Goal: Task Accomplishment & Management: Manage account settings

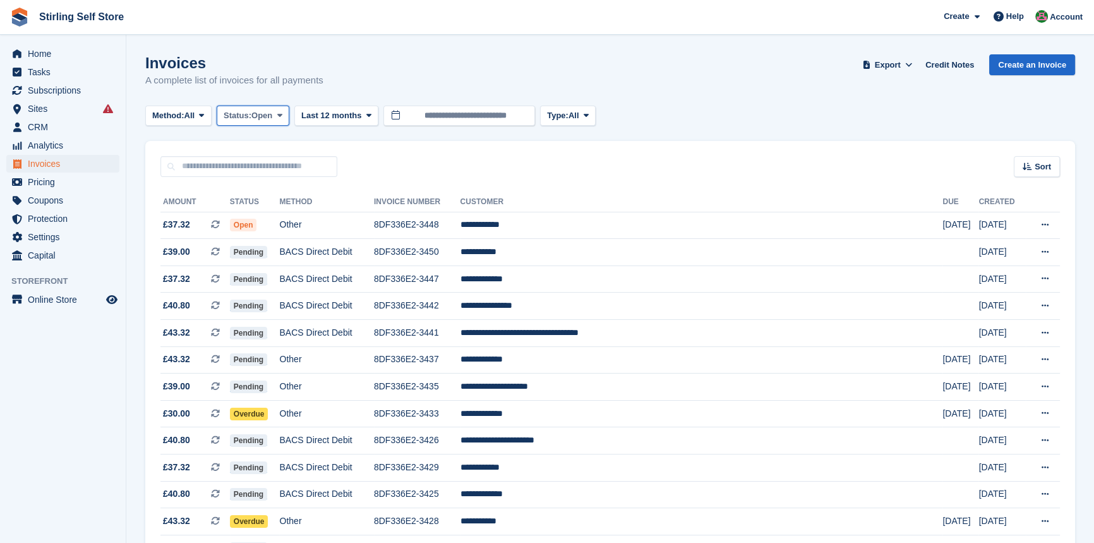
click at [282, 117] on icon at bounding box center [279, 115] width 5 height 8
click at [280, 214] on link "Open" at bounding box center [277, 213] width 110 height 23
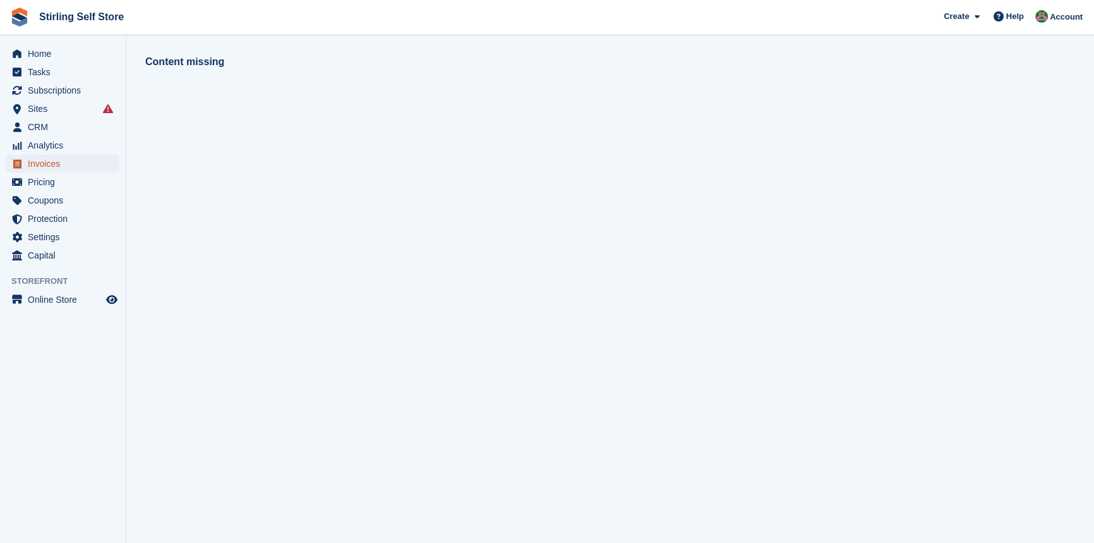
click at [74, 166] on span "Invoices" at bounding box center [66, 164] width 76 height 18
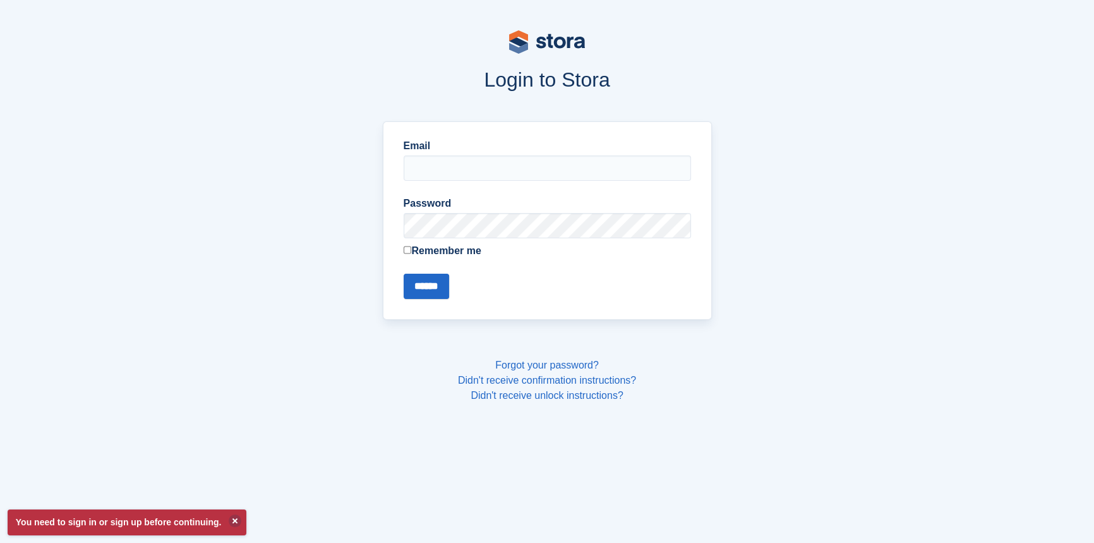
type input "**********"
click at [420, 290] on input "******" at bounding box center [426, 285] width 45 height 25
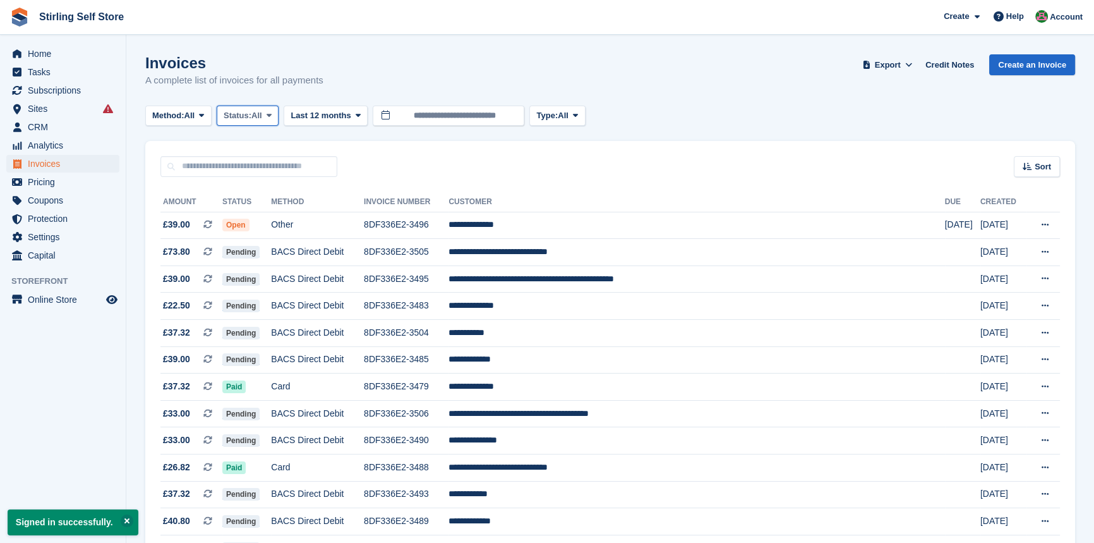
click at [272, 117] on icon at bounding box center [269, 115] width 5 height 8
click at [267, 219] on link "Open" at bounding box center [277, 213] width 110 height 23
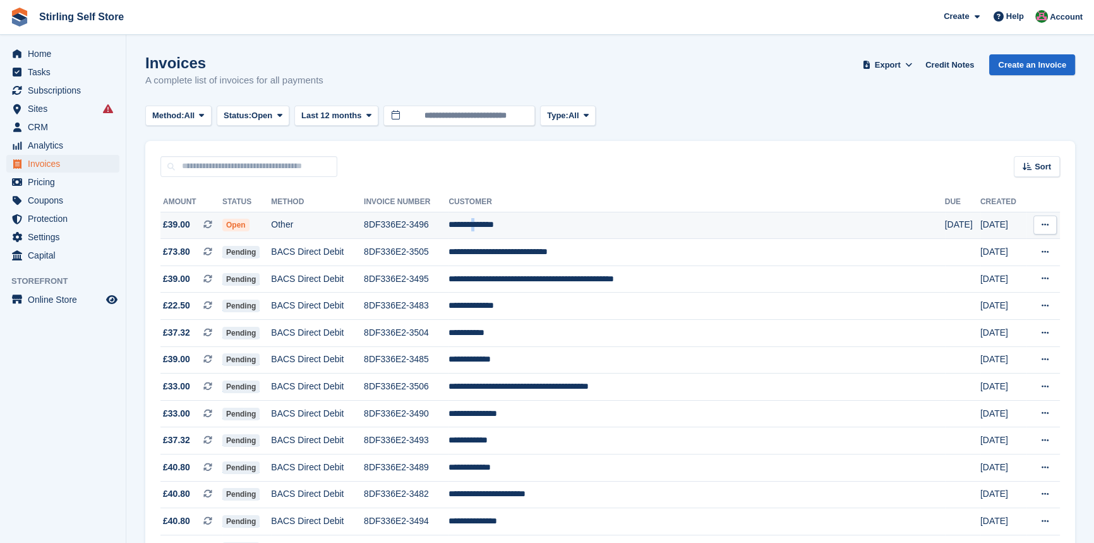
click at [563, 227] on td "**********" at bounding box center [696, 225] width 496 height 27
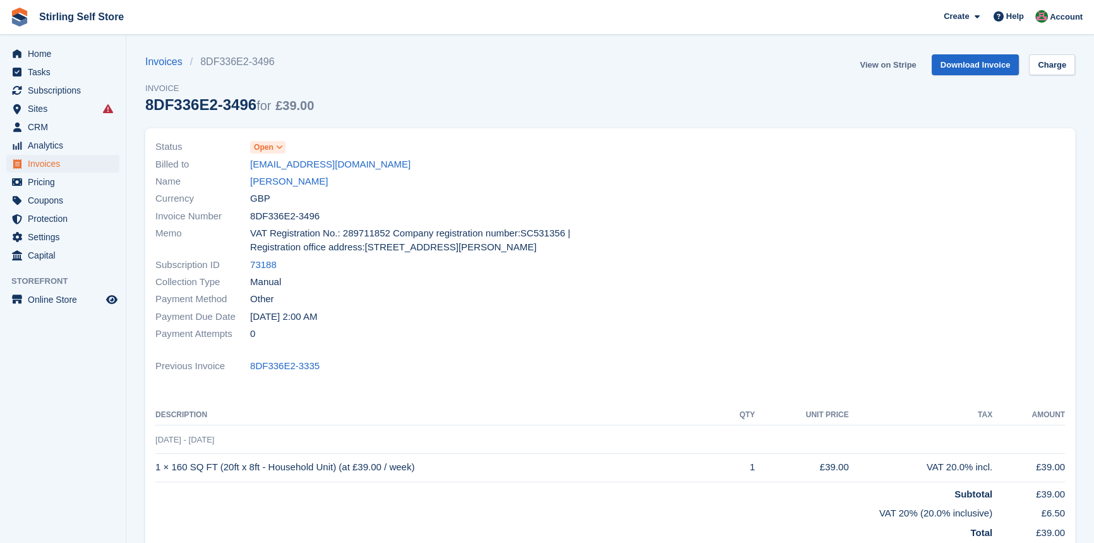
click at [887, 61] on link "View on Stripe" at bounding box center [888, 64] width 66 height 21
click at [76, 165] on span "Invoices" at bounding box center [66, 164] width 76 height 18
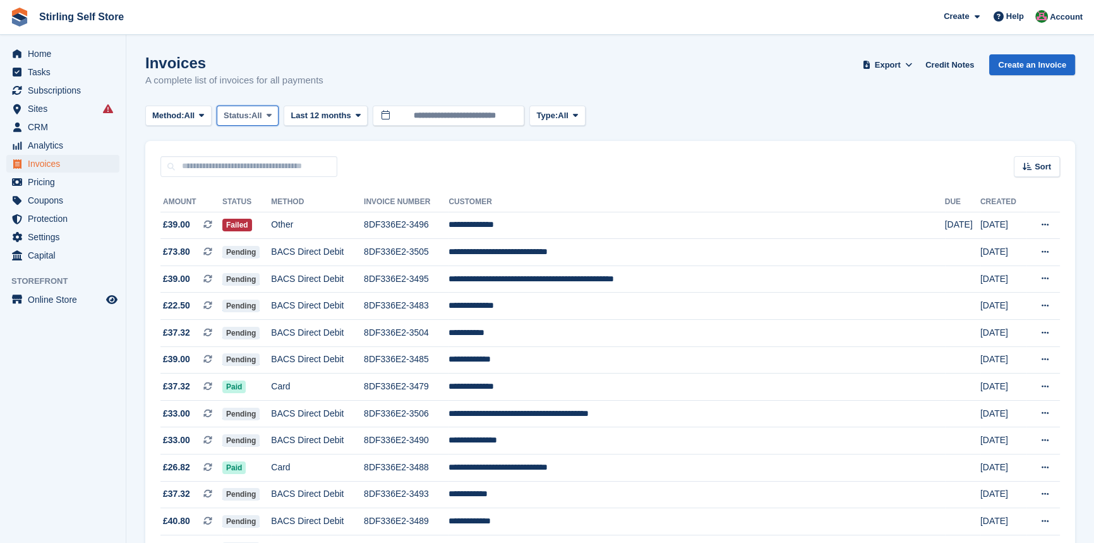
click at [272, 114] on icon at bounding box center [269, 115] width 5 height 8
click at [266, 218] on link "Open" at bounding box center [277, 213] width 110 height 23
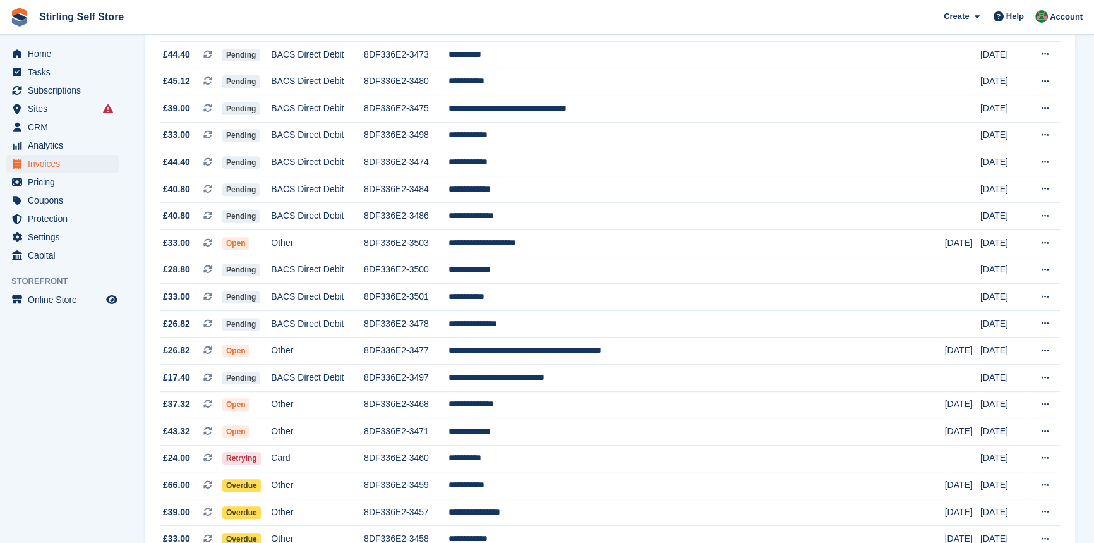
scroll to position [632, 0]
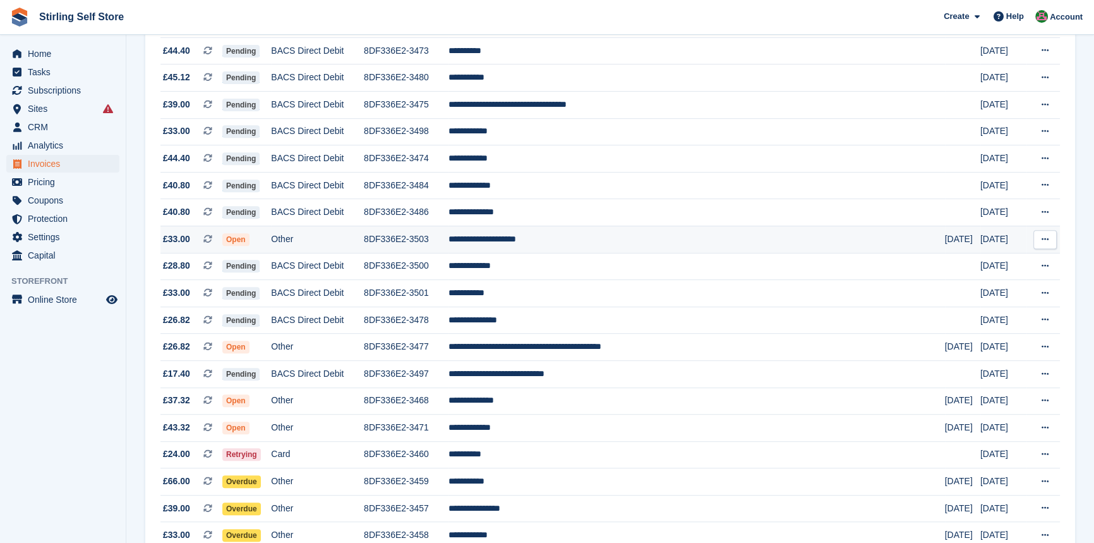
click at [573, 248] on td "**********" at bounding box center [696, 238] width 496 height 27
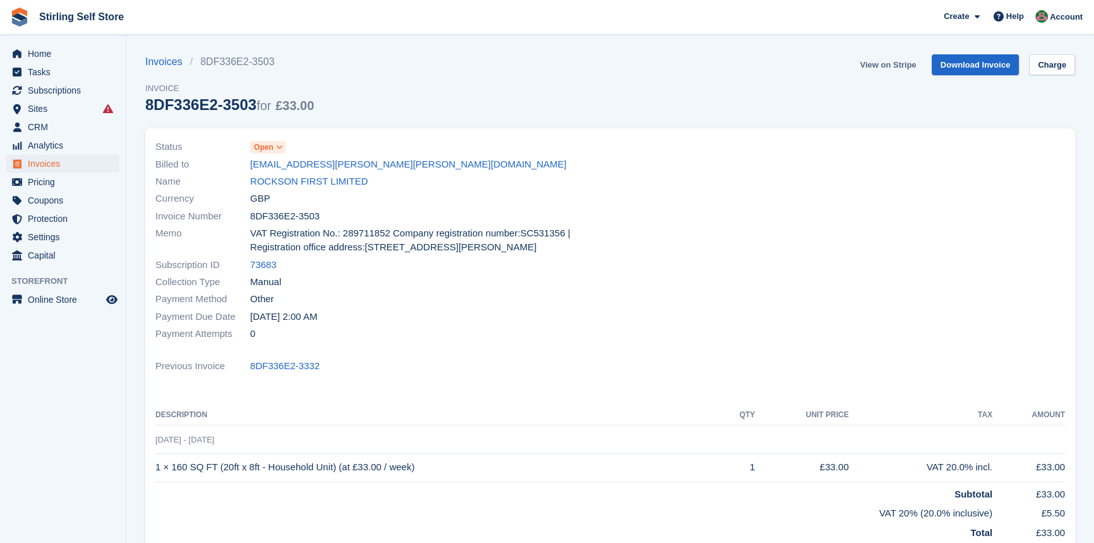
click at [886, 66] on link "View on Stripe" at bounding box center [888, 64] width 66 height 21
click at [50, 164] on span "Invoices" at bounding box center [66, 164] width 76 height 18
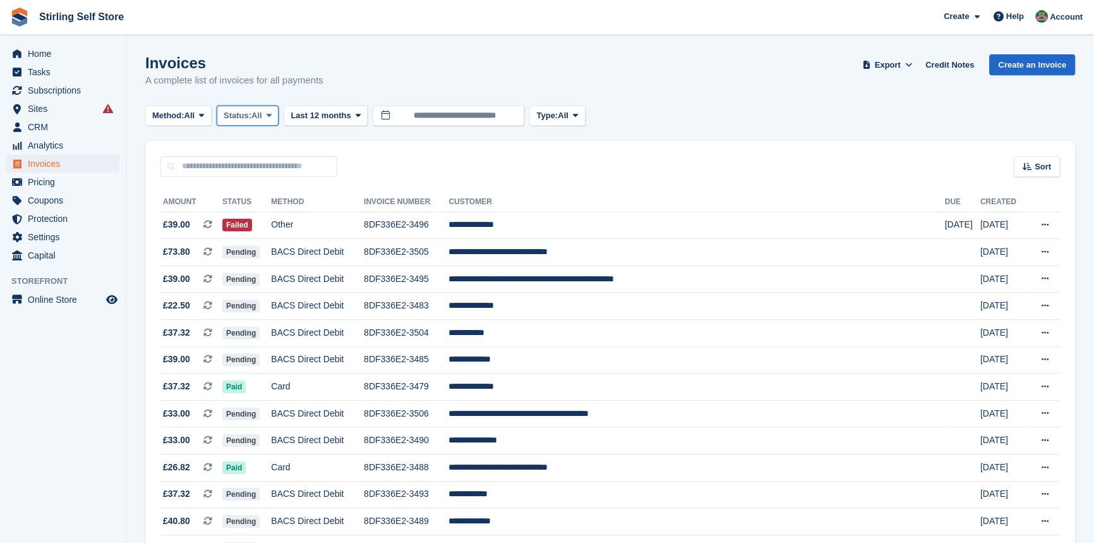
click at [272, 114] on icon at bounding box center [269, 115] width 5 height 8
click at [260, 214] on link "Open" at bounding box center [277, 213] width 110 height 23
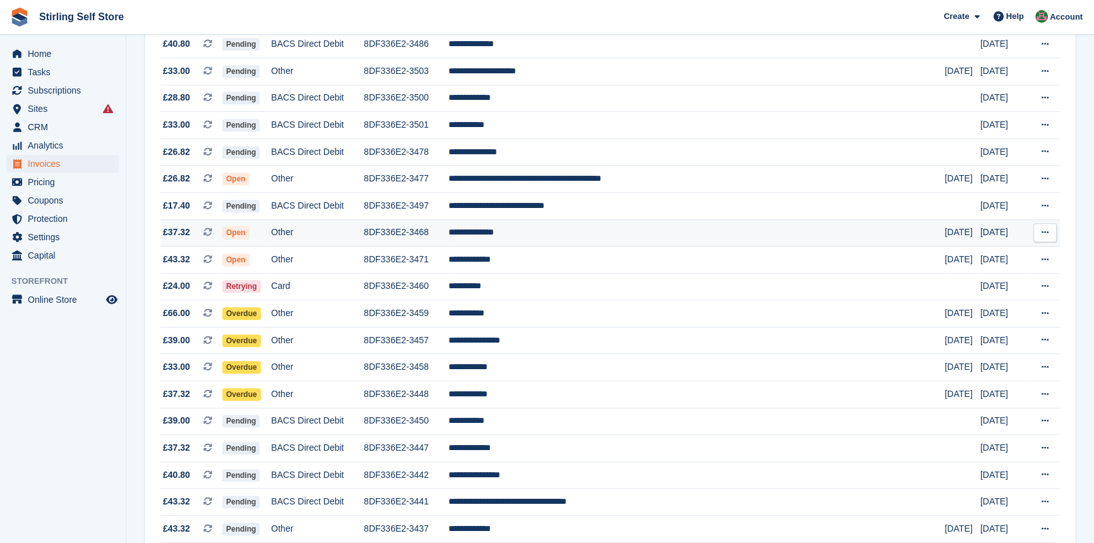
scroll to position [803, 0]
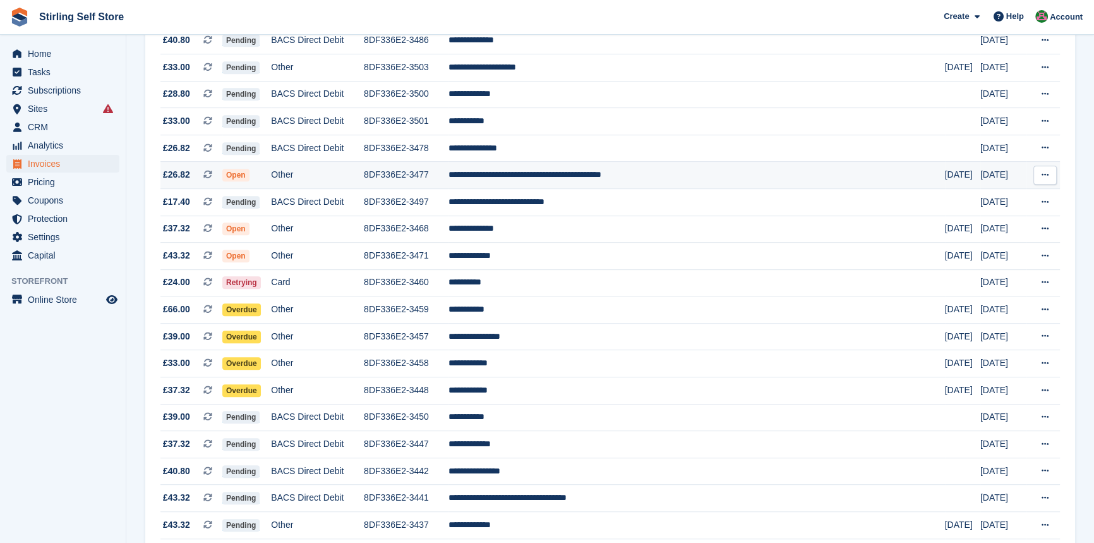
click at [589, 184] on td "**********" at bounding box center [696, 175] width 496 height 27
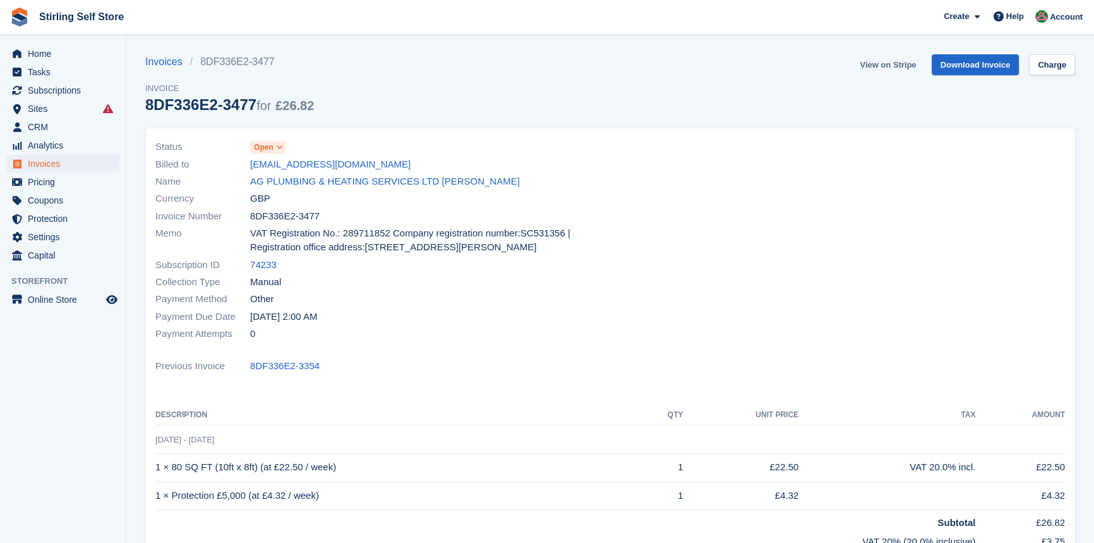
click at [890, 63] on link "View on Stripe" at bounding box center [888, 64] width 66 height 21
drag, startPoint x: 0, startPoint y: 0, endPoint x: 52, endPoint y: 164, distance: 171.8
click at [52, 164] on span "Invoices" at bounding box center [66, 164] width 76 height 18
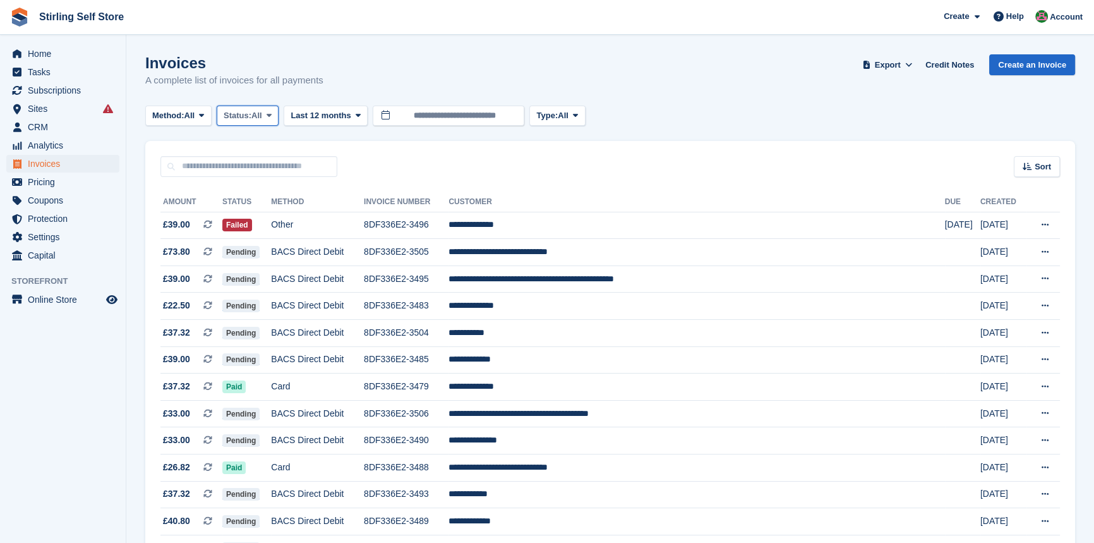
click at [279, 114] on button "Status: All" at bounding box center [248, 115] width 62 height 21
click at [264, 216] on link "Open" at bounding box center [277, 213] width 110 height 23
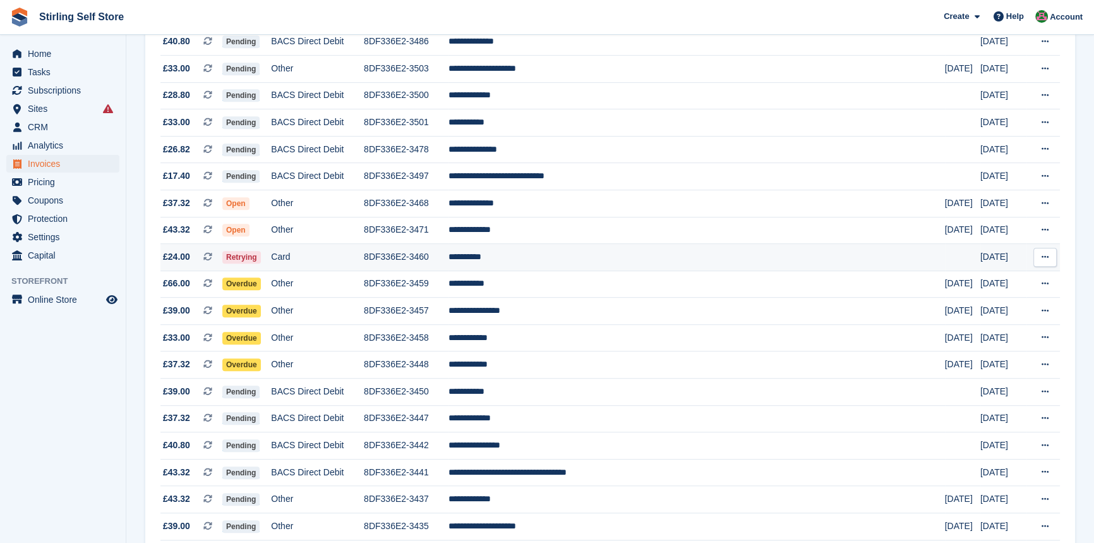
scroll to position [803, 0]
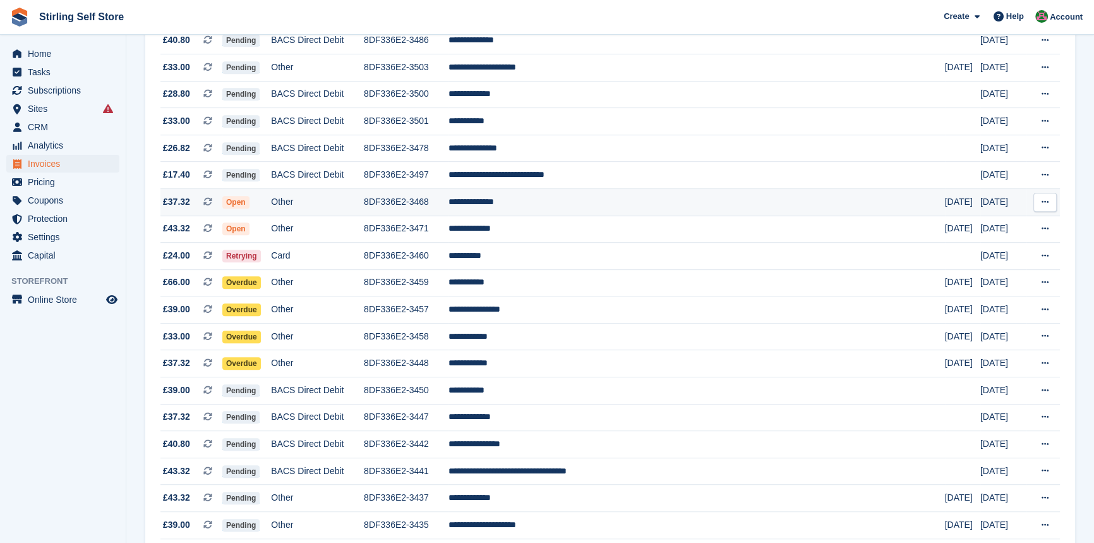
click at [555, 215] on td "**********" at bounding box center [696, 201] width 496 height 27
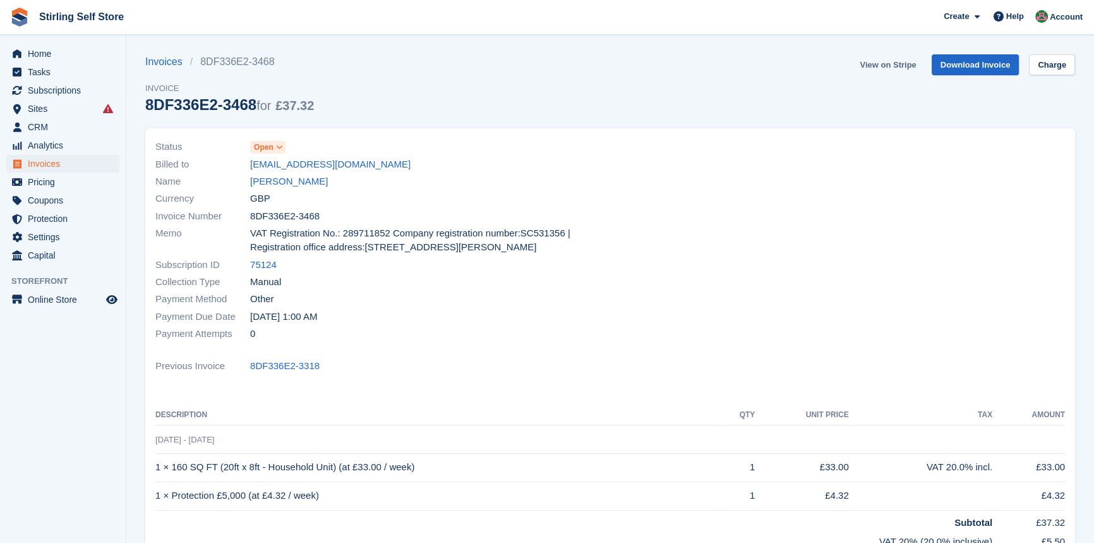
click at [891, 63] on link "View on Stripe" at bounding box center [888, 64] width 66 height 21
click at [57, 164] on span "Invoices" at bounding box center [66, 164] width 76 height 18
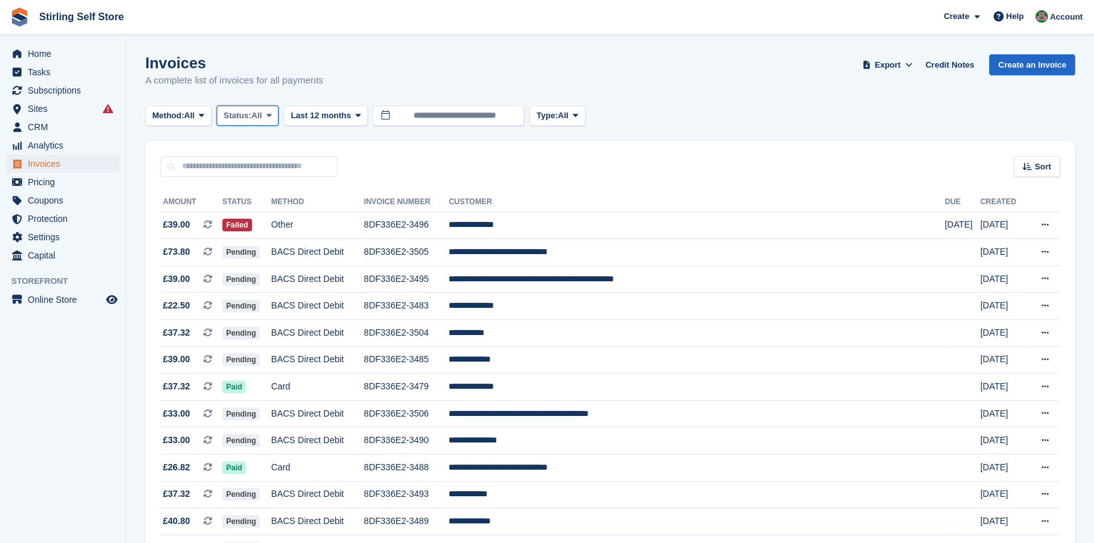
click at [272, 112] on icon at bounding box center [269, 115] width 5 height 8
click at [275, 219] on link "Open" at bounding box center [277, 213] width 110 height 23
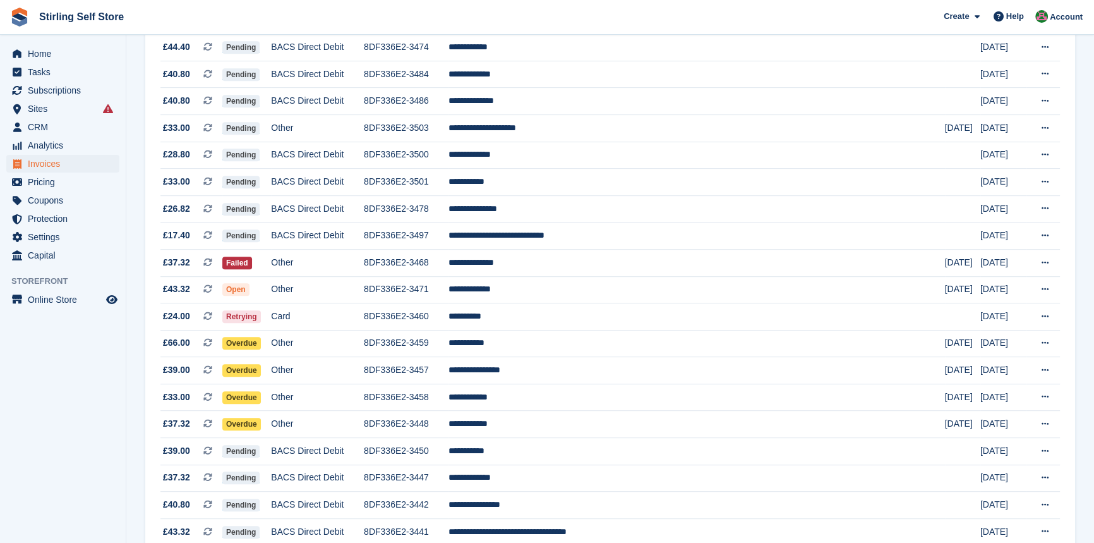
scroll to position [746, 0]
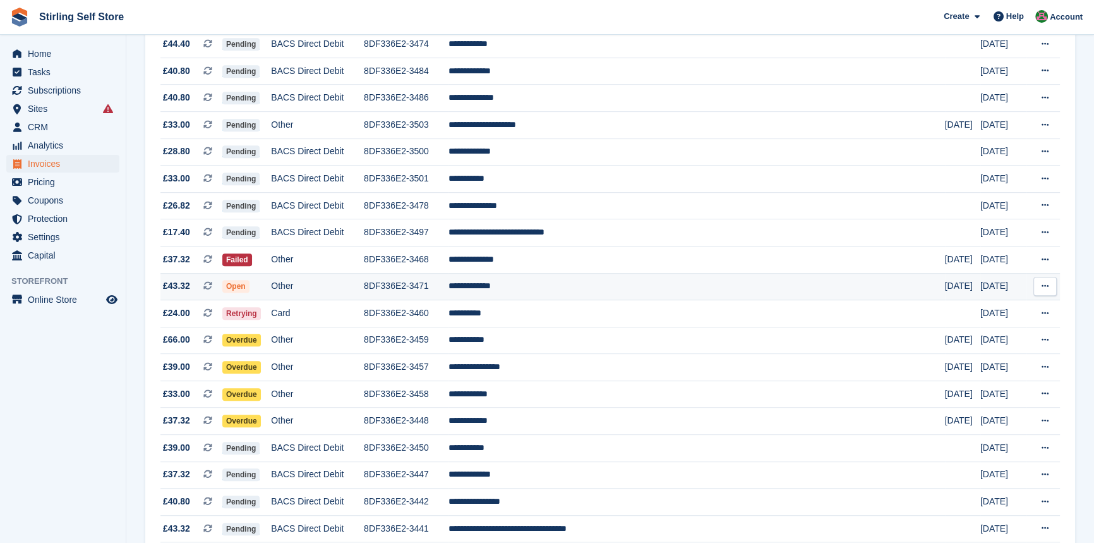
click at [569, 299] on td "**********" at bounding box center [696, 286] width 496 height 27
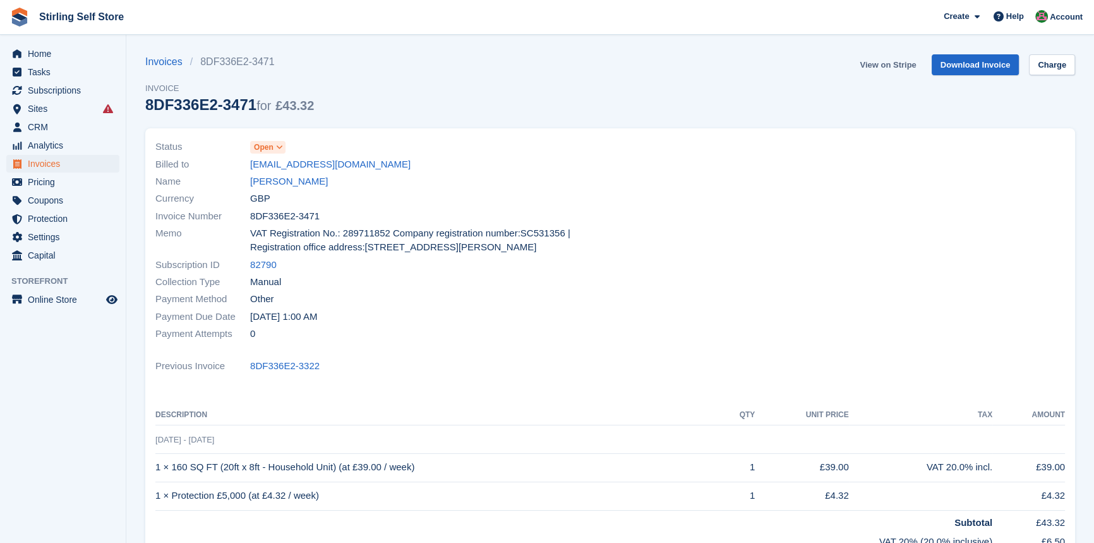
click at [891, 59] on link "View on Stripe" at bounding box center [888, 64] width 66 height 21
drag, startPoint x: 0, startPoint y: 0, endPoint x: 68, endPoint y: 167, distance: 180.2
click at [68, 167] on span "Invoices" at bounding box center [66, 164] width 76 height 18
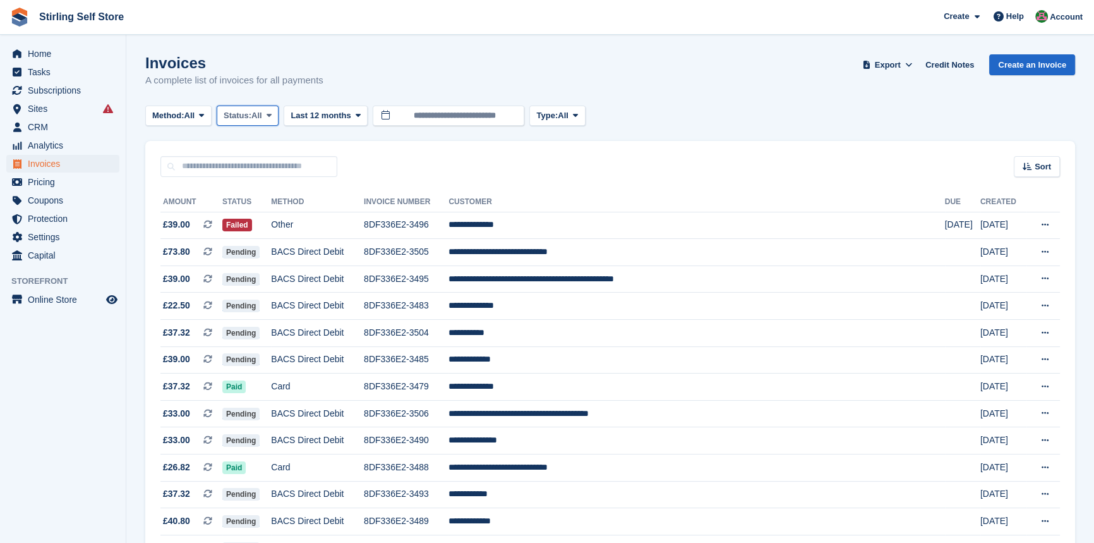
click at [268, 116] on span at bounding box center [269, 116] width 10 height 10
click at [270, 217] on link "Open" at bounding box center [277, 213] width 110 height 23
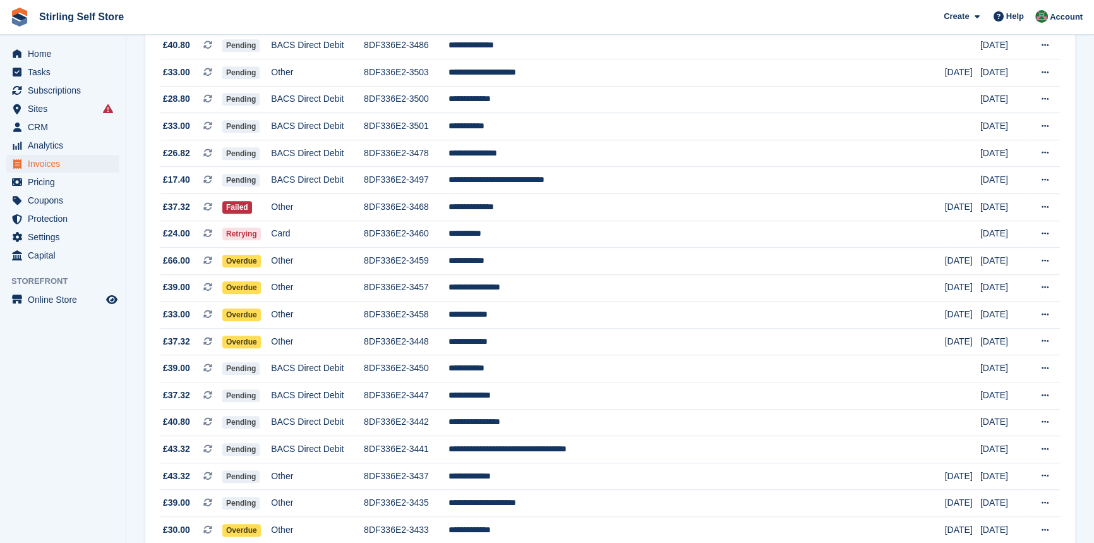
scroll to position [803, 0]
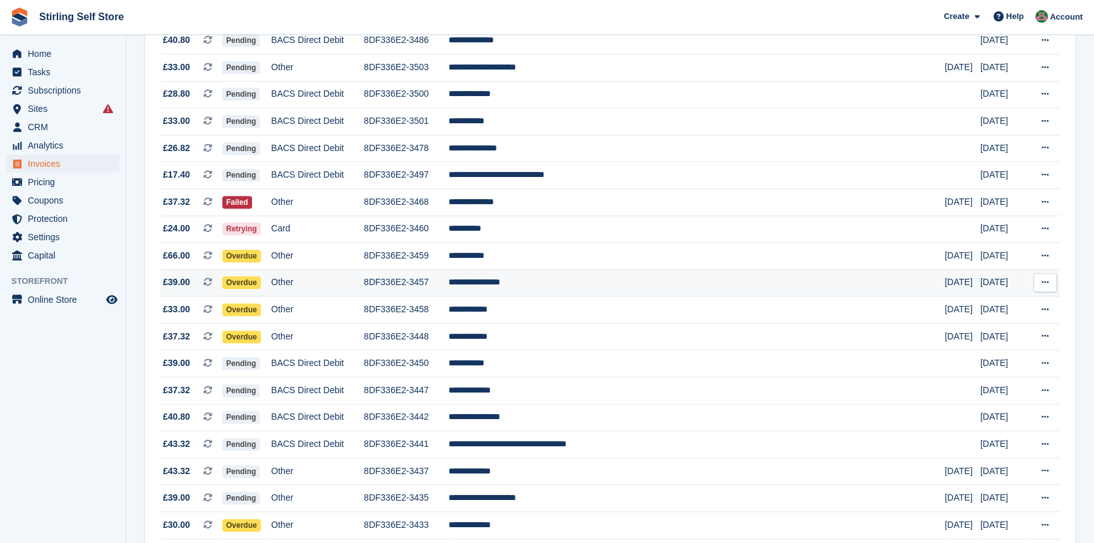
click at [555, 295] on td "**********" at bounding box center [696, 282] width 496 height 27
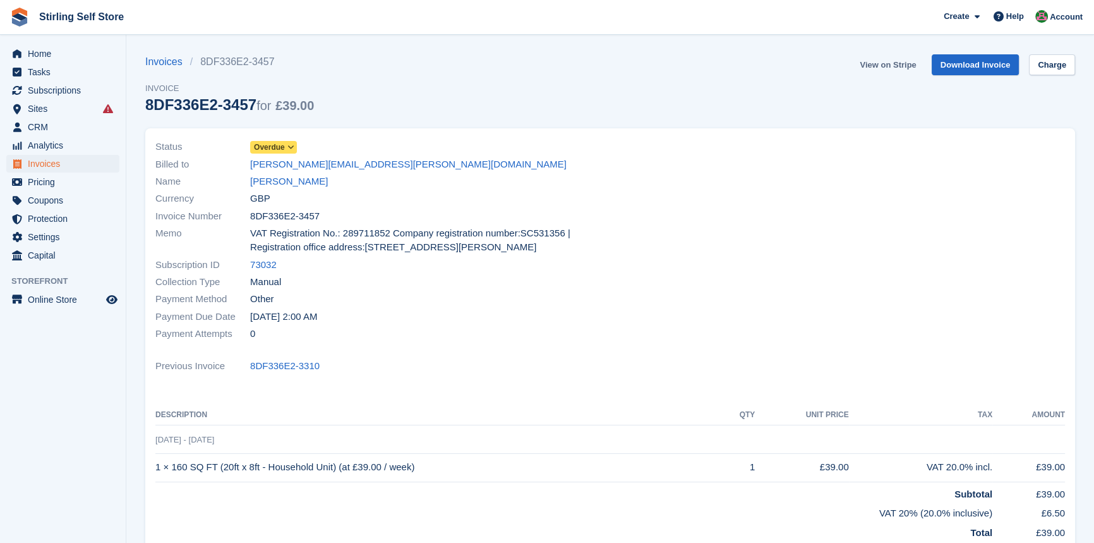
click at [879, 64] on link "View on Stripe" at bounding box center [888, 64] width 66 height 21
click at [71, 166] on span "Invoices" at bounding box center [66, 164] width 76 height 18
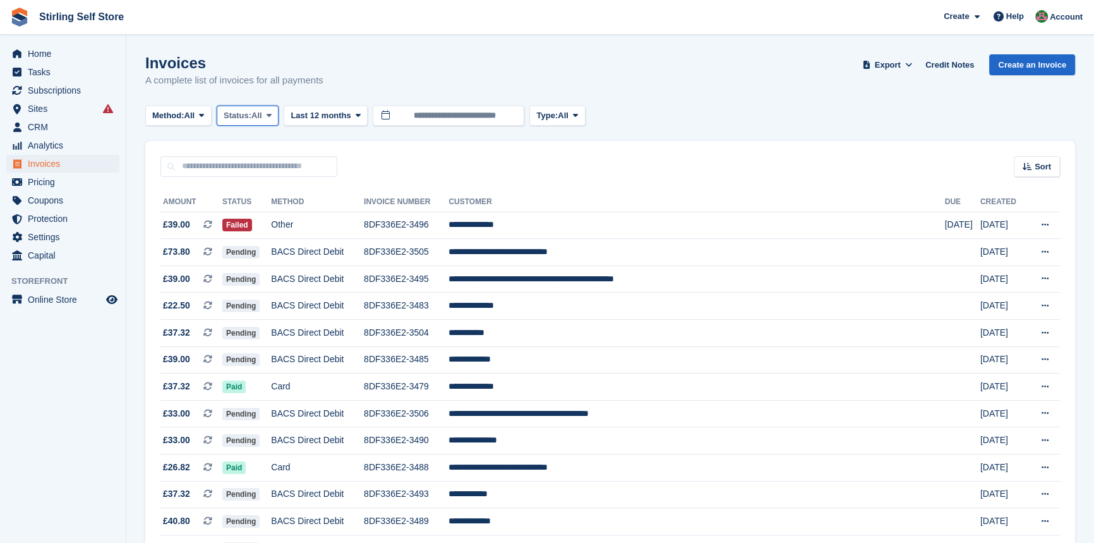
click at [272, 111] on span at bounding box center [269, 116] width 10 height 10
click at [272, 216] on link "Open" at bounding box center [277, 213] width 110 height 23
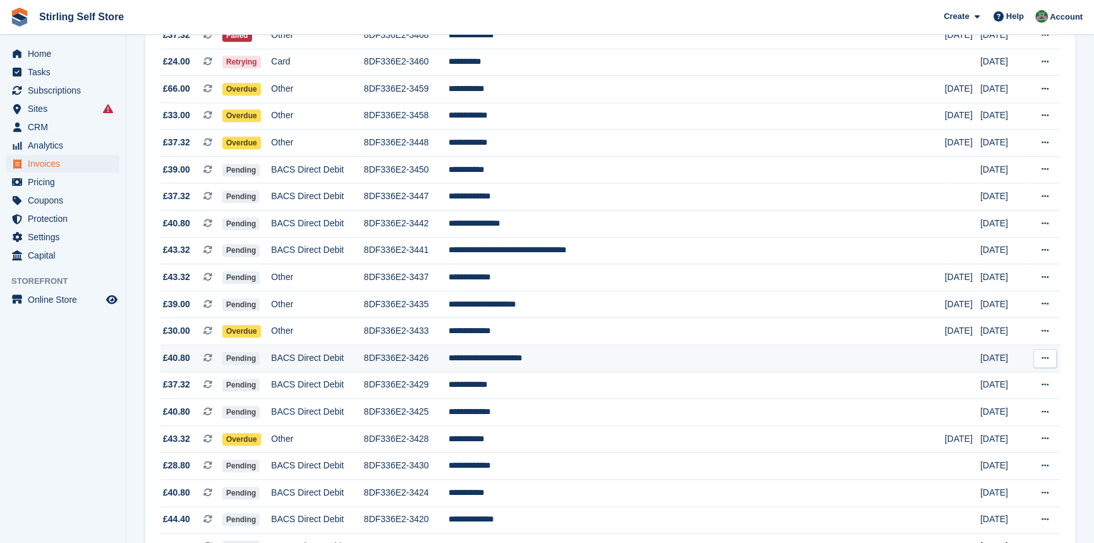
scroll to position [976, 0]
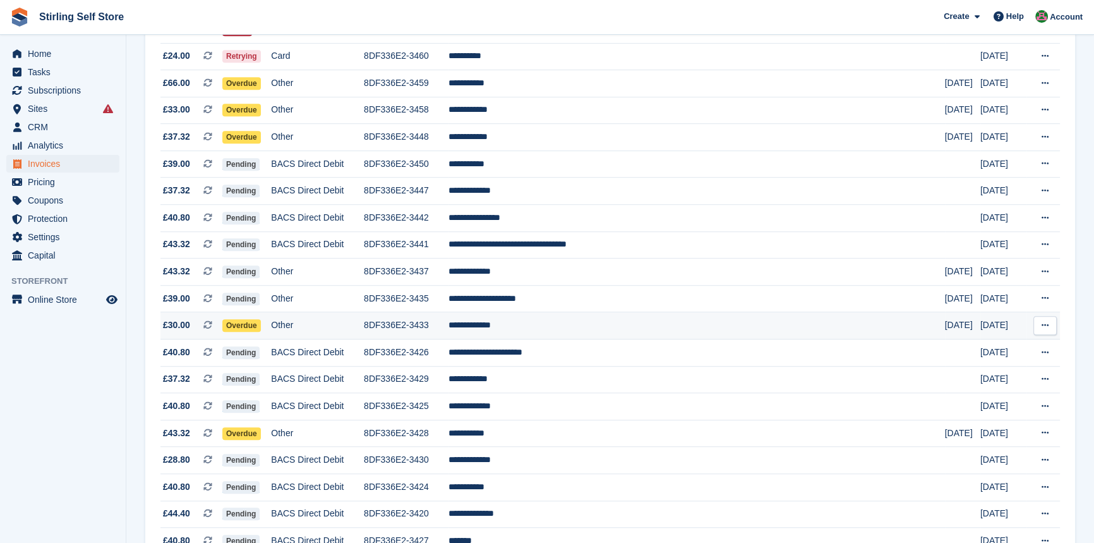
click at [568, 339] on td "**********" at bounding box center [696, 325] width 496 height 27
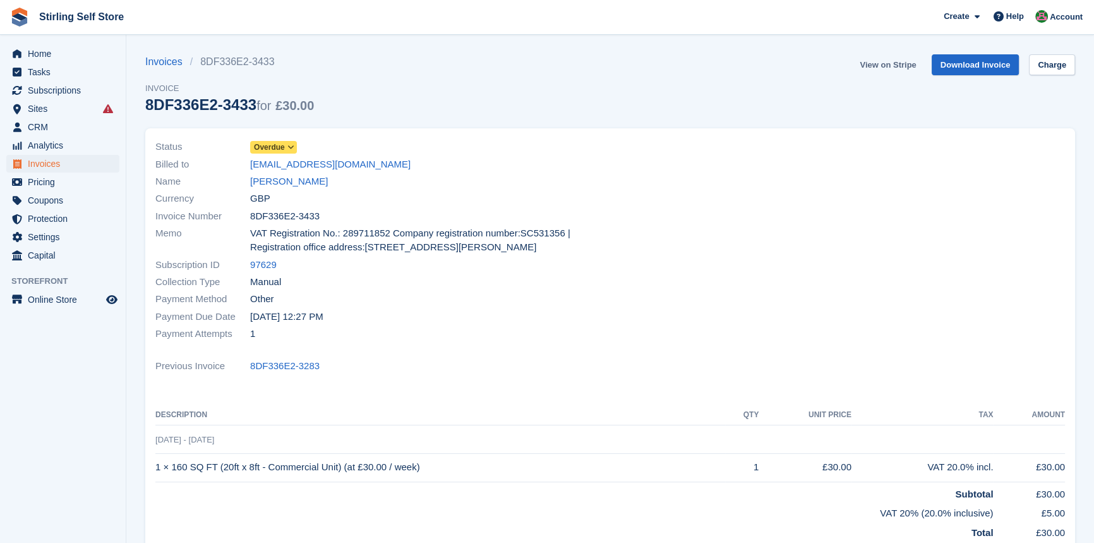
click at [887, 64] on link "View on Stripe" at bounding box center [888, 64] width 66 height 21
click at [71, 165] on span "Invoices" at bounding box center [66, 164] width 76 height 18
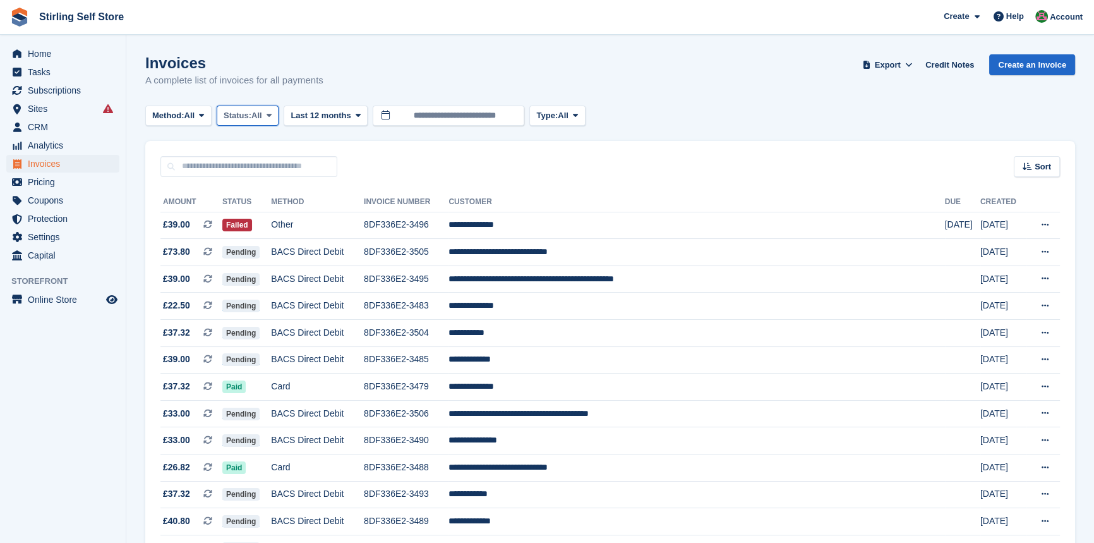
drag, startPoint x: 273, startPoint y: 109, endPoint x: 265, endPoint y: 124, distance: 16.4
click at [273, 111] on button "Status: All" at bounding box center [248, 115] width 62 height 21
click at [271, 212] on link "Open" at bounding box center [277, 213] width 110 height 23
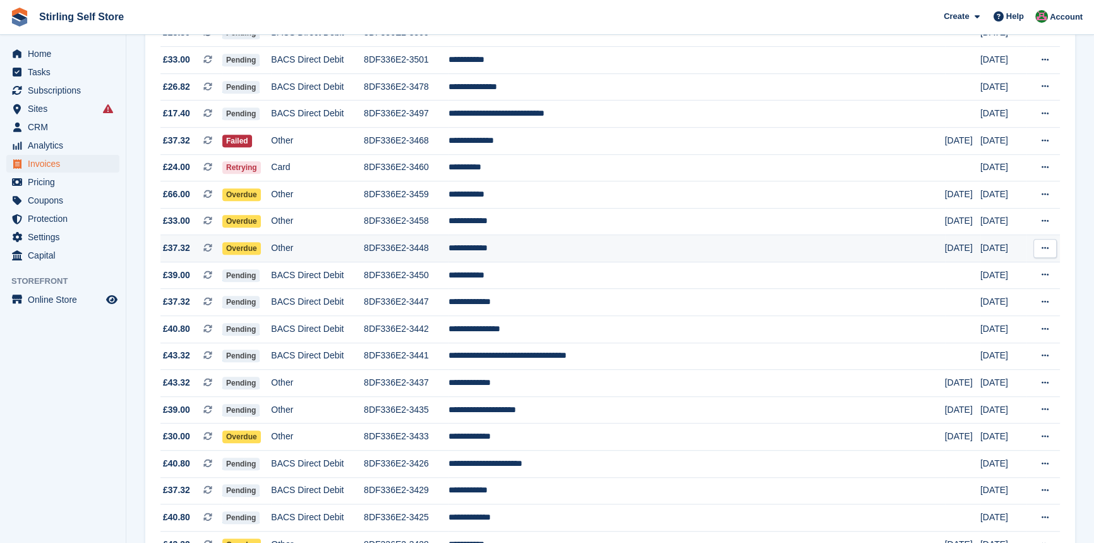
scroll to position [1091, 0]
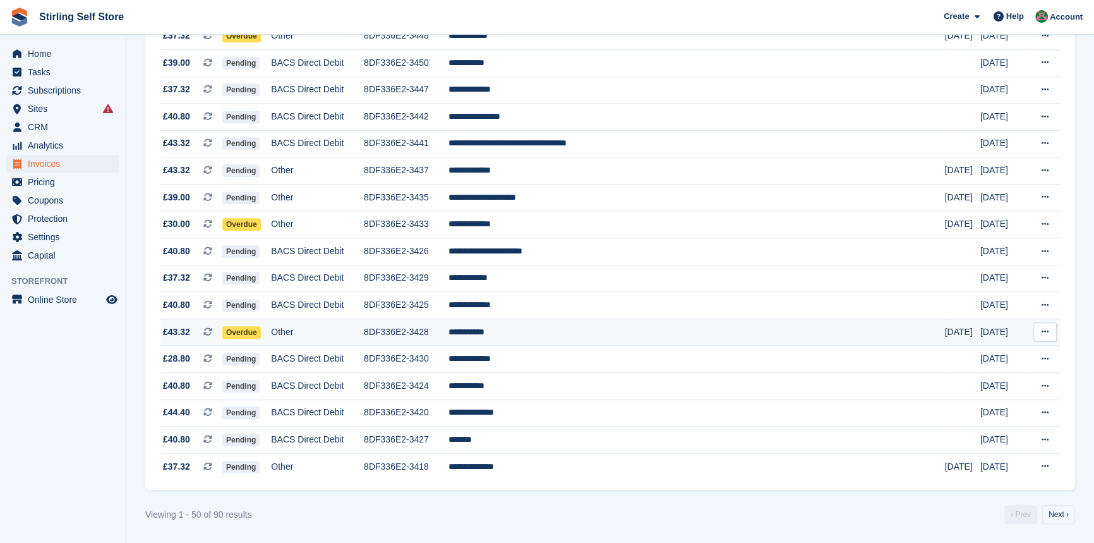
click at [563, 335] on td "**********" at bounding box center [696, 331] width 496 height 27
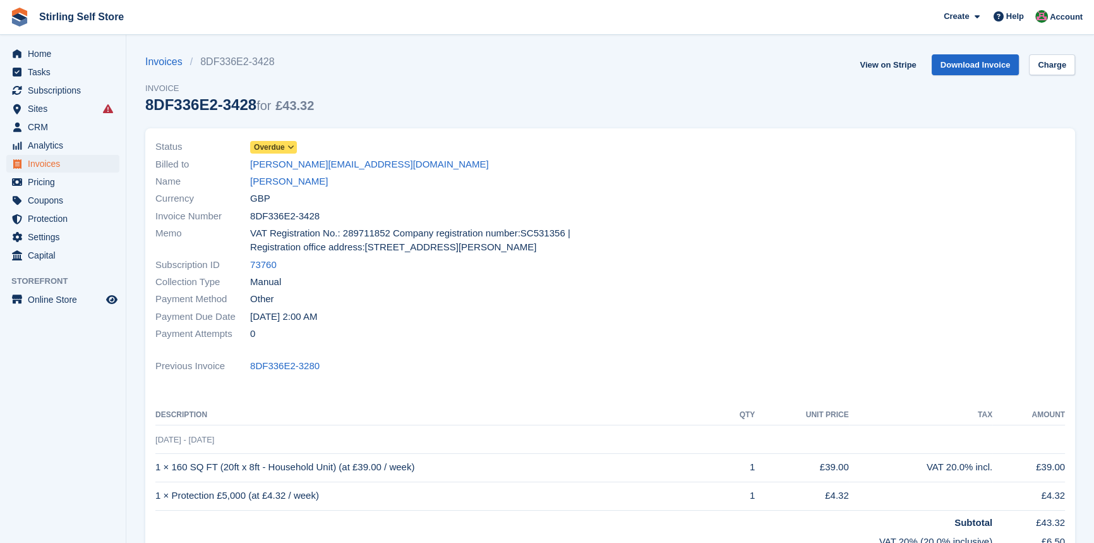
click at [291, 145] on icon at bounding box center [290, 147] width 7 height 8
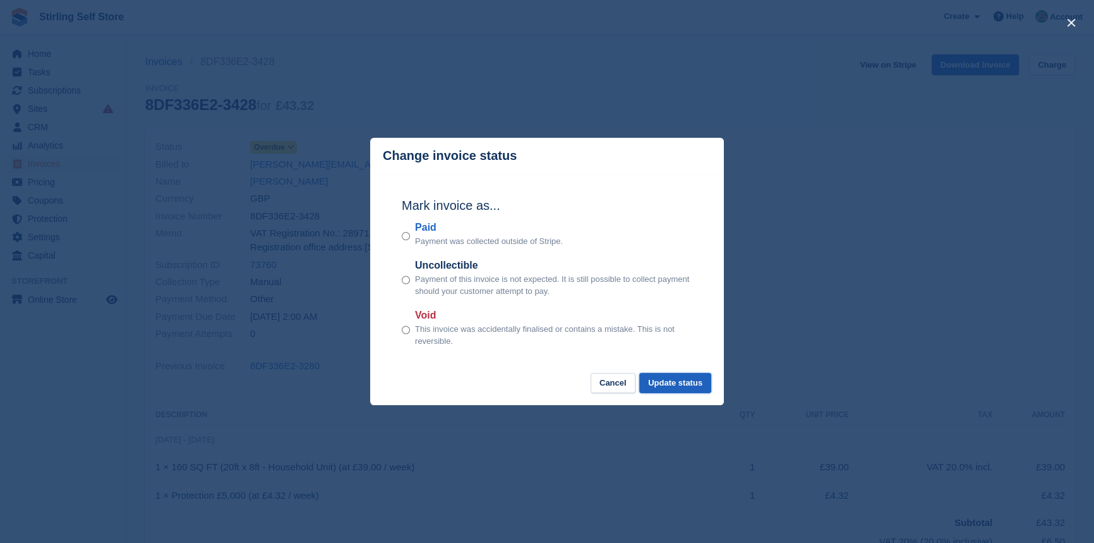
click at [676, 383] on button "Update status" at bounding box center [675, 383] width 72 height 21
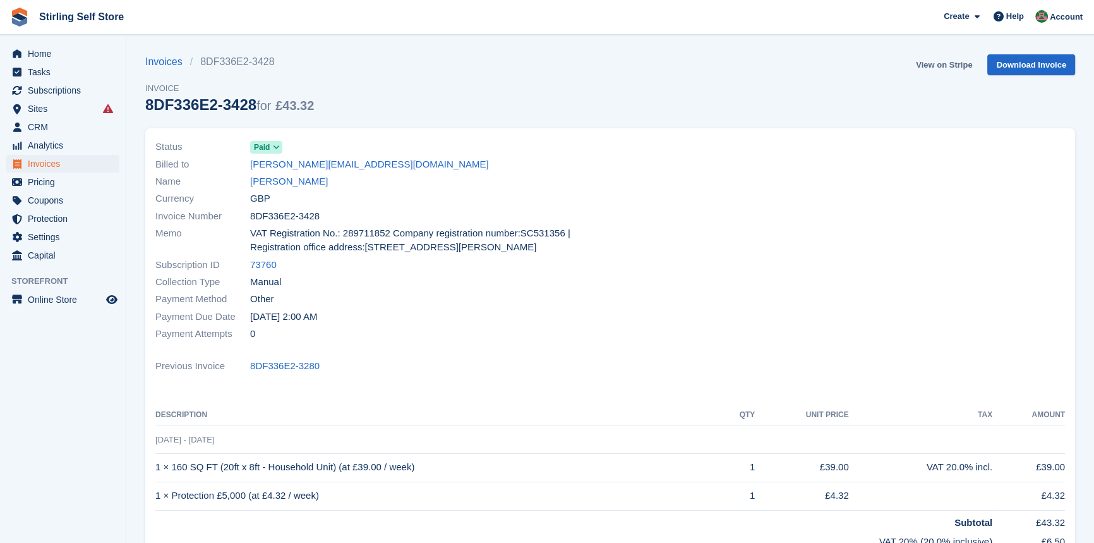
click at [932, 63] on link "View on Stripe" at bounding box center [944, 64] width 66 height 21
click at [56, 166] on span "Invoices" at bounding box center [66, 164] width 76 height 18
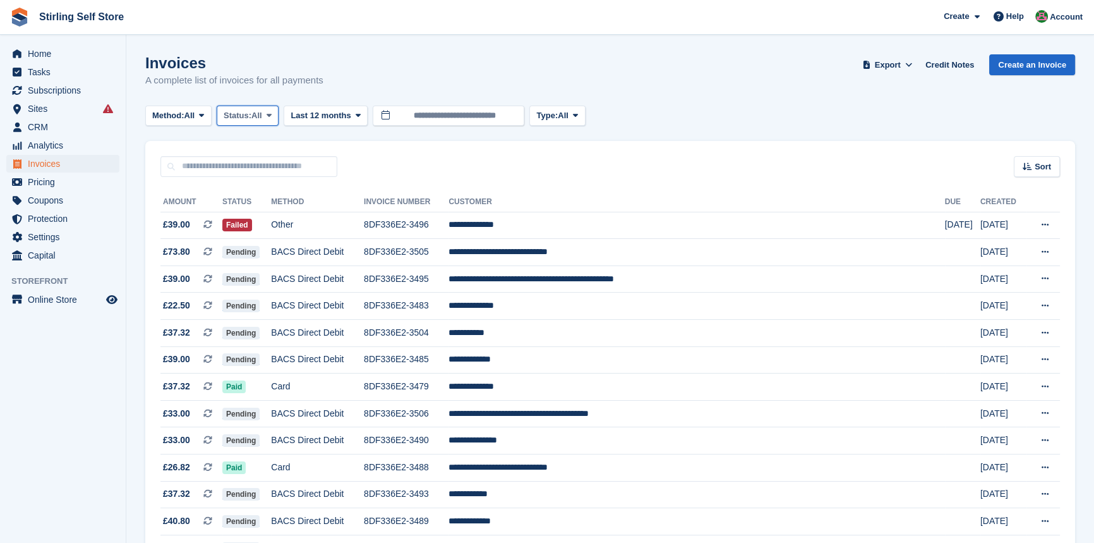
click at [272, 116] on icon at bounding box center [269, 115] width 5 height 8
click at [267, 213] on link "Open" at bounding box center [277, 213] width 110 height 23
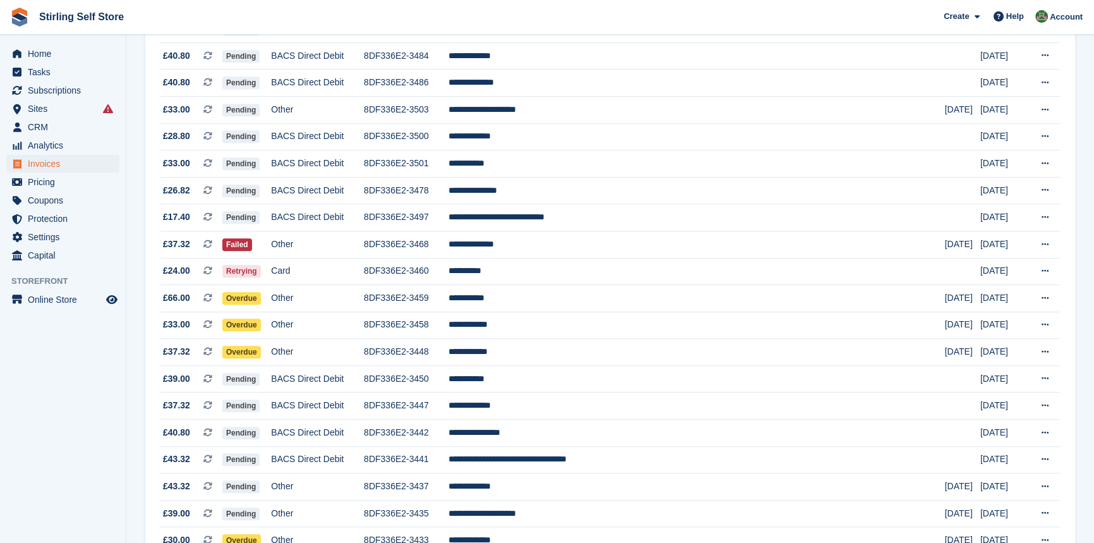
scroll to position [803, 0]
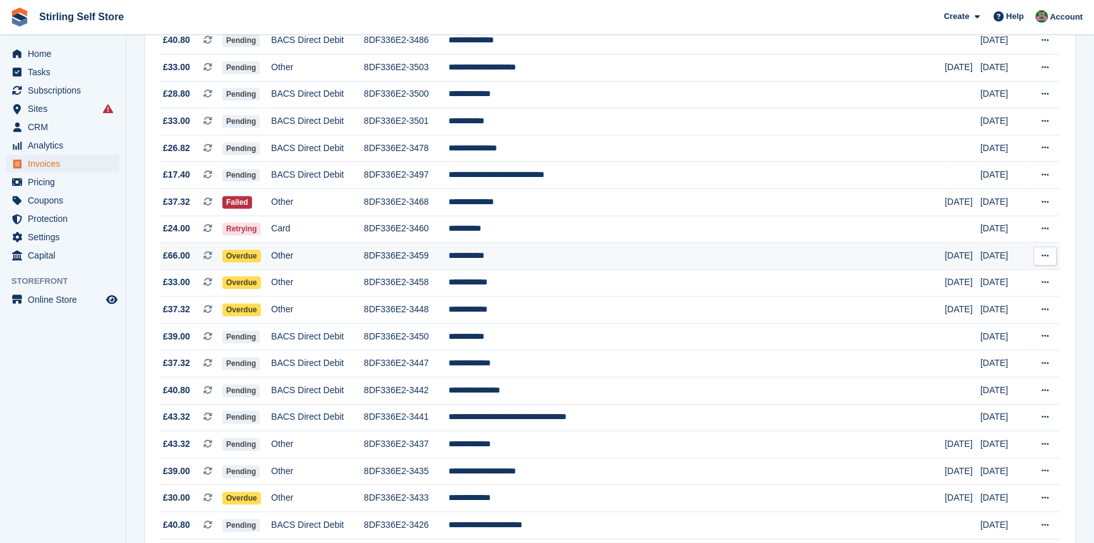
click at [546, 268] on td "**********" at bounding box center [696, 256] width 496 height 27
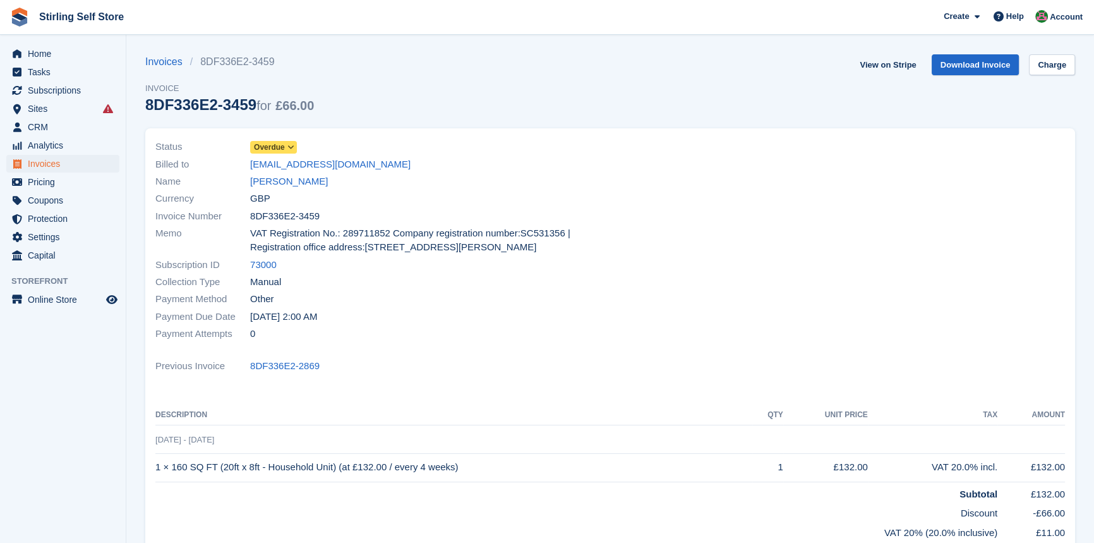
click at [287, 147] on icon at bounding box center [290, 147] width 7 height 8
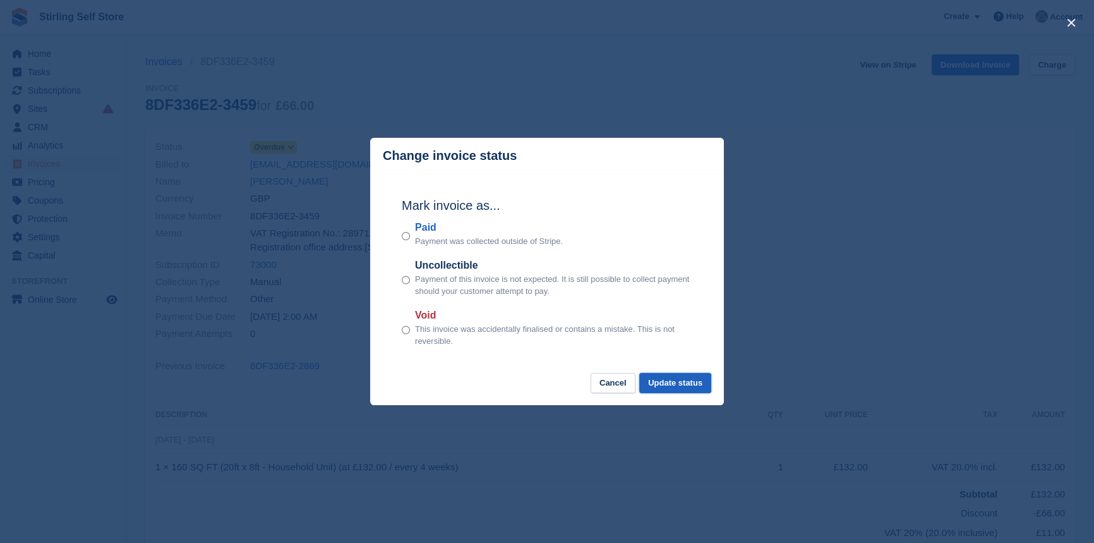
click at [669, 385] on button "Update status" at bounding box center [675, 383] width 72 height 21
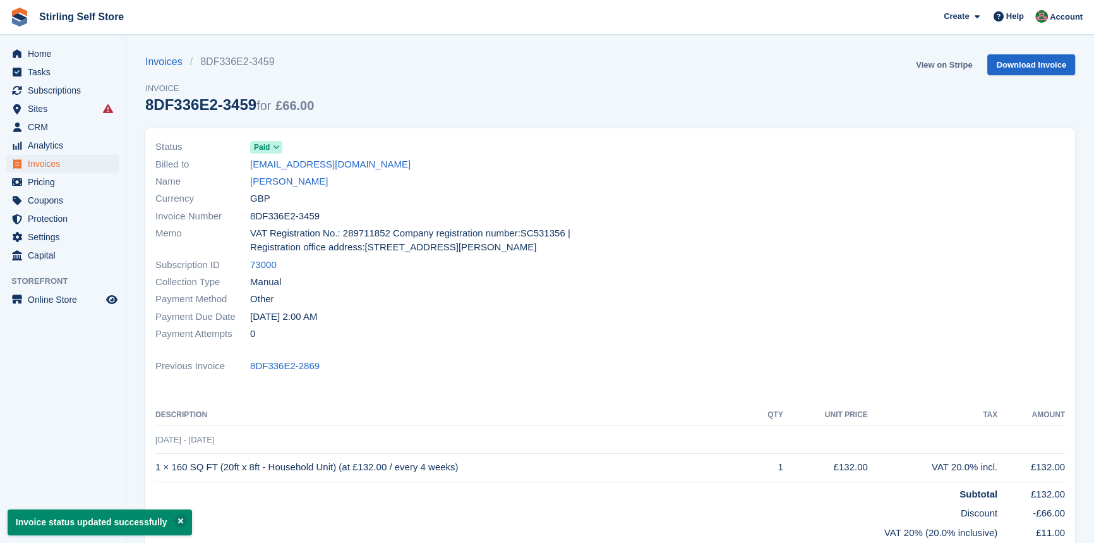
click at [935, 59] on link "View on Stripe" at bounding box center [944, 64] width 66 height 21
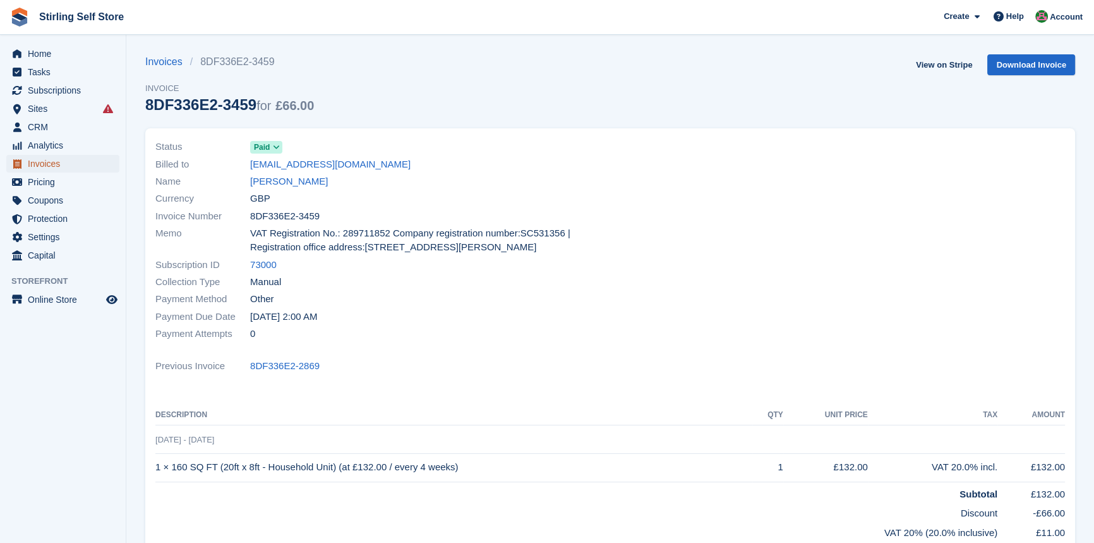
click at [57, 162] on span "Invoices" at bounding box center [66, 164] width 76 height 18
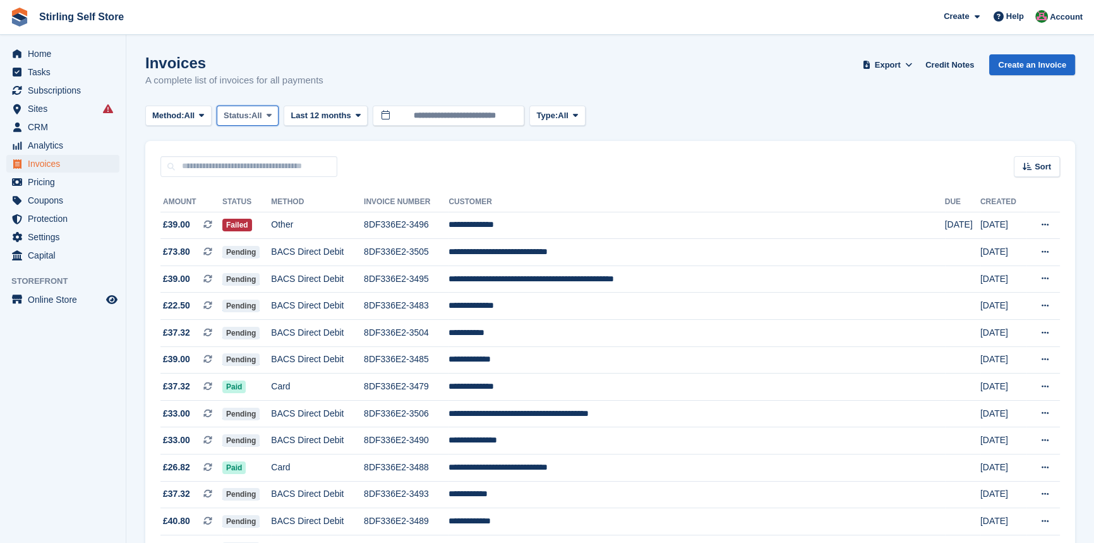
click at [272, 116] on icon at bounding box center [269, 115] width 5 height 8
drag, startPoint x: 260, startPoint y: 217, endPoint x: 282, endPoint y: 212, distance: 23.2
click at [261, 217] on link "Open" at bounding box center [277, 213] width 110 height 23
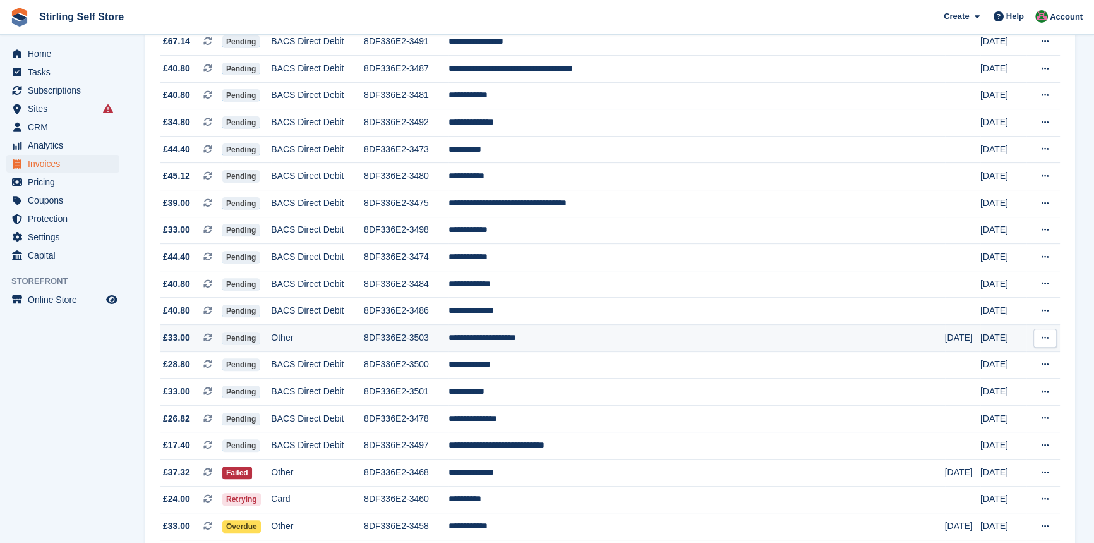
scroll to position [746, 0]
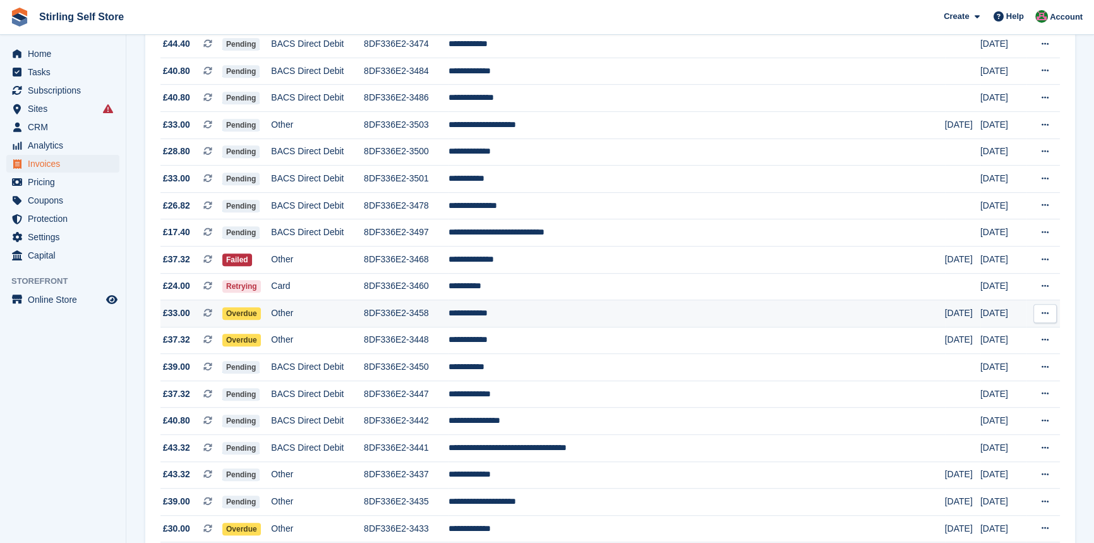
click at [556, 322] on td "**********" at bounding box center [696, 313] width 496 height 27
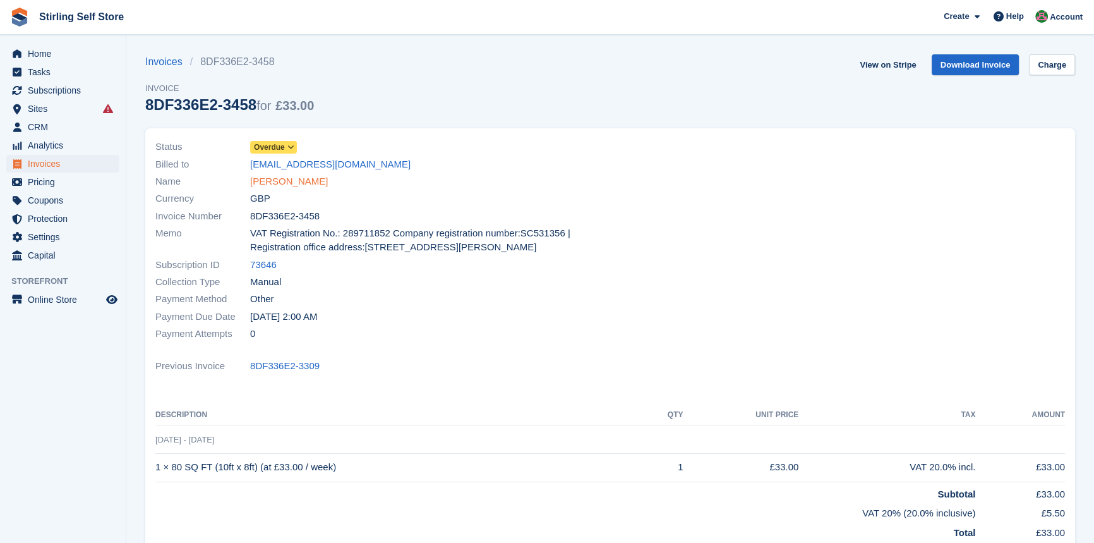
click at [284, 183] on link "Peter Wilson" at bounding box center [289, 181] width 78 height 15
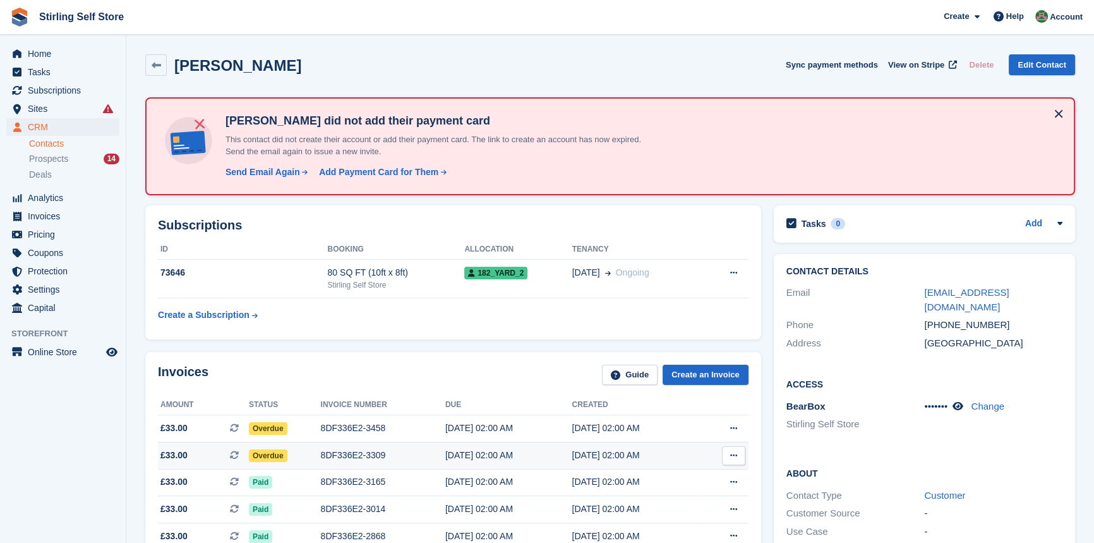
click at [366, 455] on div "8DF336E2-3309" at bounding box center [383, 454] width 124 height 13
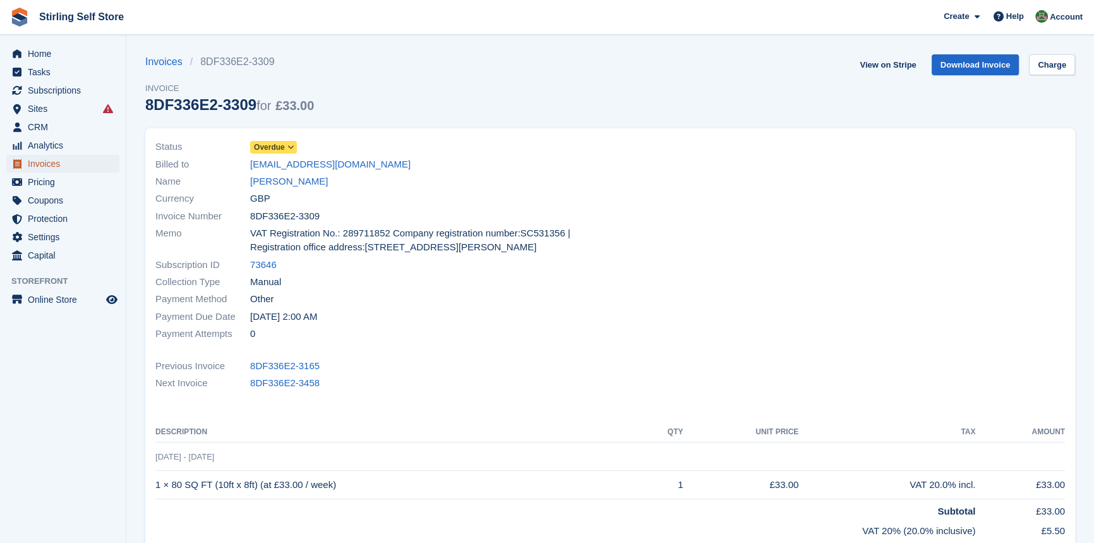
click at [64, 163] on span "Invoices" at bounding box center [66, 164] width 76 height 18
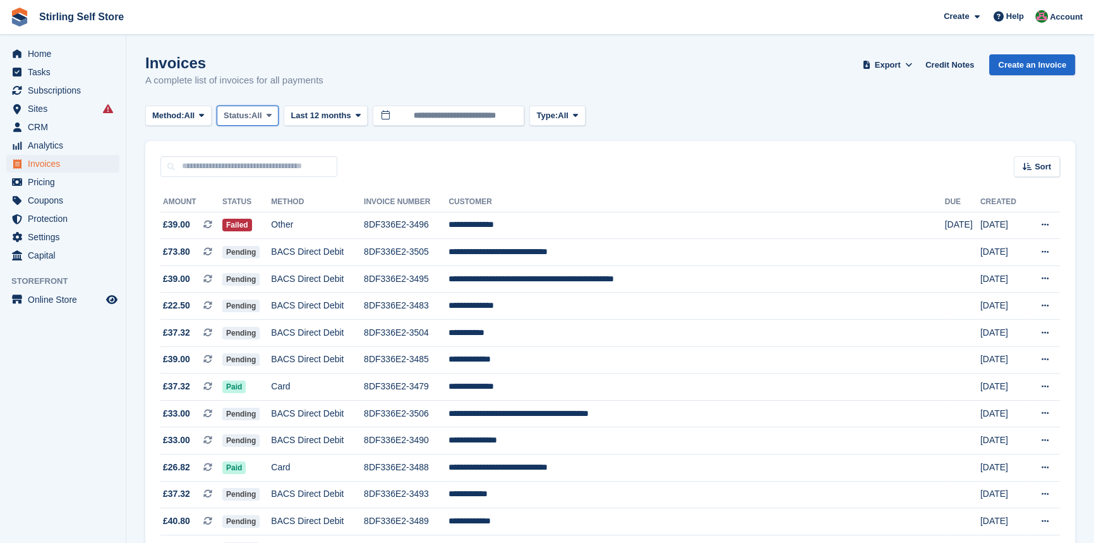
click at [279, 112] on button "Status: All" at bounding box center [248, 115] width 62 height 21
click at [291, 211] on link "Open" at bounding box center [277, 213] width 110 height 23
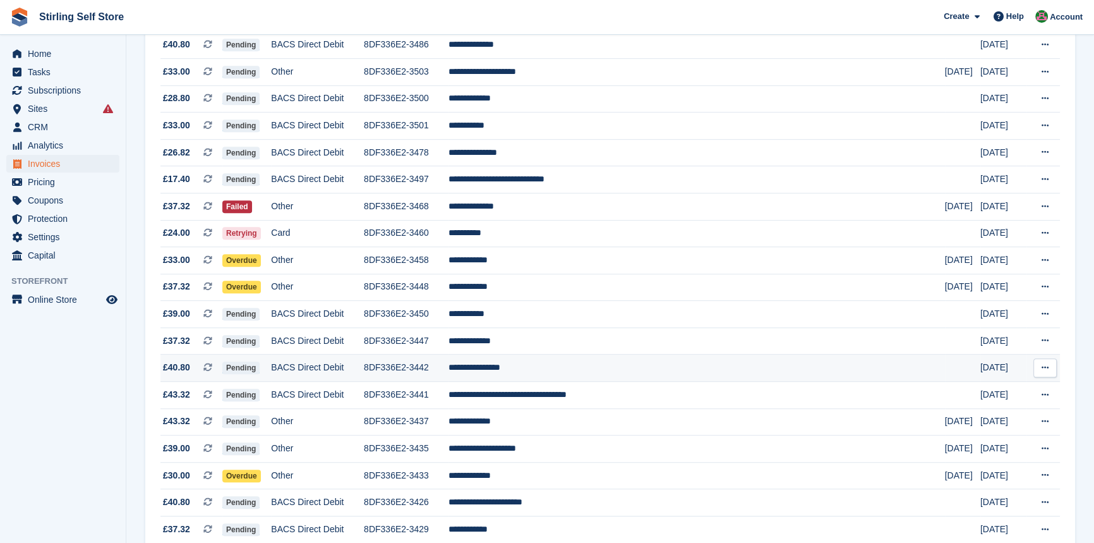
scroll to position [803, 0]
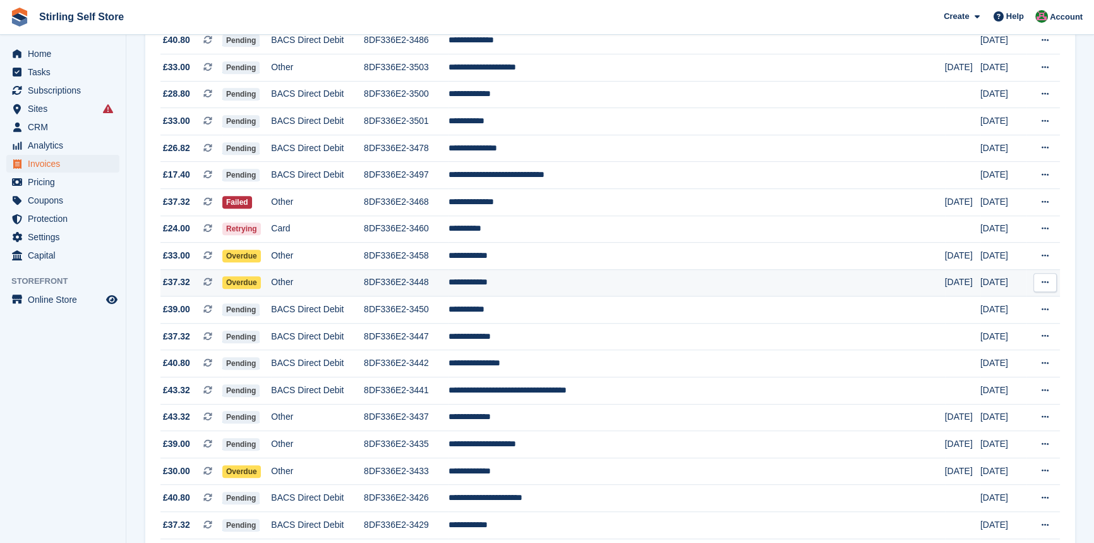
click at [562, 294] on td "**********" at bounding box center [696, 282] width 496 height 27
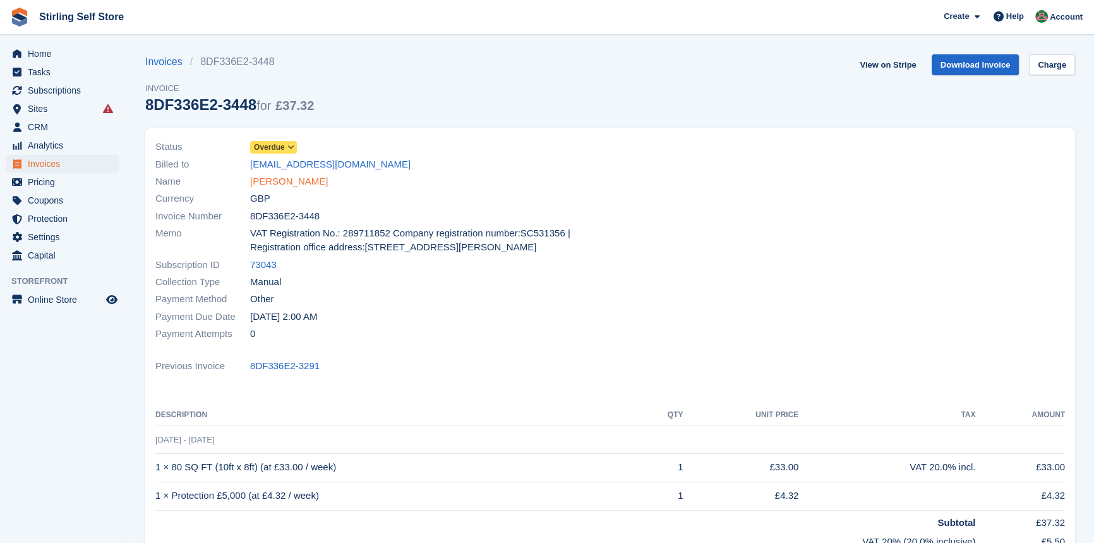
click at [290, 183] on link "[PERSON_NAME]" at bounding box center [289, 181] width 78 height 15
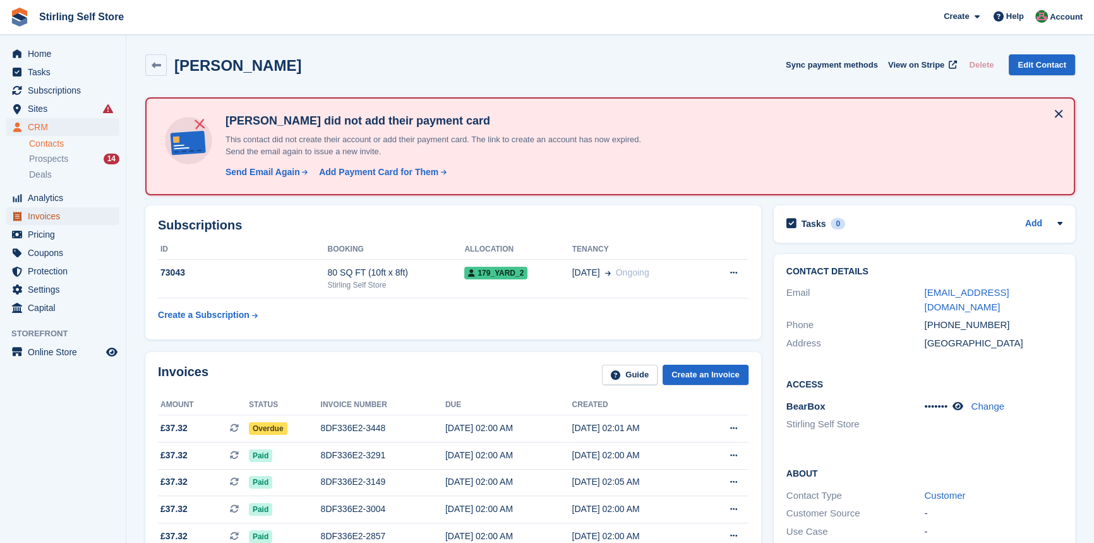
click at [61, 215] on span "Invoices" at bounding box center [66, 216] width 76 height 18
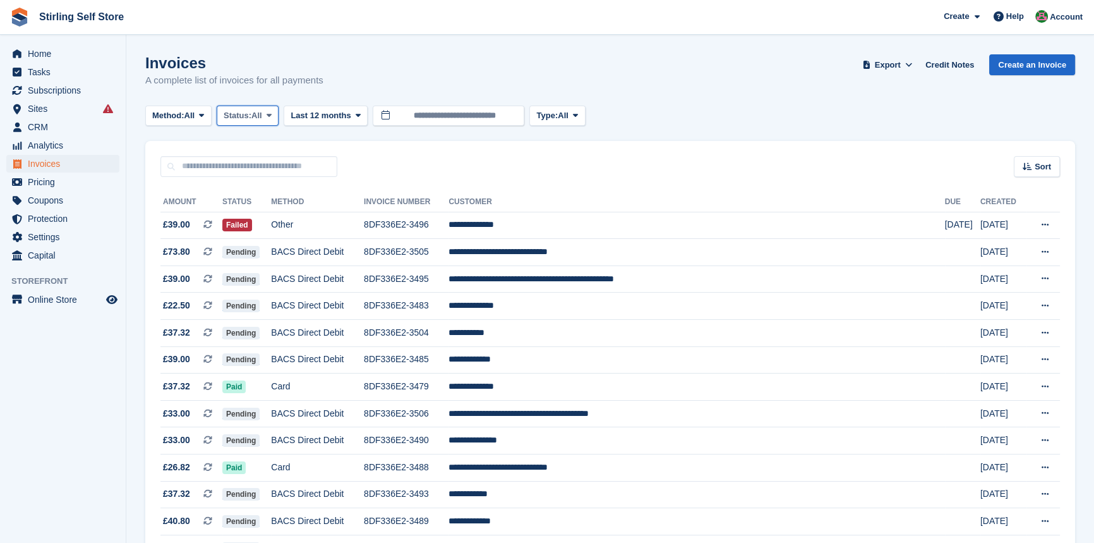
click at [271, 115] on icon at bounding box center [269, 115] width 5 height 8
click at [273, 220] on link "Open" at bounding box center [277, 213] width 110 height 23
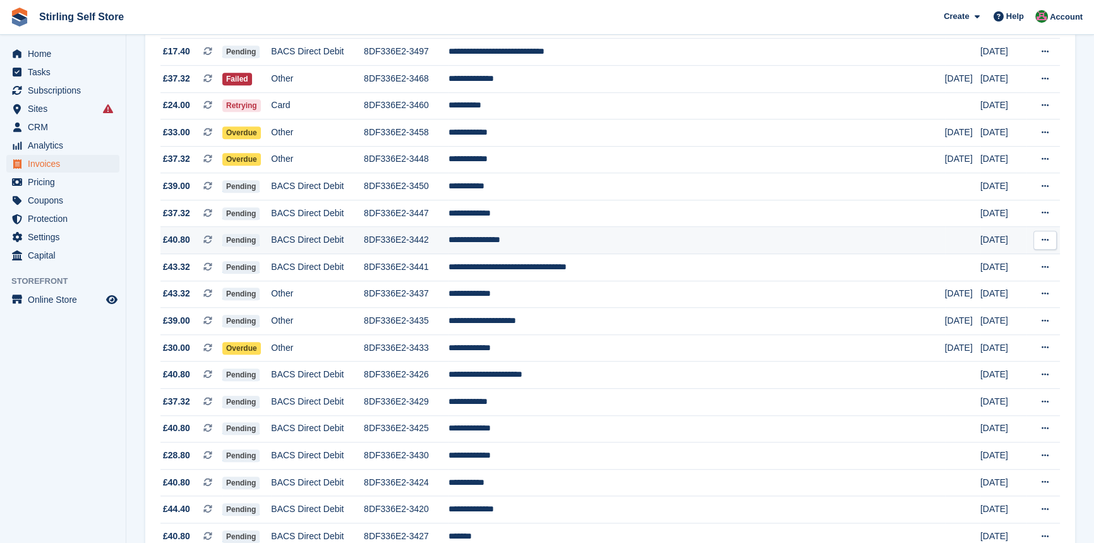
scroll to position [924, 0]
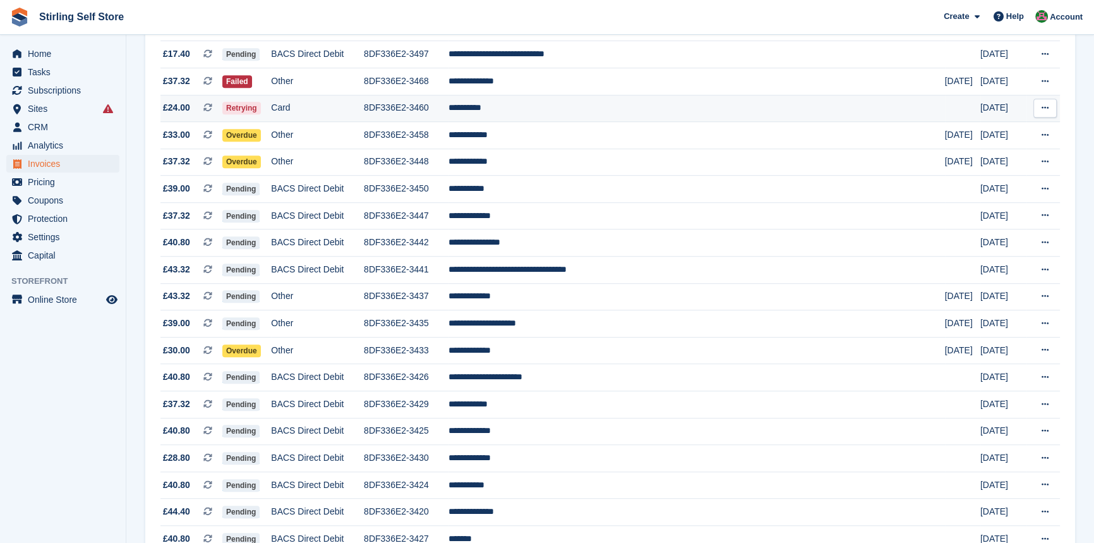
click at [555, 117] on td "**********" at bounding box center [696, 108] width 496 height 27
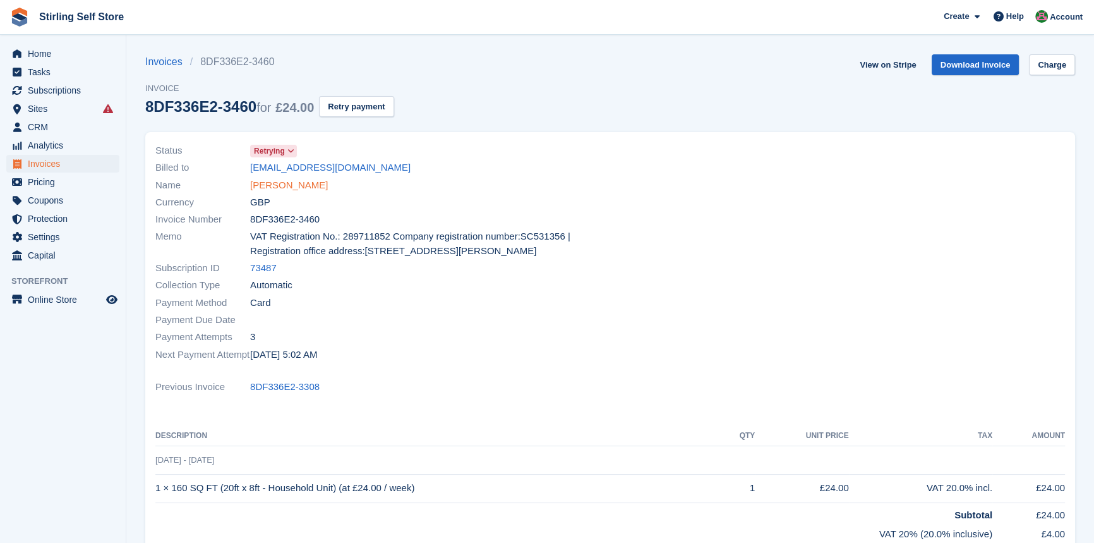
click at [277, 187] on link "Fiona Dick" at bounding box center [289, 185] width 78 height 15
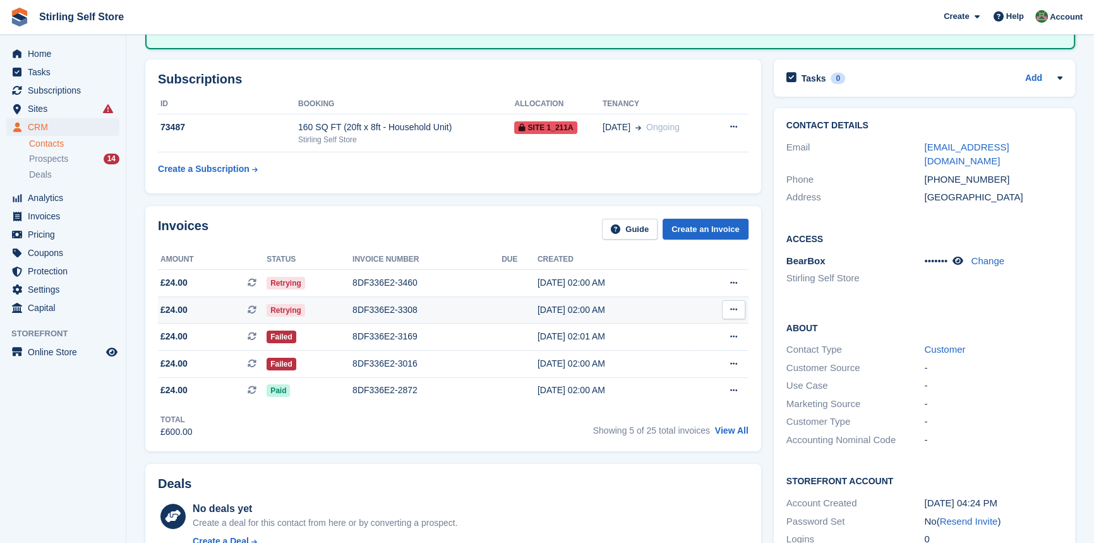
scroll to position [172, 0]
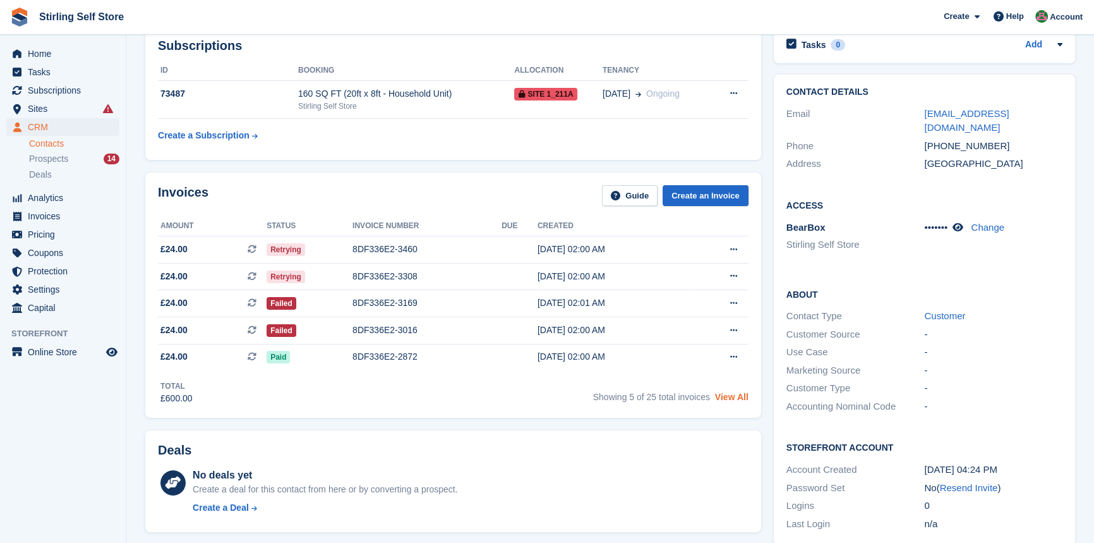
click at [726, 396] on link "View All" at bounding box center [731, 397] width 33 height 10
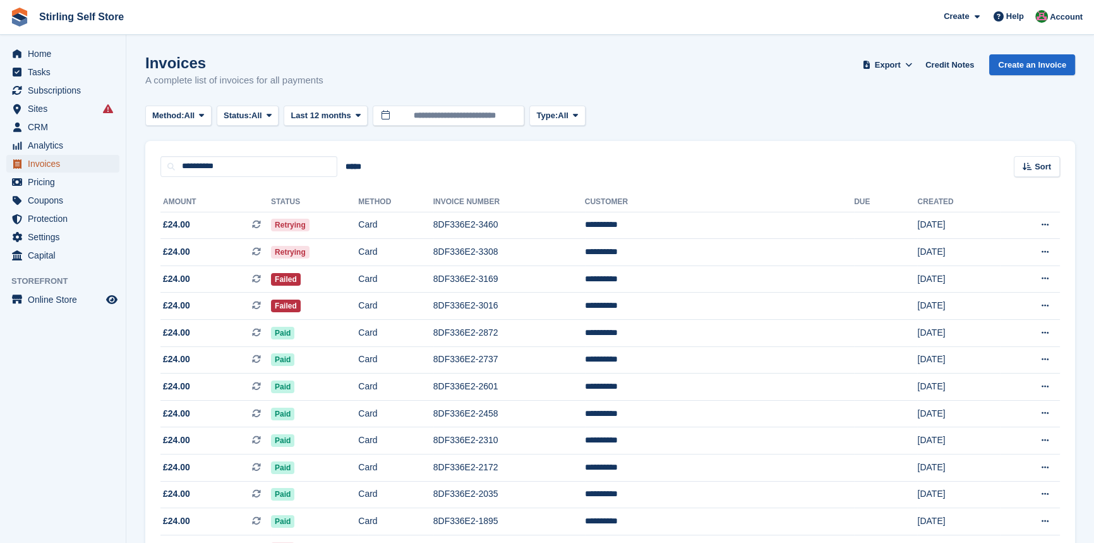
click at [83, 164] on span "Invoices" at bounding box center [66, 164] width 76 height 18
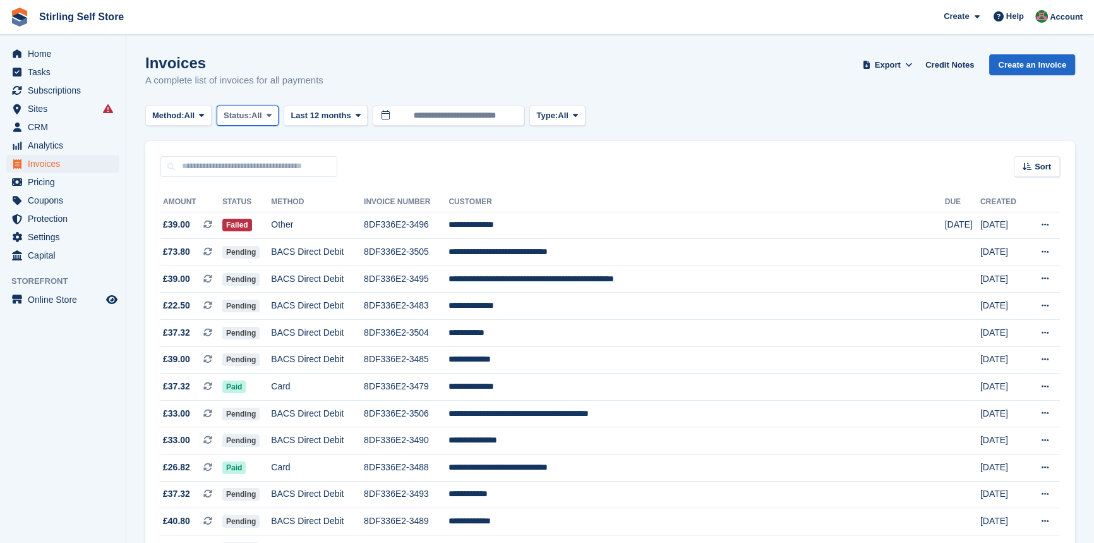
click at [274, 116] on span at bounding box center [269, 116] width 10 height 10
click at [268, 221] on link "Open" at bounding box center [277, 213] width 110 height 23
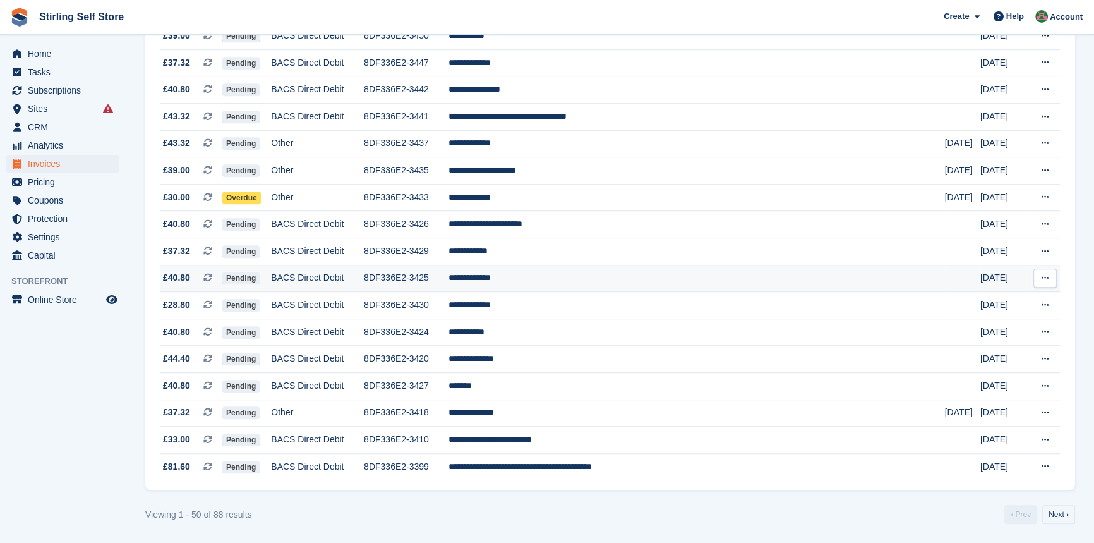
scroll to position [1096, 0]
click at [1054, 512] on link "Next ›" at bounding box center [1058, 514] width 33 height 19
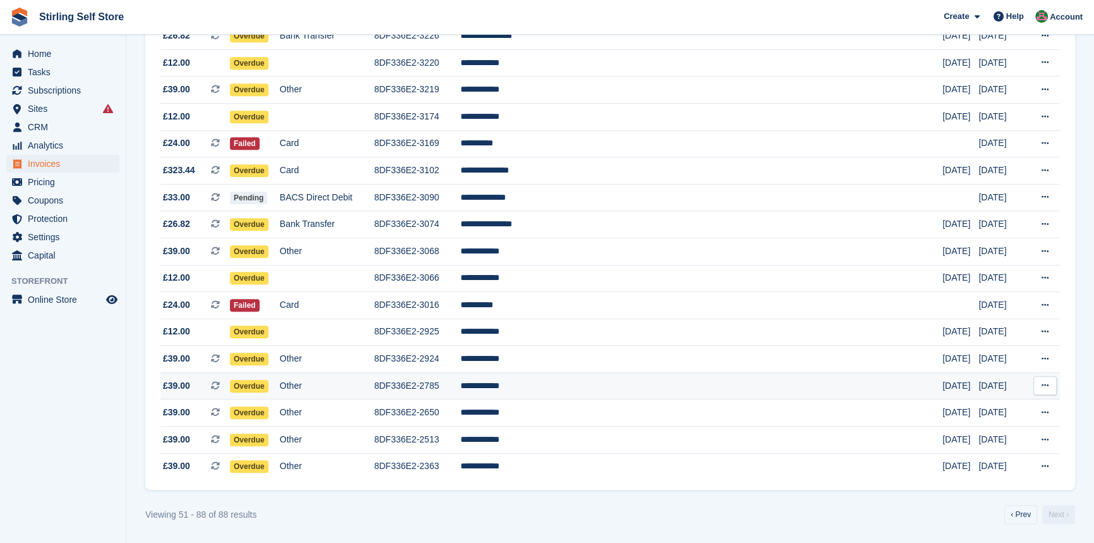
scroll to position [769, 0]
click at [569, 165] on td "**********" at bounding box center [701, 170] width 482 height 27
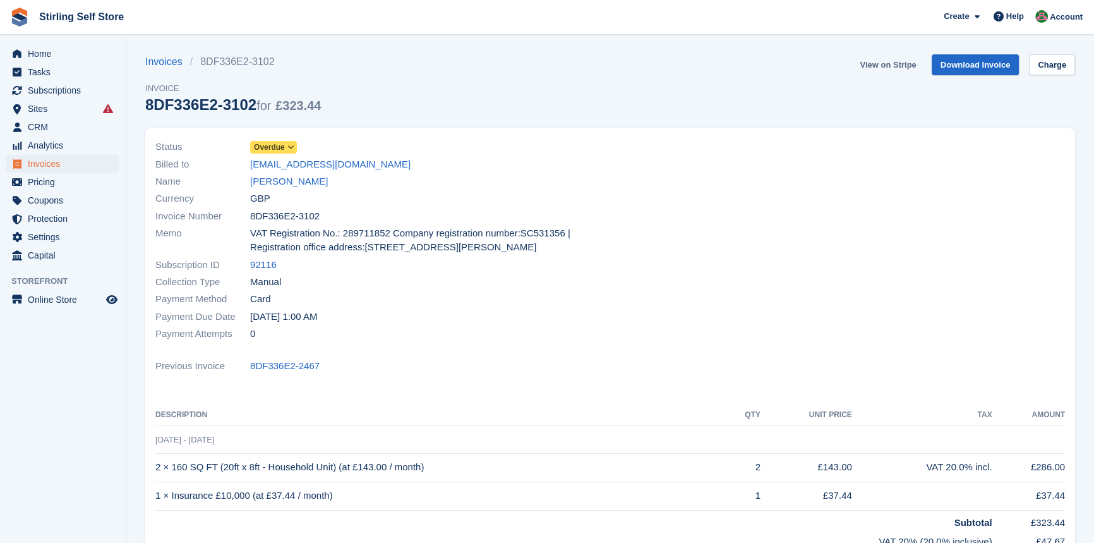
click at [891, 64] on link "View on Stripe" at bounding box center [888, 64] width 66 height 21
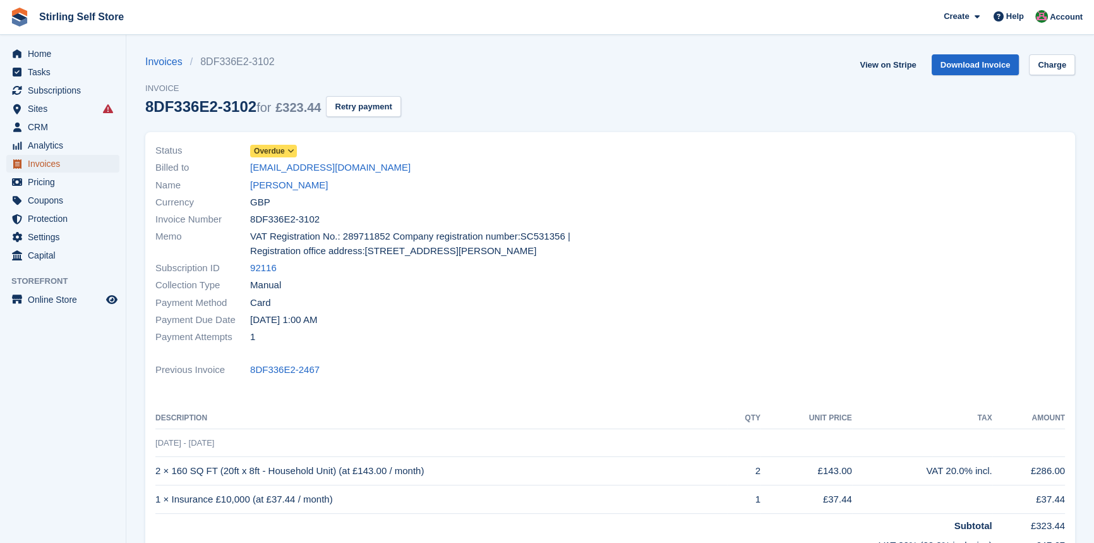
click at [75, 164] on span "Invoices" at bounding box center [66, 164] width 76 height 18
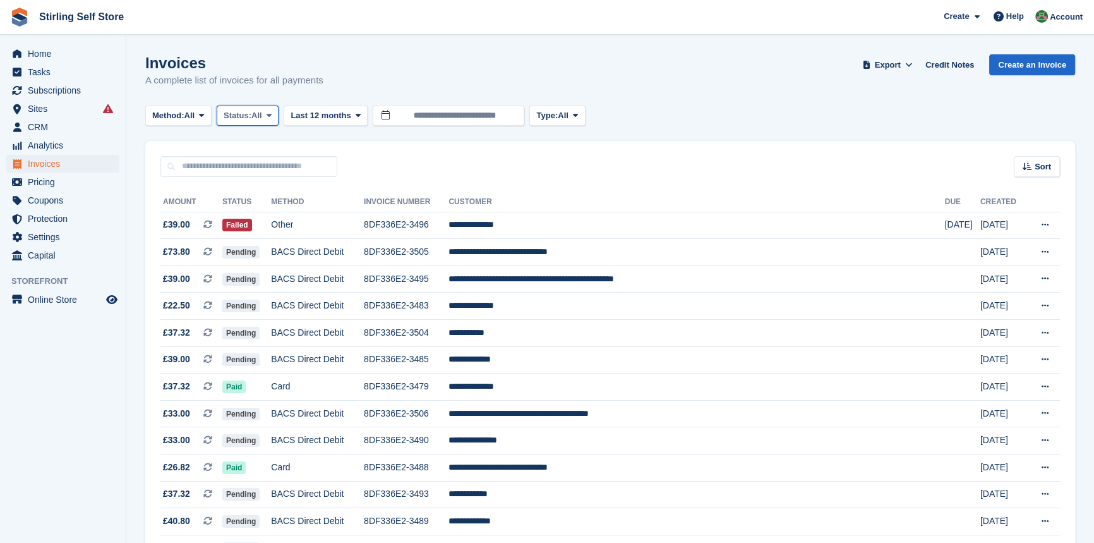
click at [272, 111] on span at bounding box center [269, 116] width 10 height 10
click at [279, 217] on link "Open" at bounding box center [277, 213] width 110 height 23
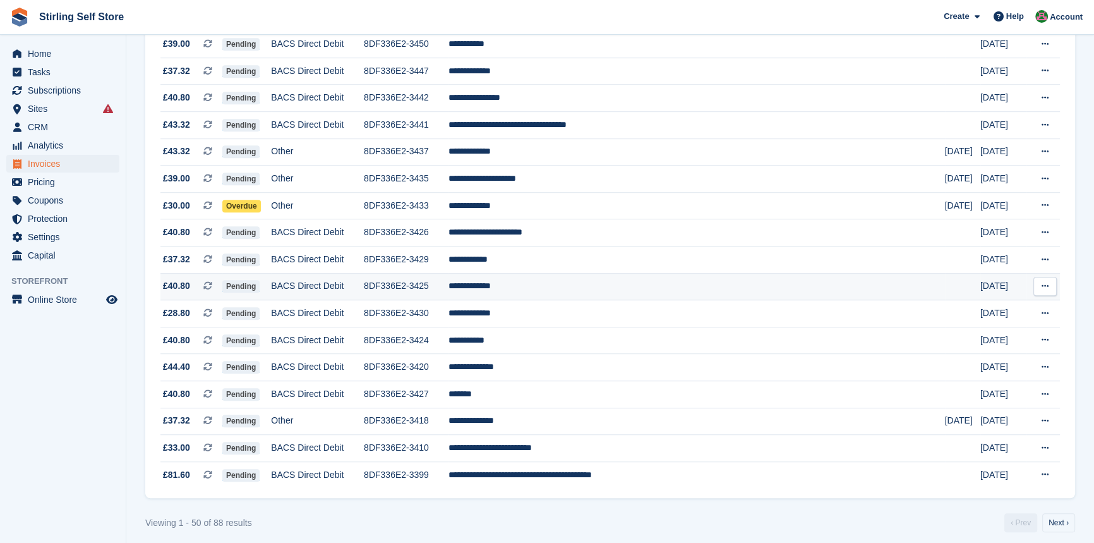
scroll to position [1096, 0]
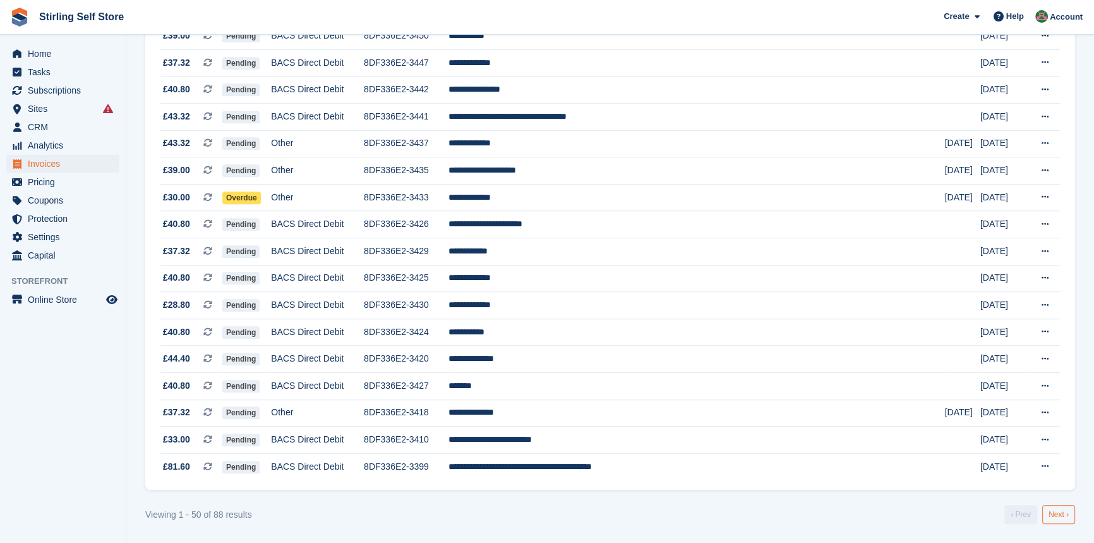
click at [1052, 514] on link "Next ›" at bounding box center [1058, 514] width 33 height 19
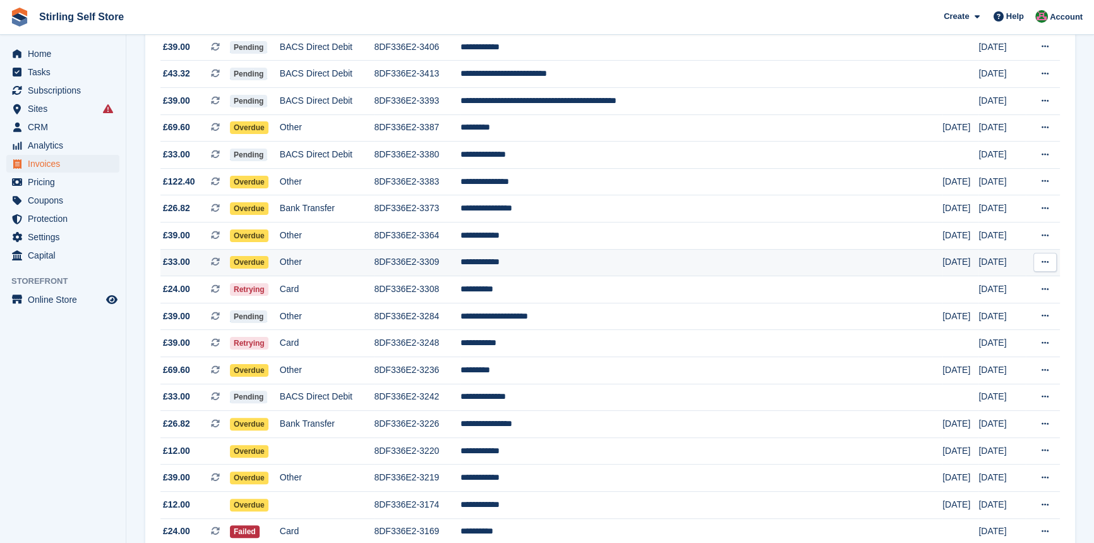
scroll to position [366, 0]
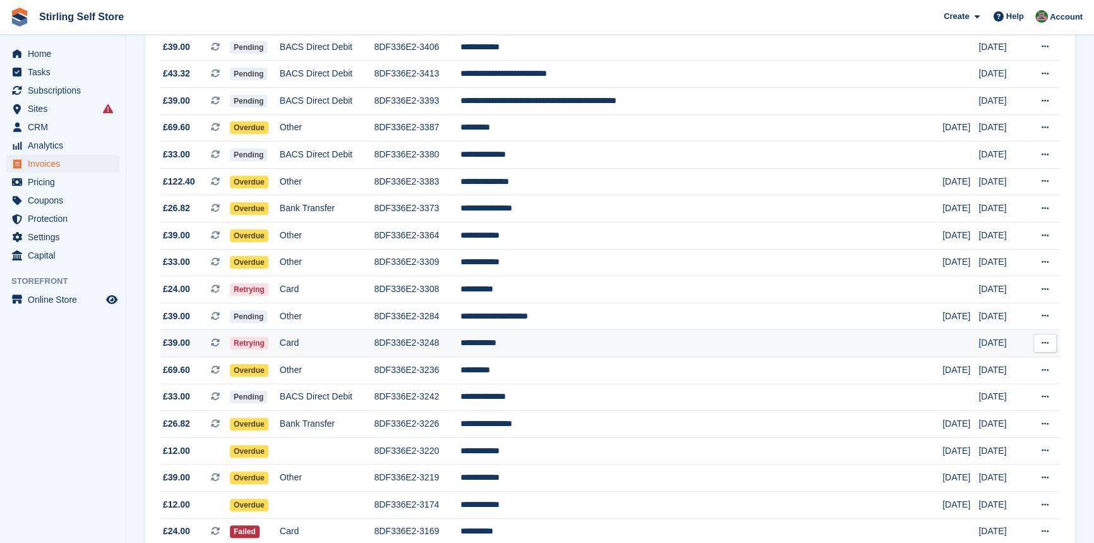
click at [589, 352] on td "**********" at bounding box center [701, 343] width 482 height 27
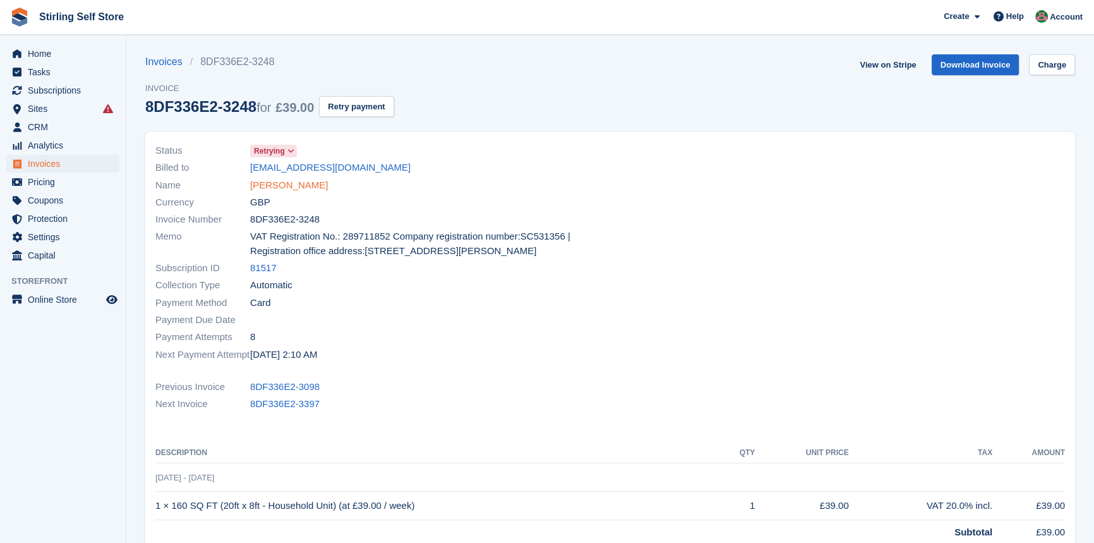
click at [275, 187] on link "[PERSON_NAME]" at bounding box center [289, 185] width 78 height 15
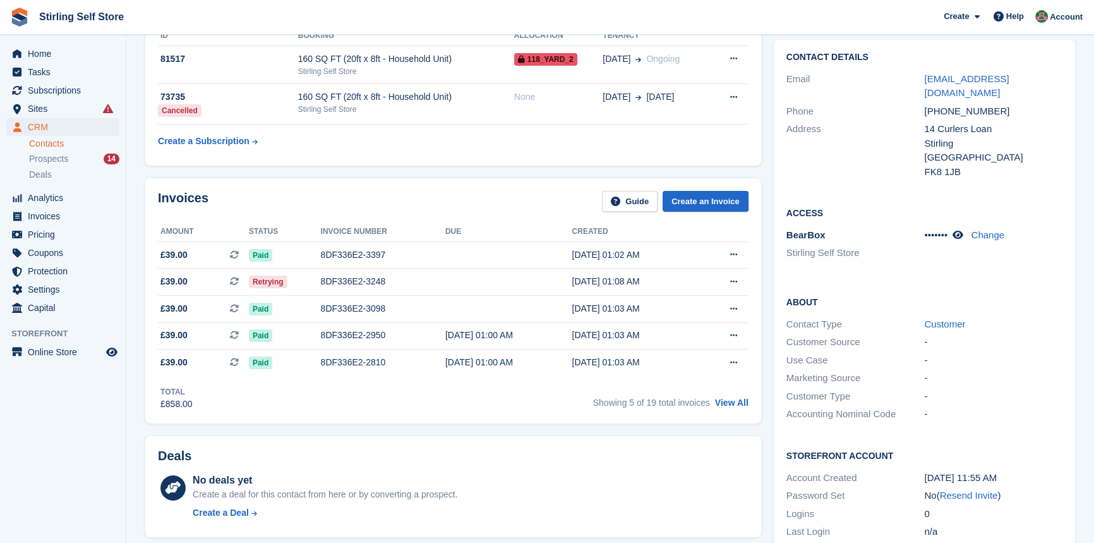
scroll to position [229, 0]
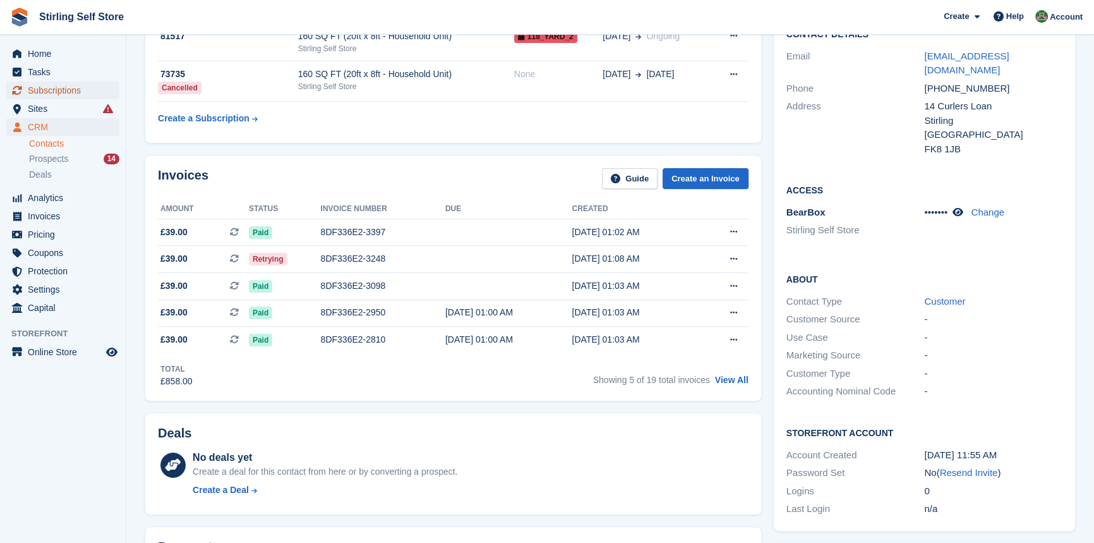
click at [61, 90] on span "Subscriptions" at bounding box center [66, 90] width 76 height 18
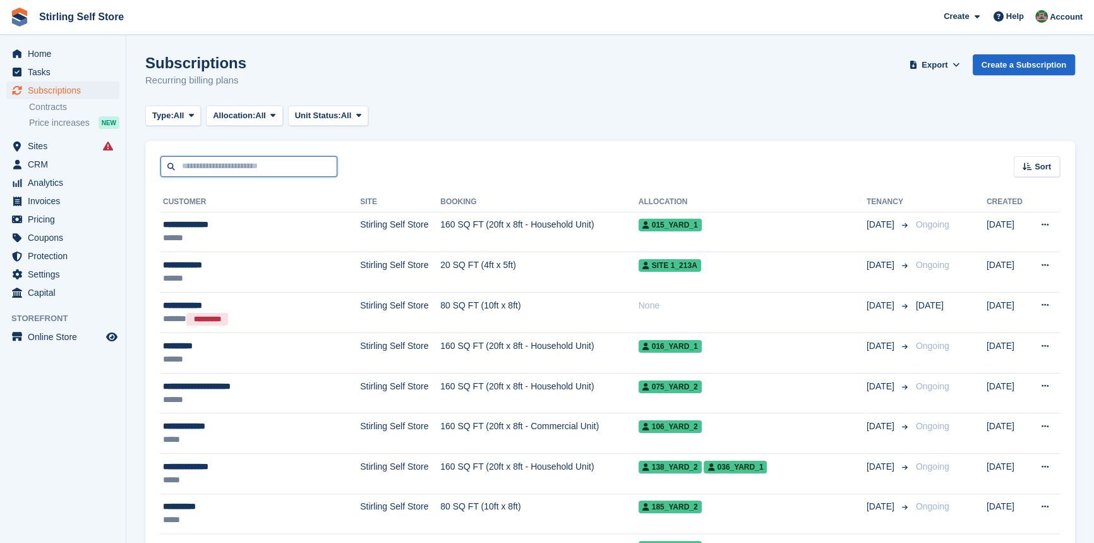
click at [243, 165] on input "text" at bounding box center [248, 166] width 177 height 21
type input "******"
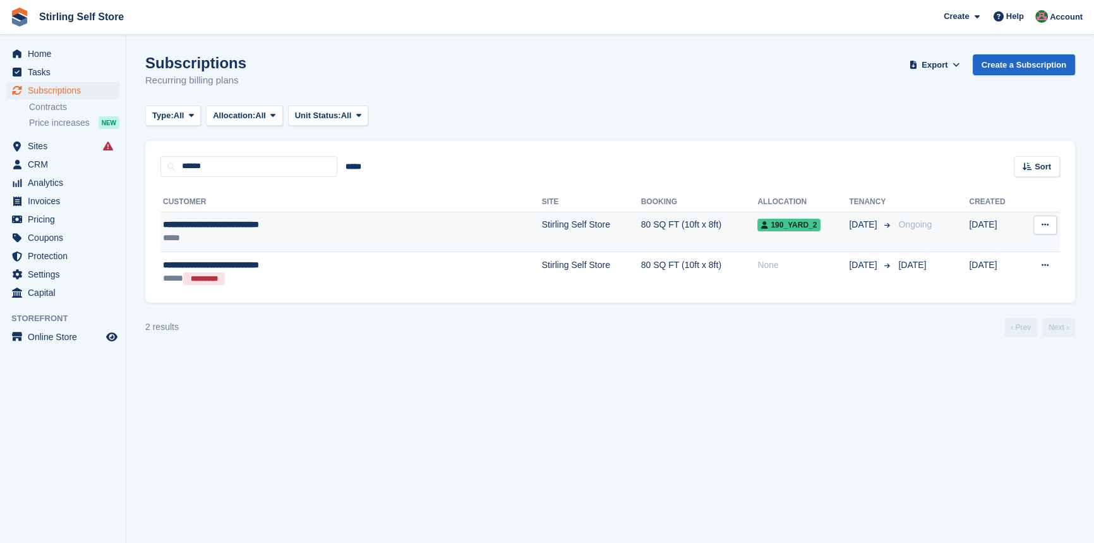
click at [542, 225] on td "Stirling Self Store" at bounding box center [591, 232] width 99 height 40
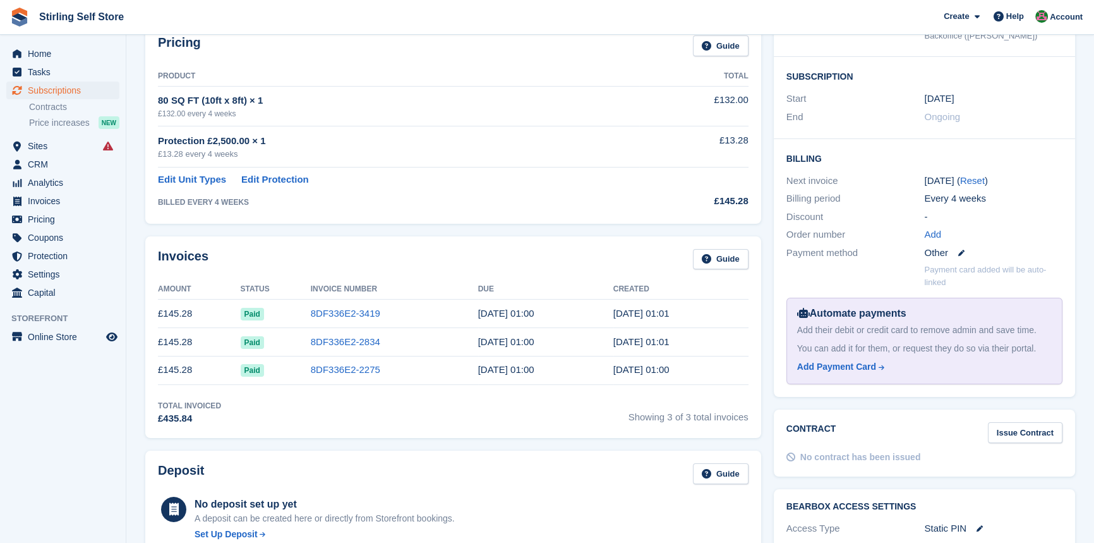
scroll to position [229, 0]
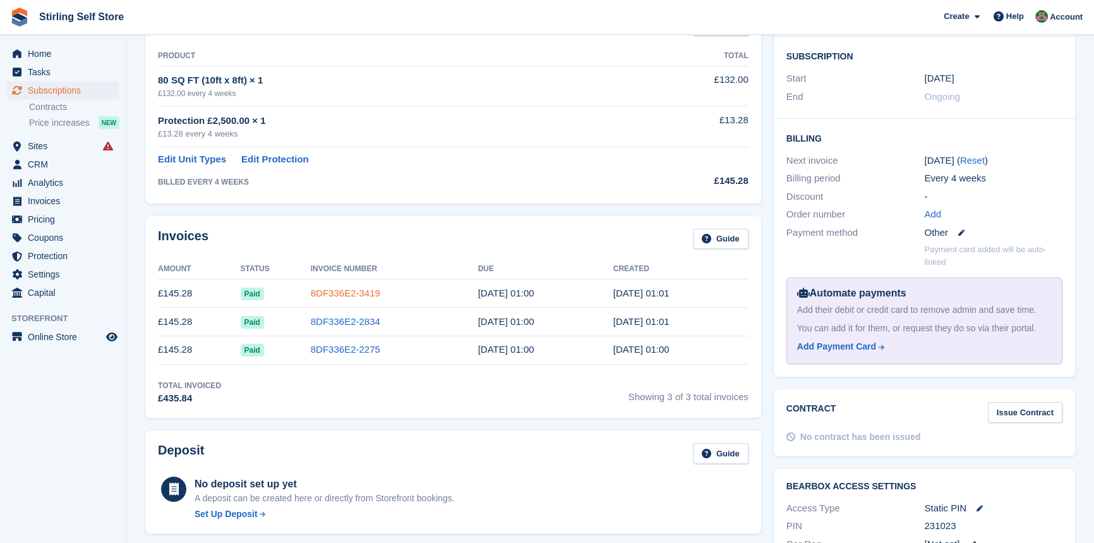
click at [356, 291] on link "8DF336E2-3419" at bounding box center [345, 292] width 69 height 11
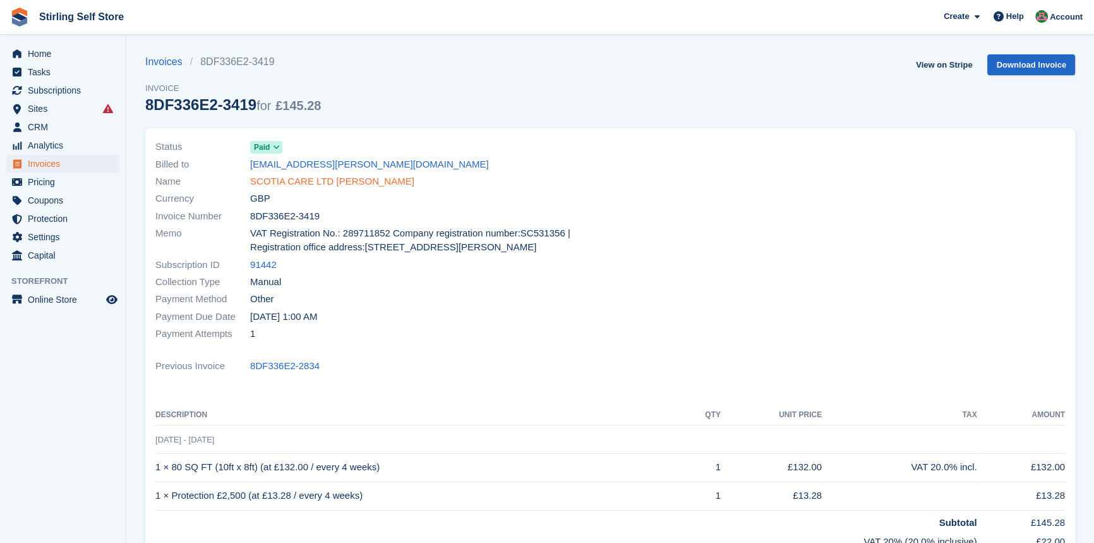
click at [329, 181] on link "SCOTIA CARE LTD Charles Linton" at bounding box center [332, 181] width 164 height 15
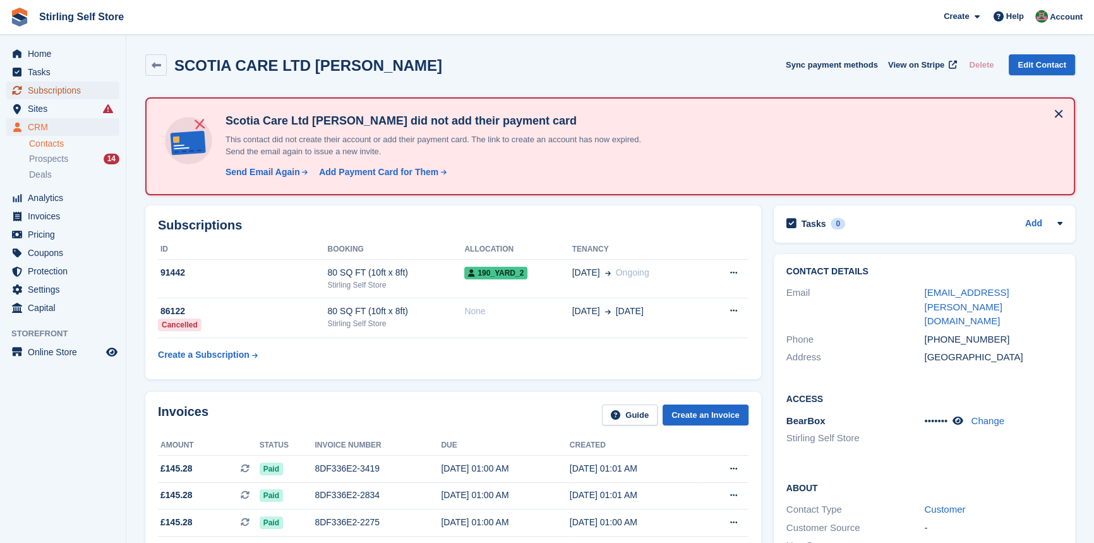
click at [68, 90] on span "Subscriptions" at bounding box center [66, 90] width 76 height 18
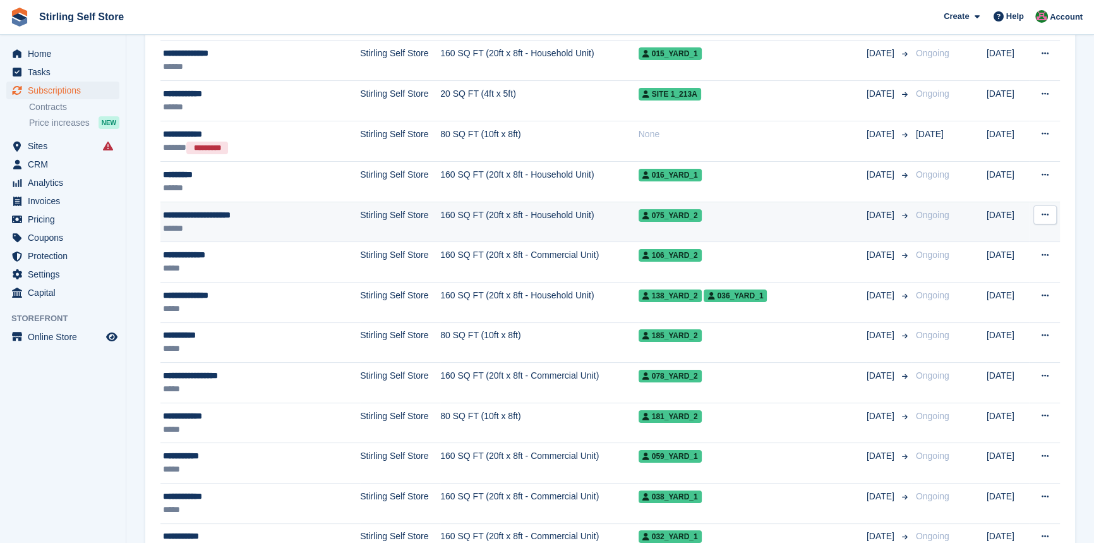
scroll to position [172, 0]
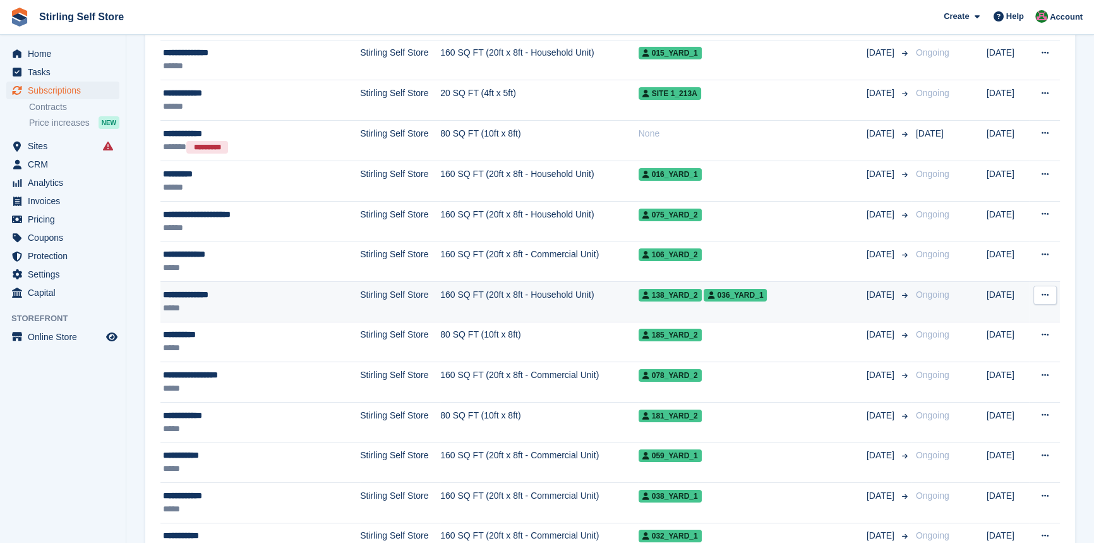
click at [368, 292] on td "Stirling Self Store" at bounding box center [400, 301] width 80 height 40
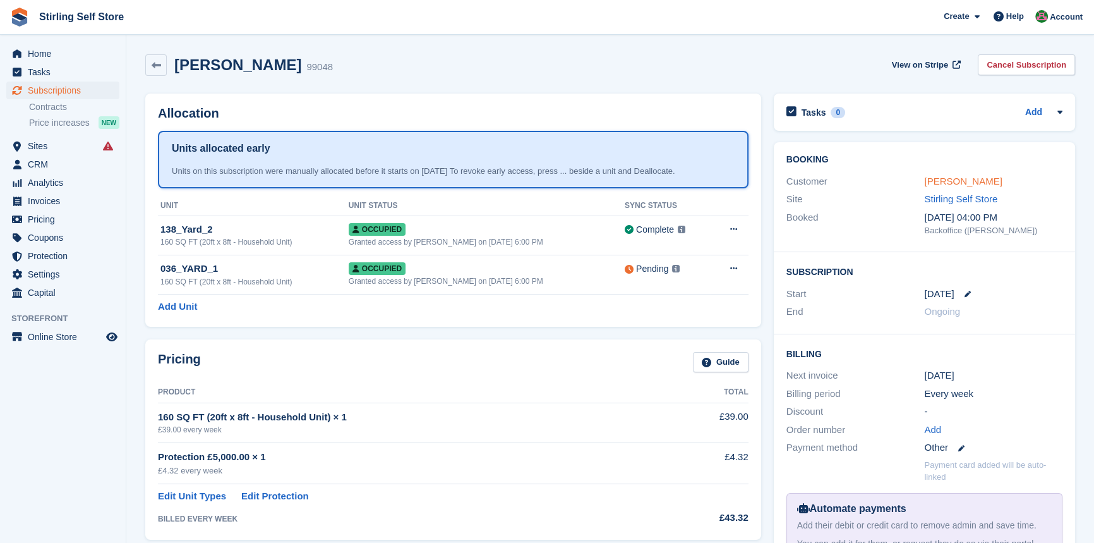
click at [947, 181] on link "Andy McPherson" at bounding box center [963, 181] width 78 height 11
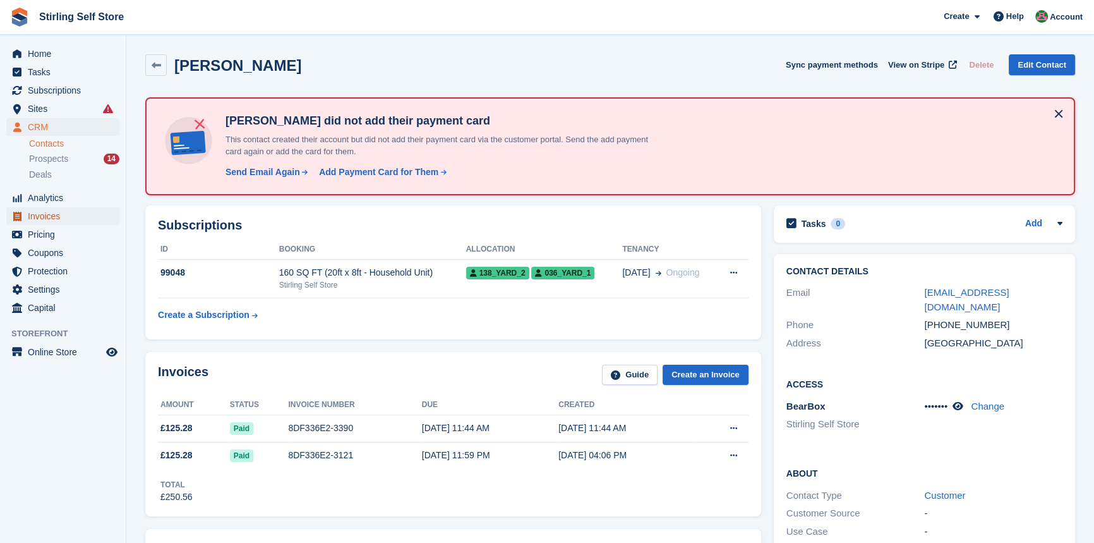
click at [75, 219] on span "Invoices" at bounding box center [66, 216] width 76 height 18
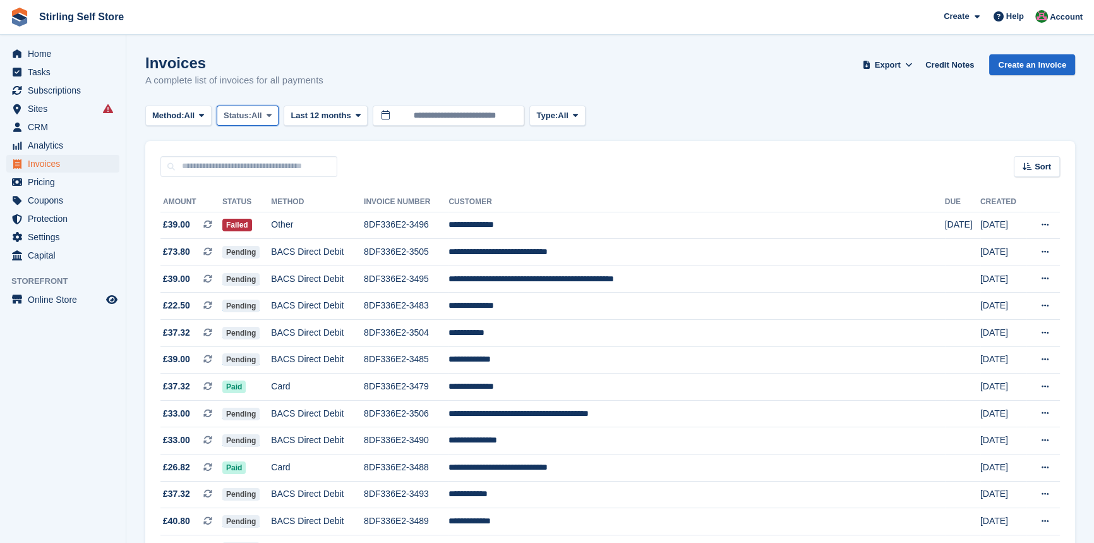
click at [274, 114] on span at bounding box center [269, 116] width 10 height 10
click at [276, 215] on link "Open" at bounding box center [277, 213] width 110 height 23
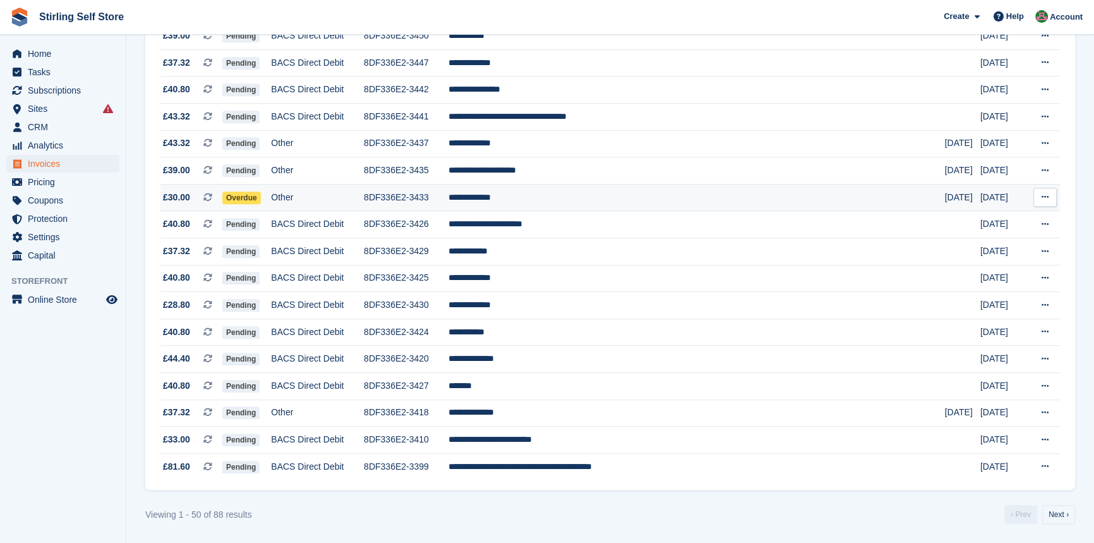
scroll to position [1096, 0]
click at [1054, 516] on link "Next ›" at bounding box center [1058, 514] width 33 height 19
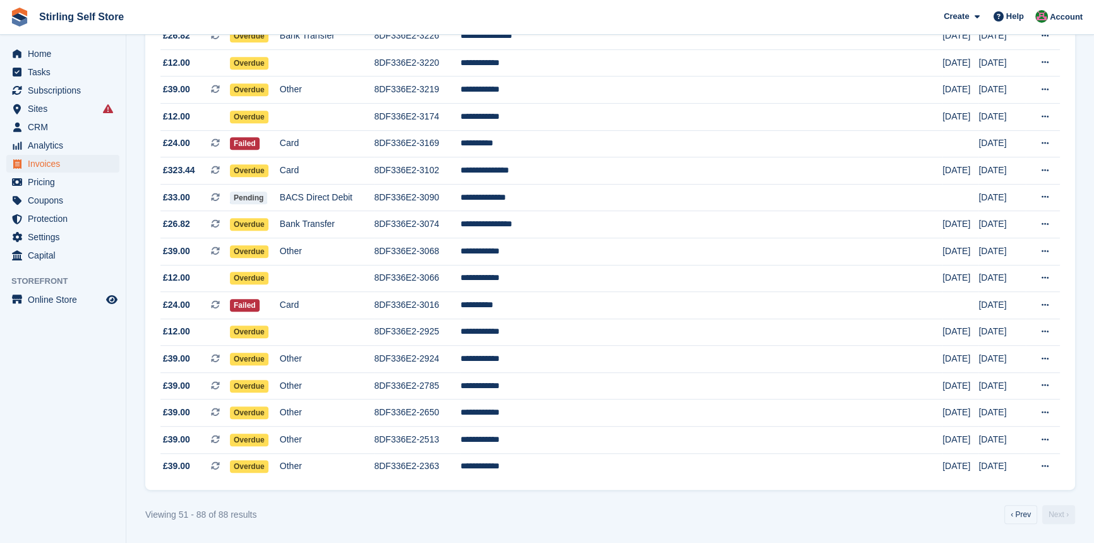
scroll to position [769, 0]
click at [584, 465] on td "**********" at bounding box center [701, 466] width 482 height 27
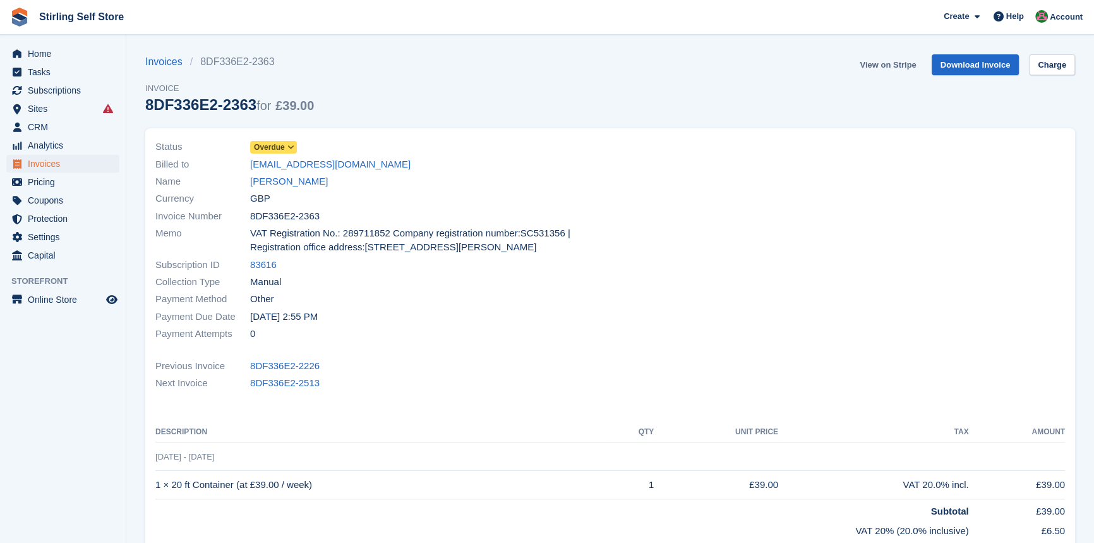
click at [897, 61] on link "View on Stripe" at bounding box center [888, 64] width 66 height 21
click at [291, 184] on link "[PERSON_NAME]" at bounding box center [289, 181] width 78 height 15
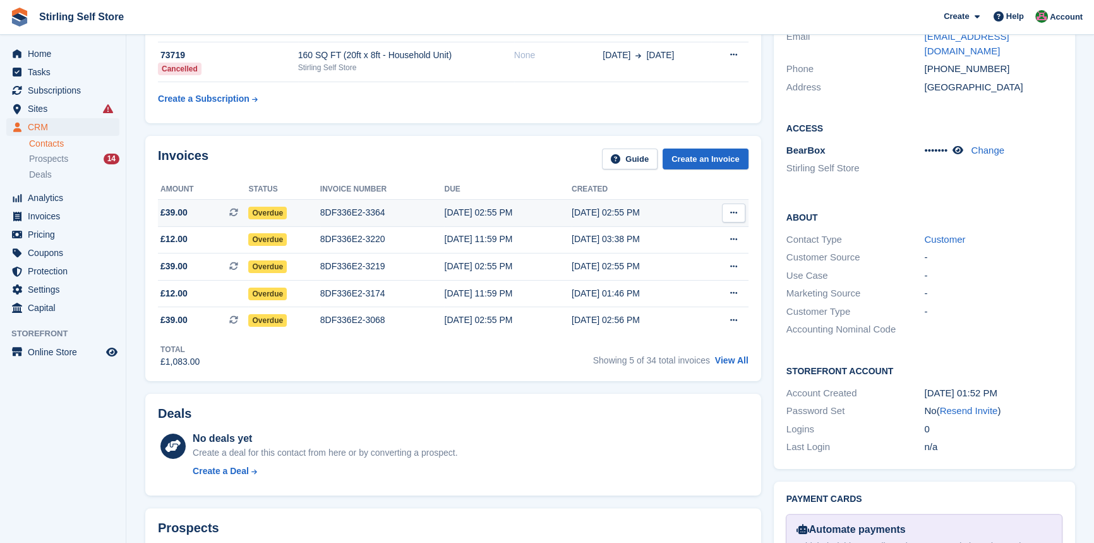
scroll to position [172, 0]
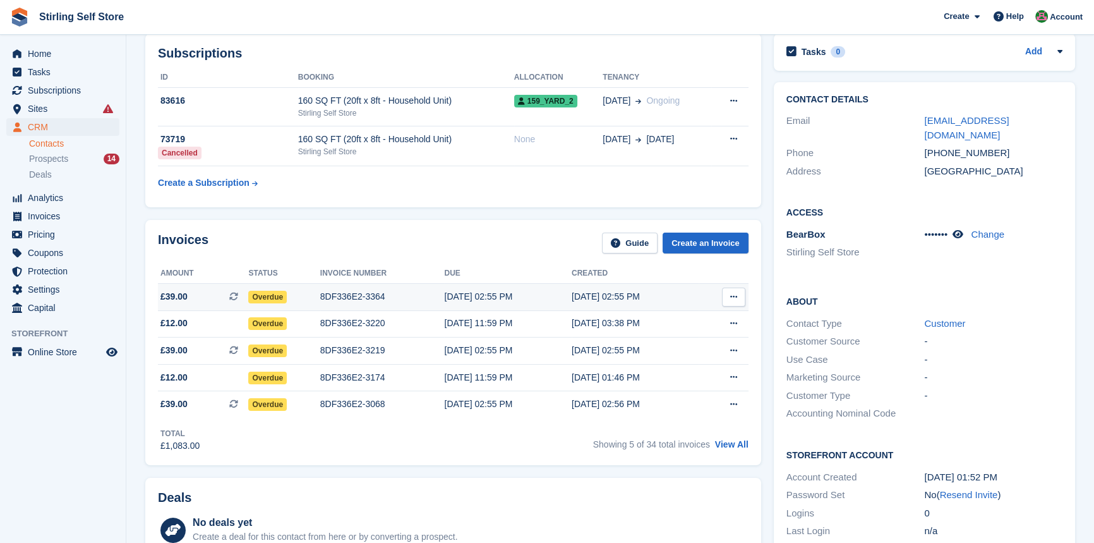
click at [361, 297] on div "8DF336E2-3364" at bounding box center [382, 296] width 124 height 13
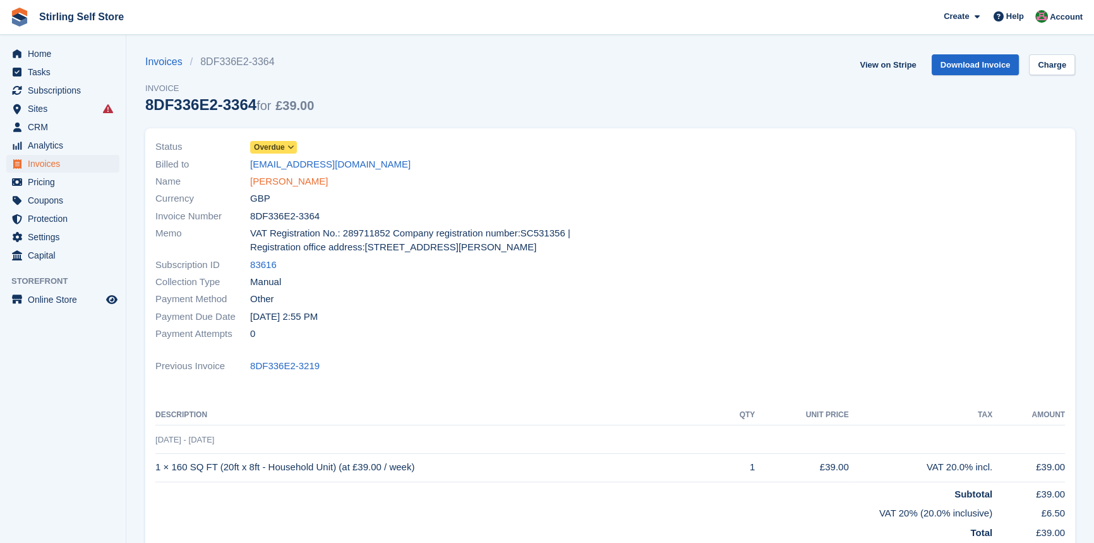
click at [299, 183] on link "[PERSON_NAME]" at bounding box center [289, 181] width 78 height 15
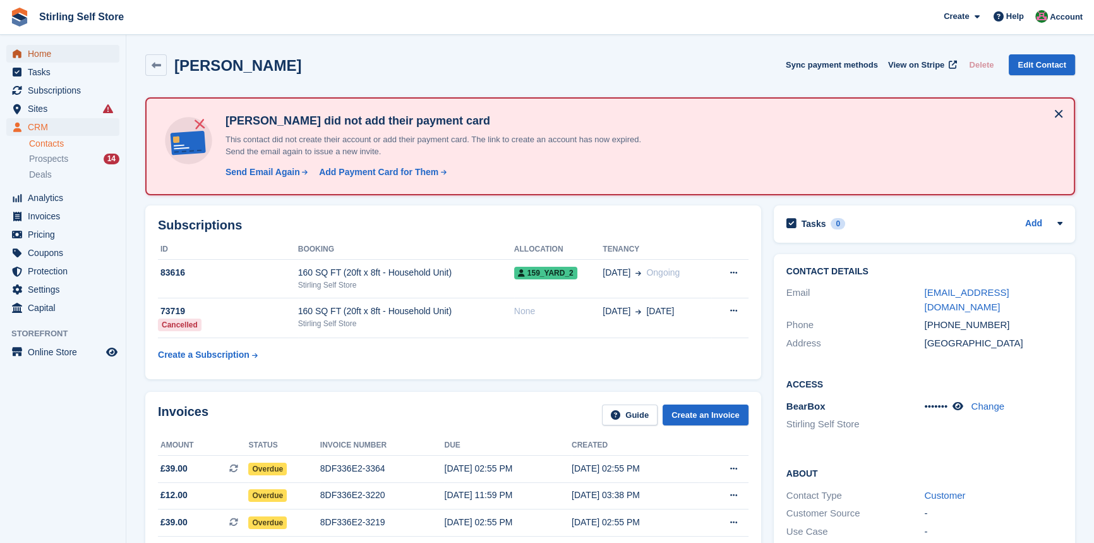
click at [63, 51] on span "Home" at bounding box center [66, 54] width 76 height 18
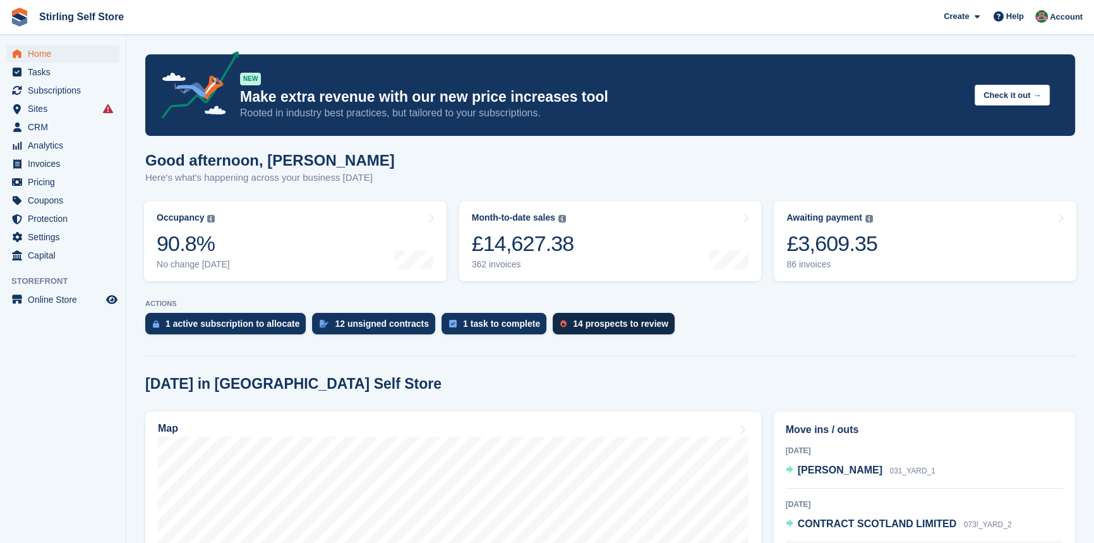
scroll to position [229, 0]
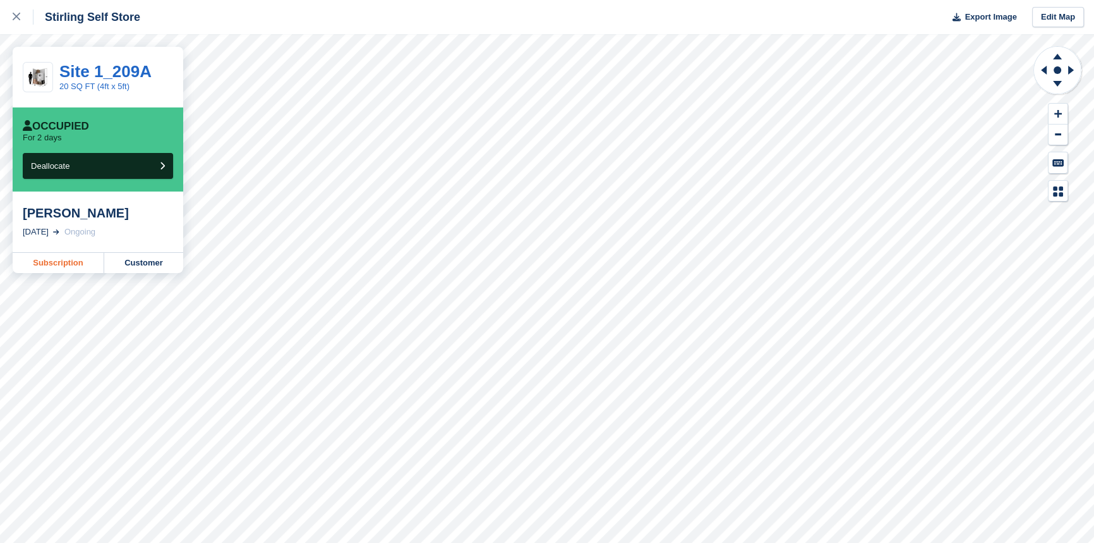
click at [69, 262] on link "Subscription" at bounding box center [59, 263] width 92 height 20
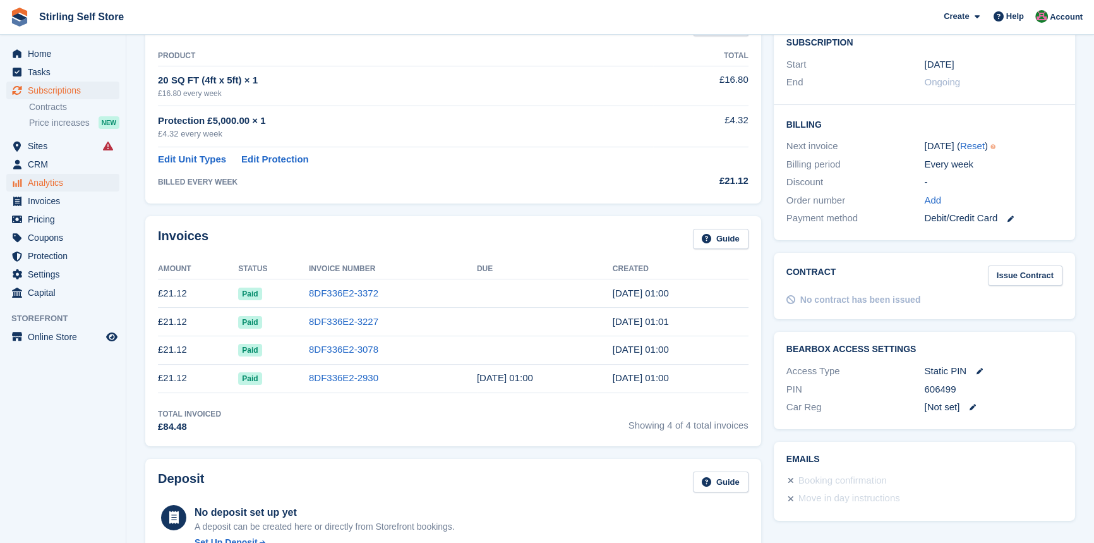
scroll to position [57, 0]
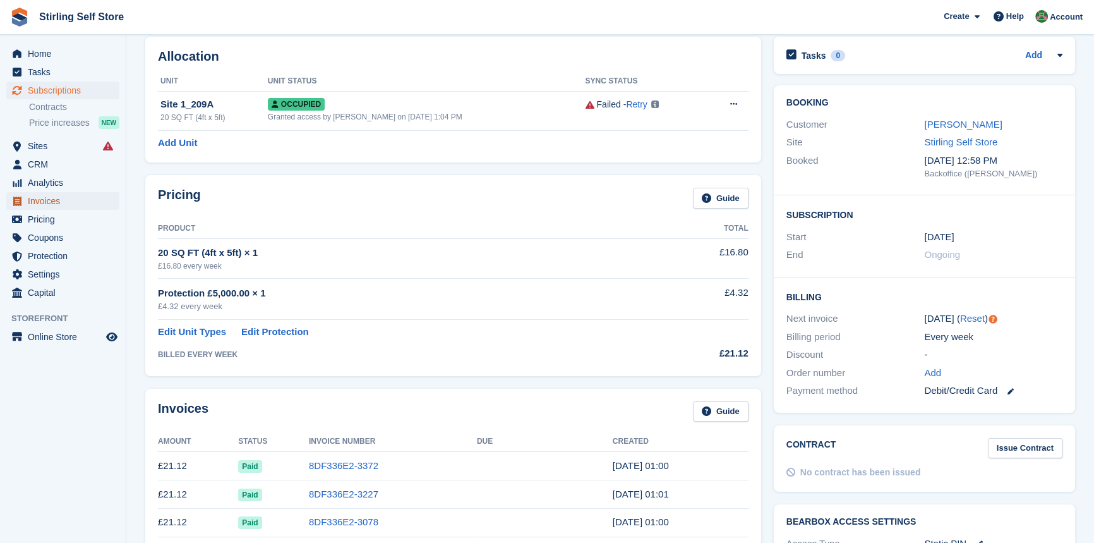
click at [73, 204] on span "Invoices" at bounding box center [66, 201] width 76 height 18
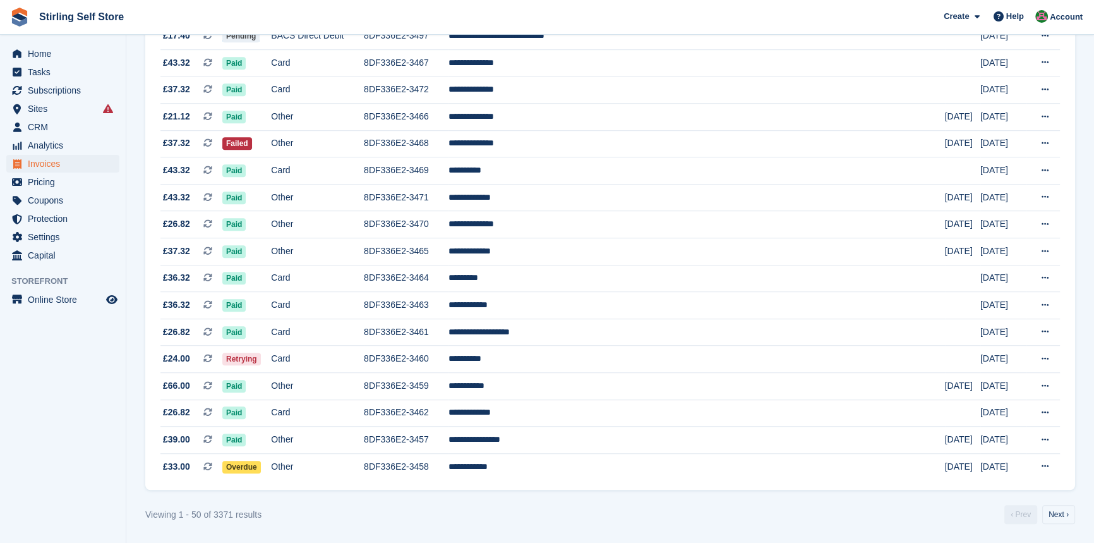
scroll to position [1096, 0]
click at [1055, 512] on link "Next ›" at bounding box center [1058, 514] width 33 height 19
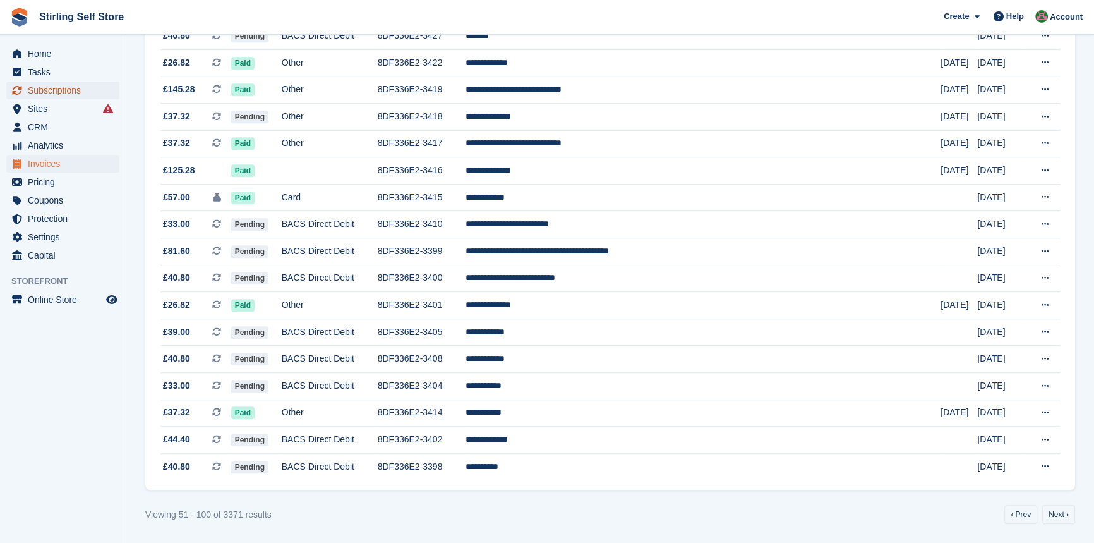
click at [80, 92] on span "Subscriptions" at bounding box center [66, 90] width 76 height 18
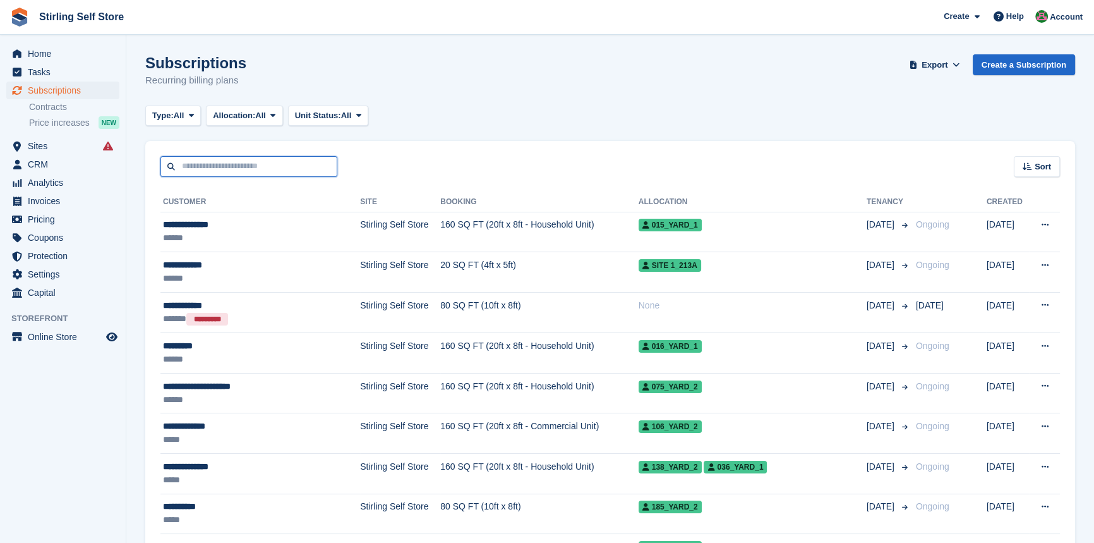
click at [206, 165] on input "text" at bounding box center [248, 166] width 177 height 21
type input "******"
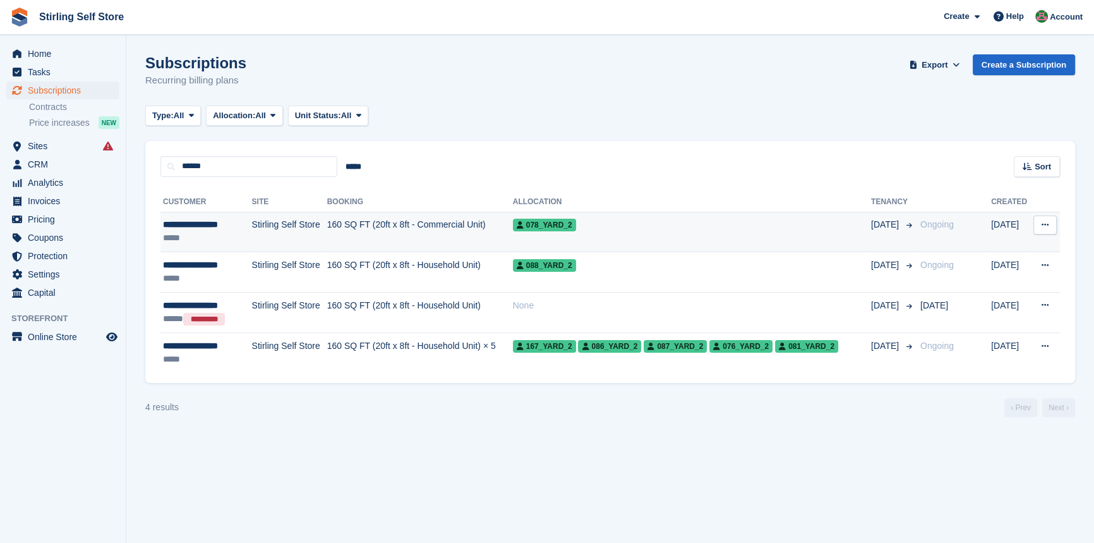
click at [328, 225] on td "160 SQ FT (20ft x 8ft - Commercial Unit)" at bounding box center [420, 232] width 186 height 40
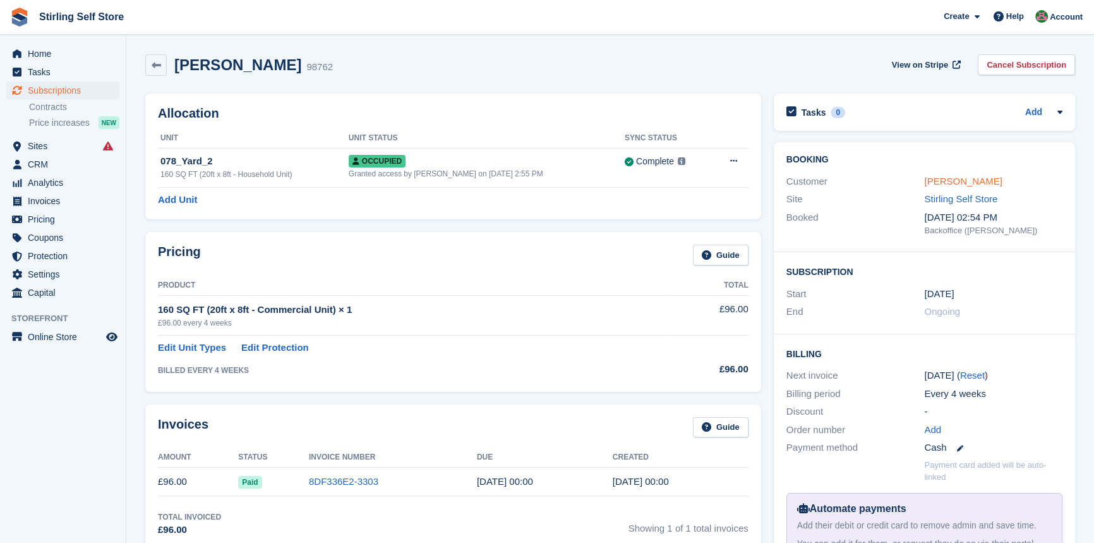
click at [949, 183] on link "[PERSON_NAME]" at bounding box center [963, 181] width 78 height 11
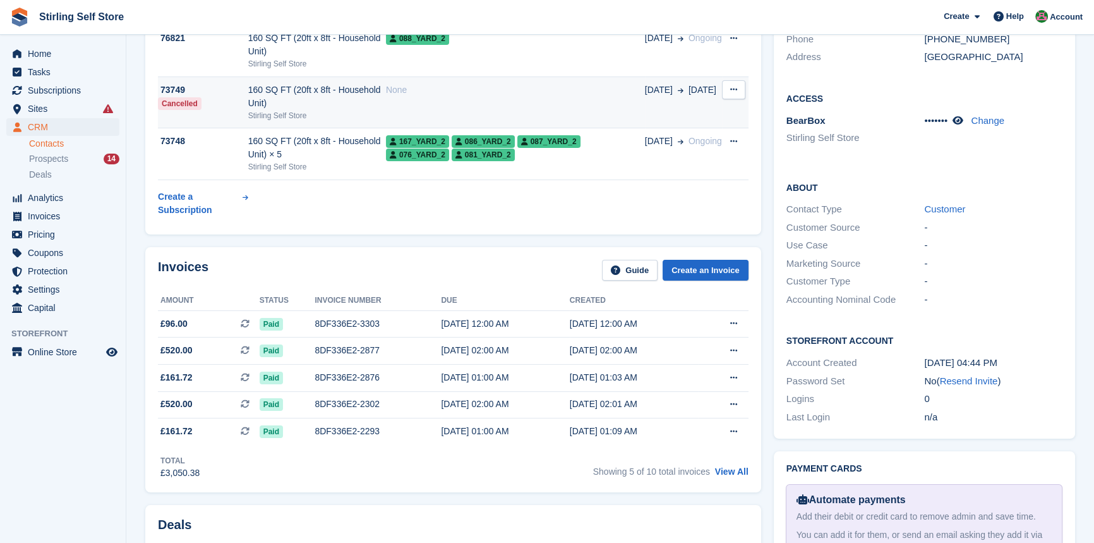
scroll to position [229, 0]
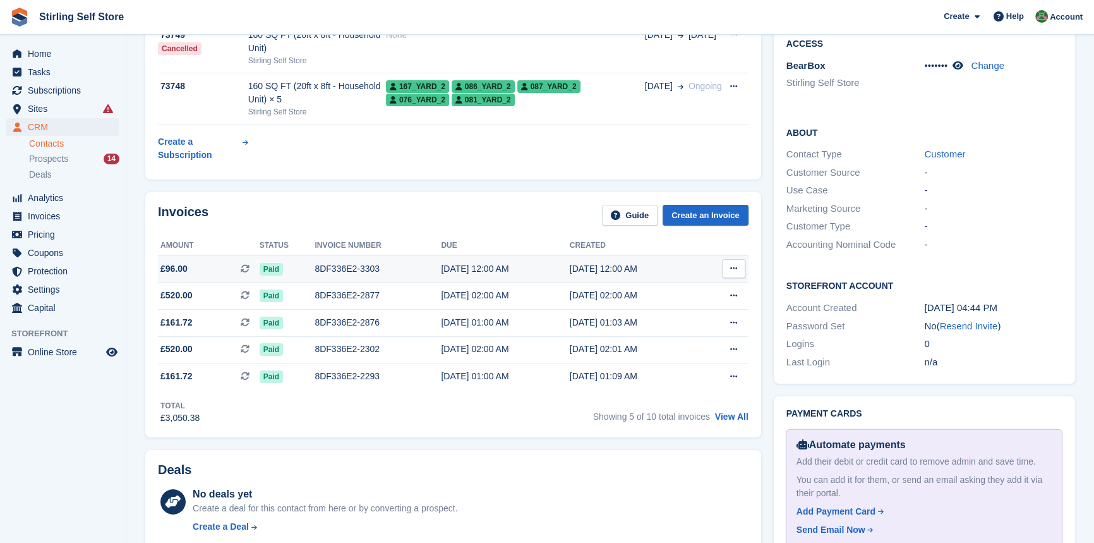
click at [460, 265] on div "[DATE] 12:00 AM" at bounding box center [505, 268] width 128 height 13
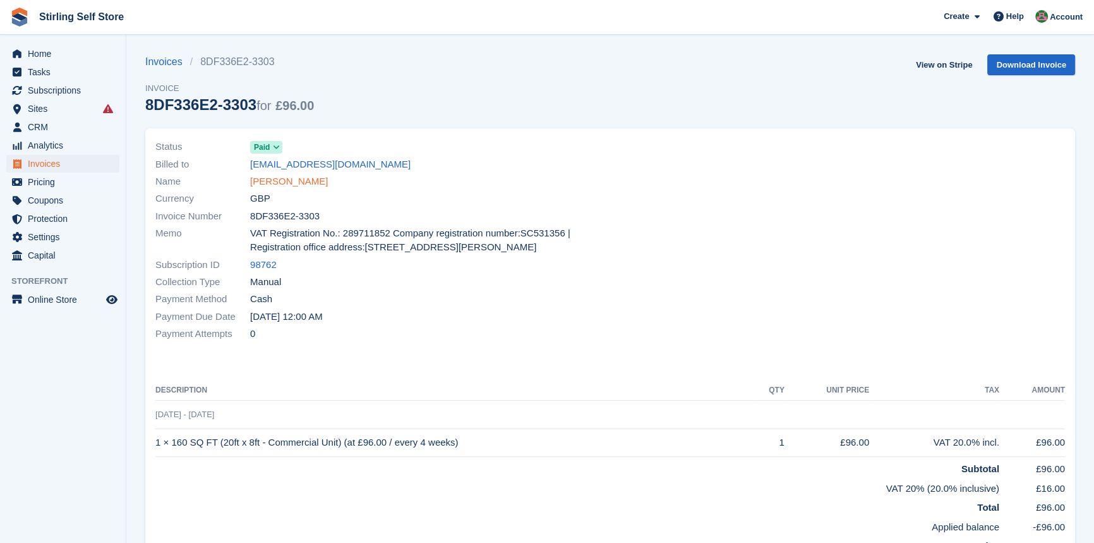
click at [303, 179] on link "[PERSON_NAME]" at bounding box center [289, 181] width 78 height 15
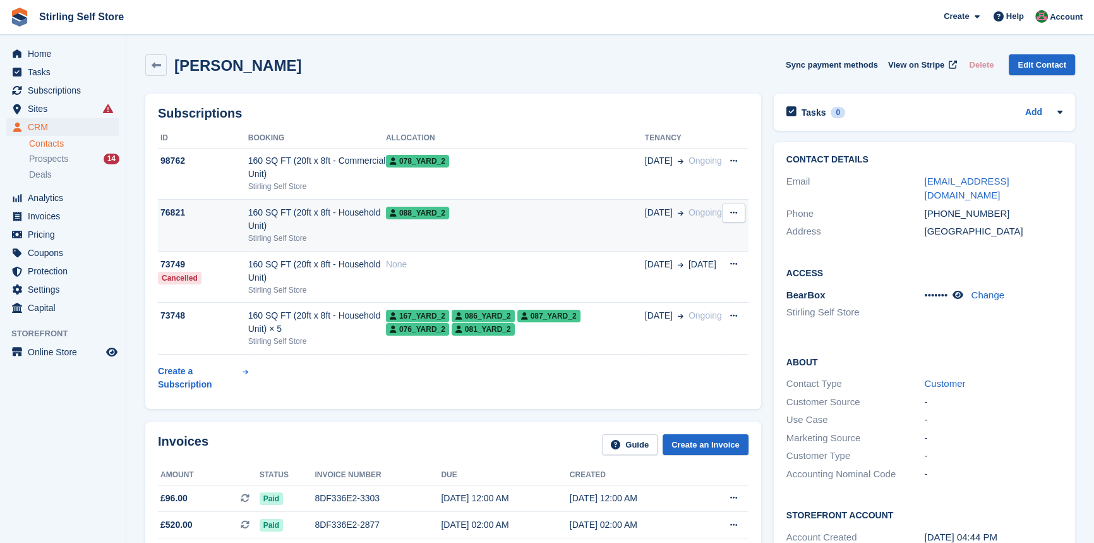
click at [486, 222] on td "088_Yard_2" at bounding box center [515, 226] width 259 height 52
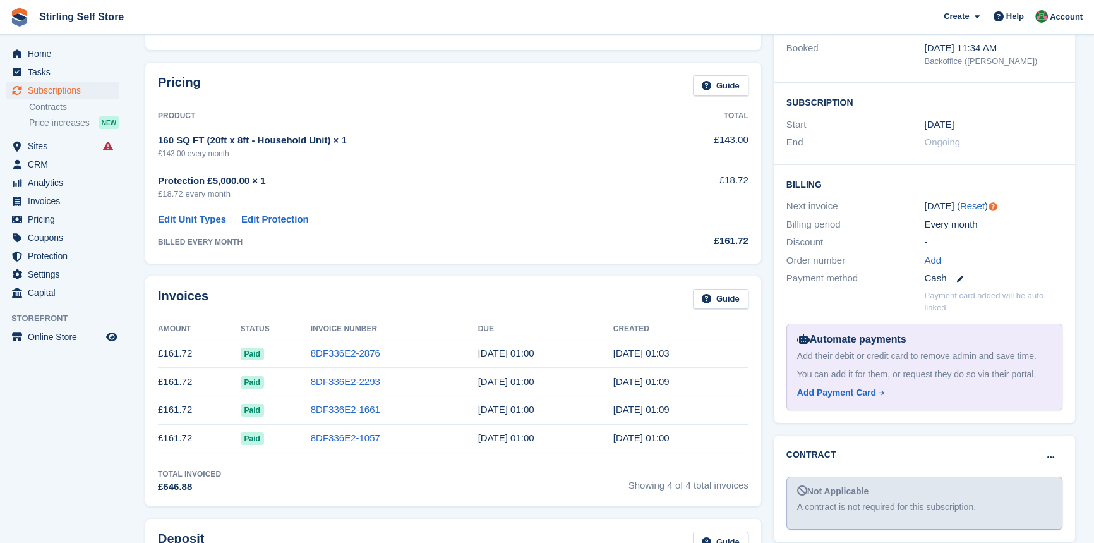
scroll to position [172, 0]
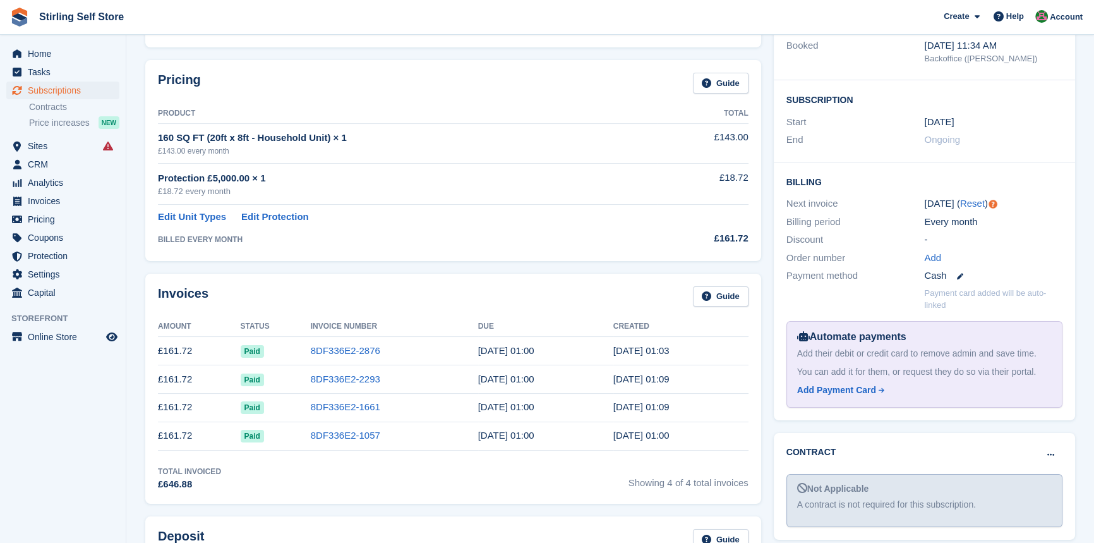
click at [345, 340] on td "8DF336E2-2876" at bounding box center [394, 351] width 167 height 28
click at [342, 351] on link "8DF336E2-2876" at bounding box center [345, 350] width 69 height 11
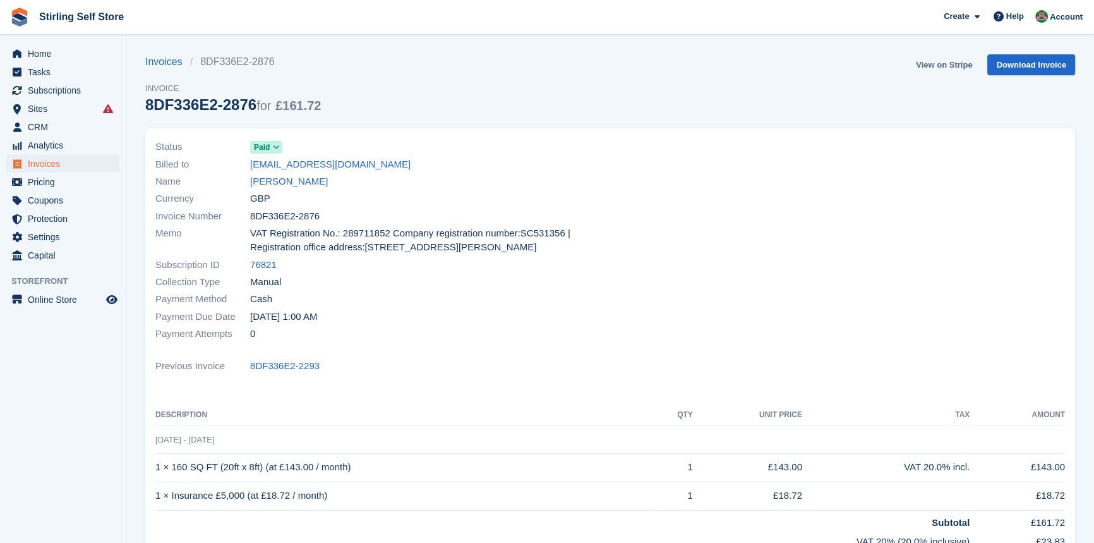
click at [948, 67] on link "View on Stripe" at bounding box center [944, 64] width 66 height 21
click at [67, 164] on span "Invoices" at bounding box center [66, 164] width 76 height 18
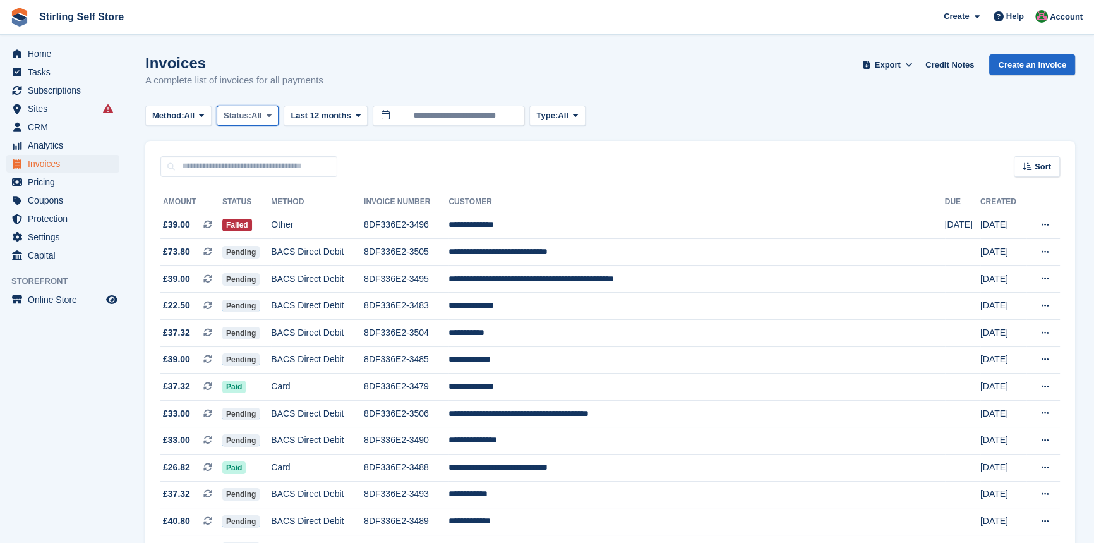
click at [273, 107] on button "Status: All" at bounding box center [248, 115] width 62 height 21
click at [285, 213] on link "Open" at bounding box center [277, 213] width 110 height 23
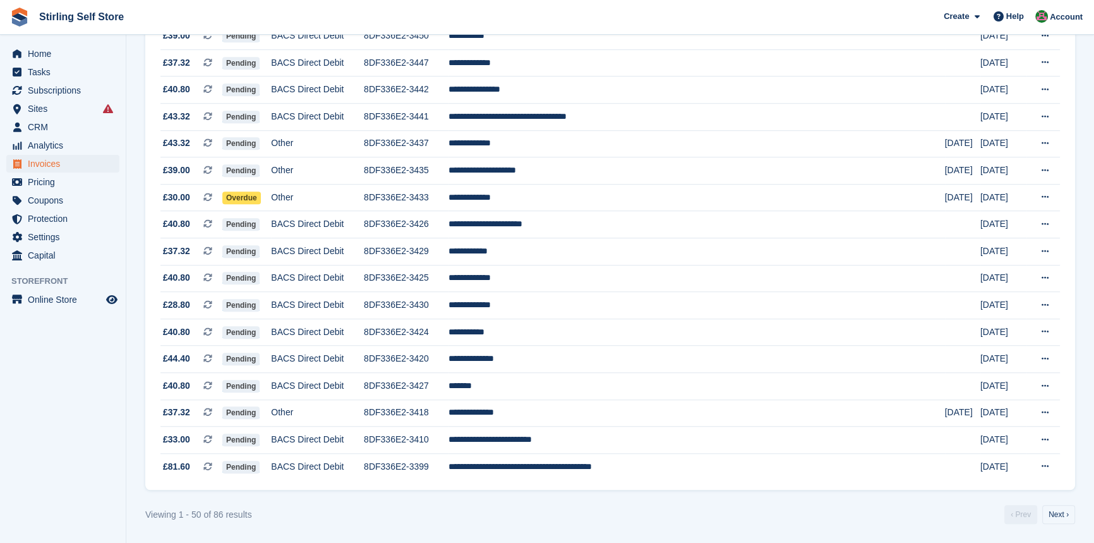
scroll to position [1096, 0]
click at [1061, 508] on link "Next ›" at bounding box center [1058, 514] width 33 height 19
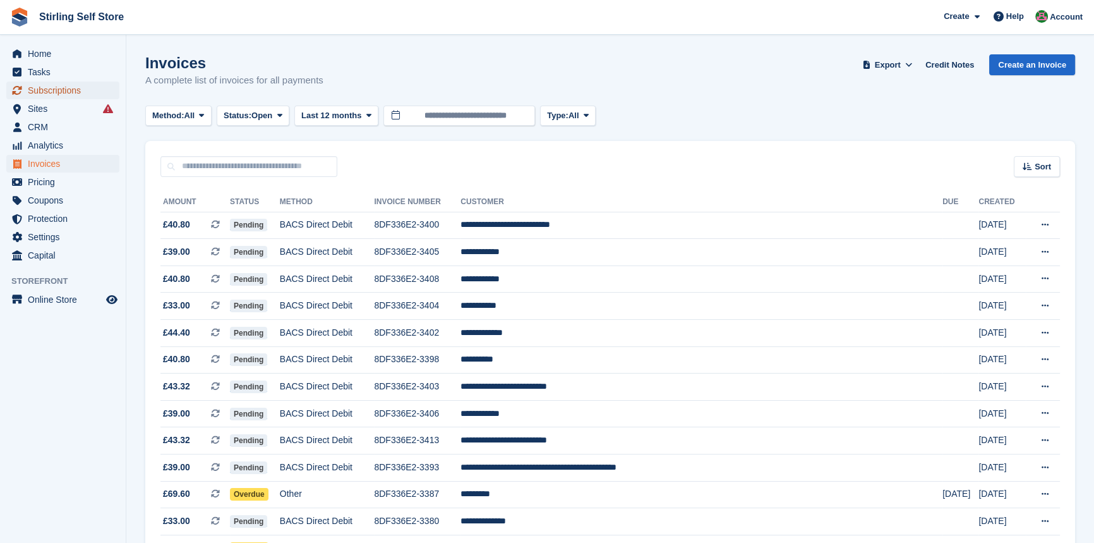
click at [68, 92] on span "Subscriptions" at bounding box center [66, 90] width 76 height 18
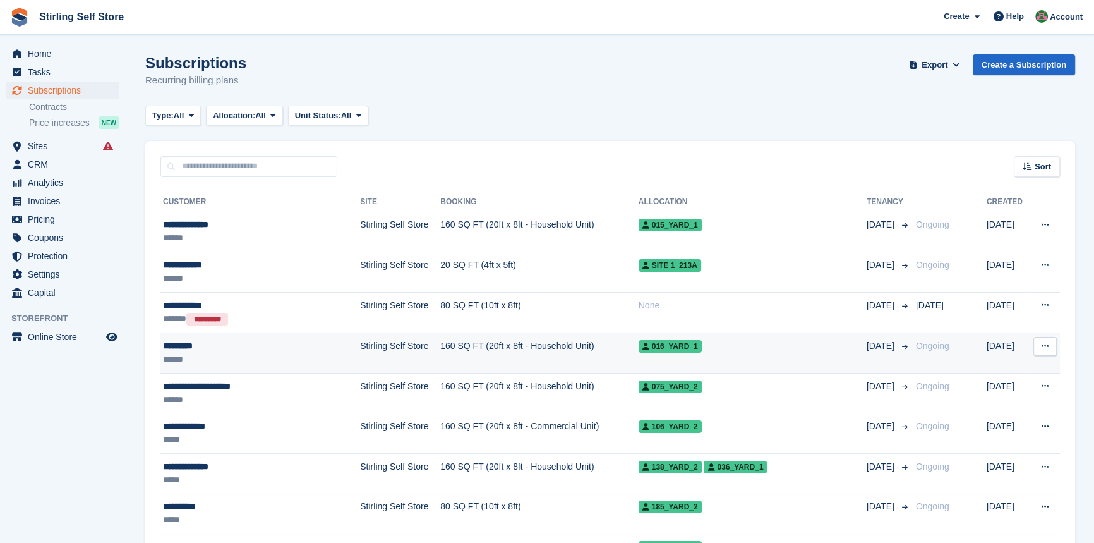
click at [462, 347] on td "160 SQ FT (20ft x 8ft - Household Unit)" at bounding box center [539, 353] width 198 height 40
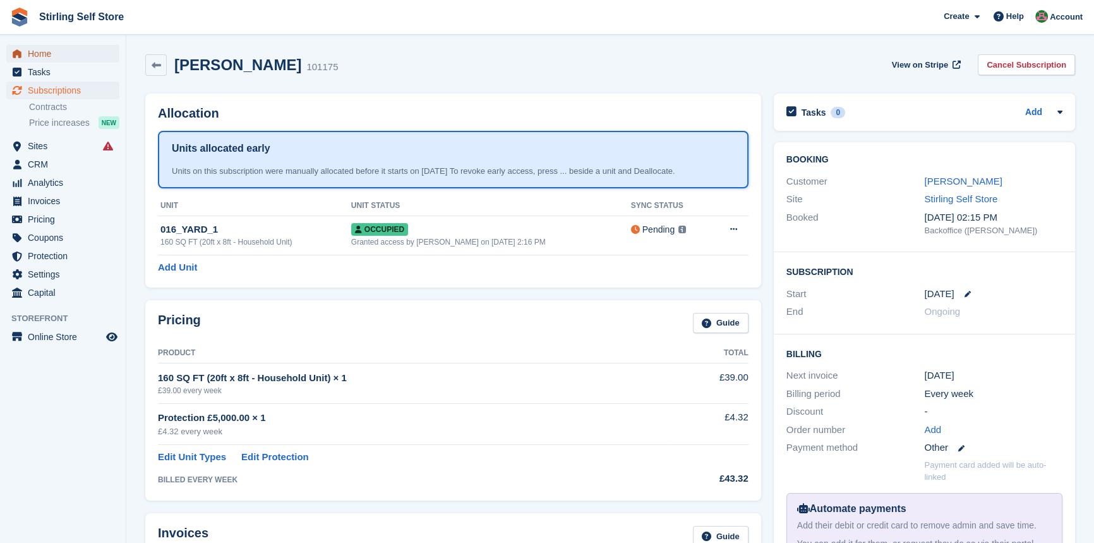
click at [47, 51] on span "Home" at bounding box center [66, 54] width 76 height 18
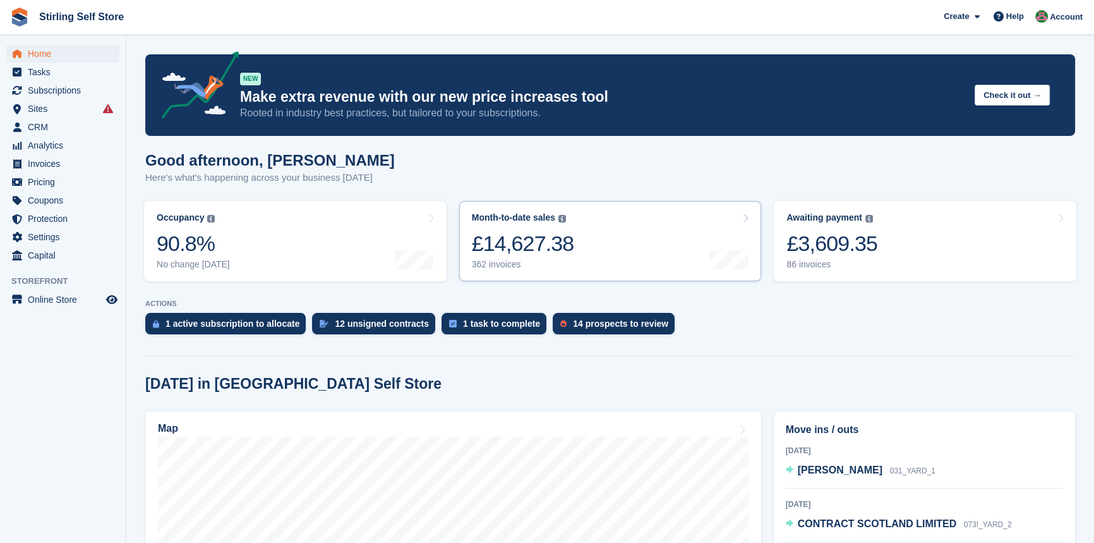
scroll to position [402, 0]
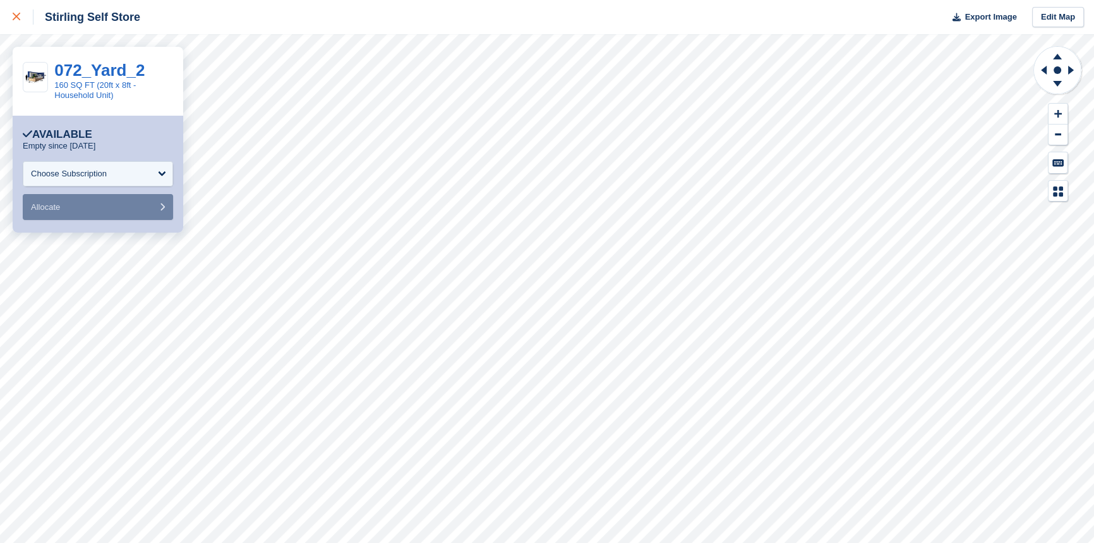
click at [18, 16] on icon at bounding box center [17, 17] width 8 height 8
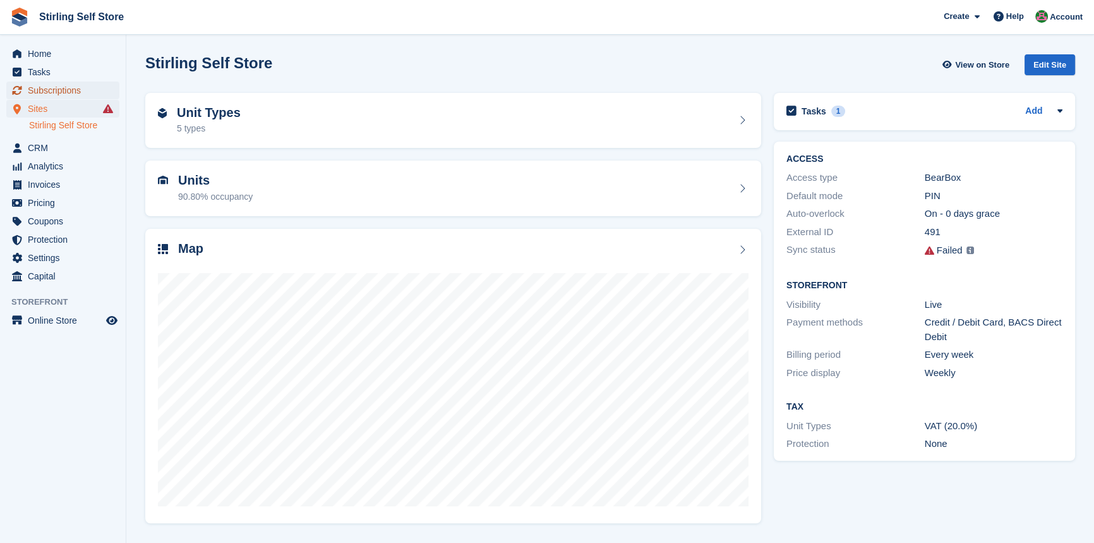
click at [57, 88] on span "Subscriptions" at bounding box center [66, 90] width 76 height 18
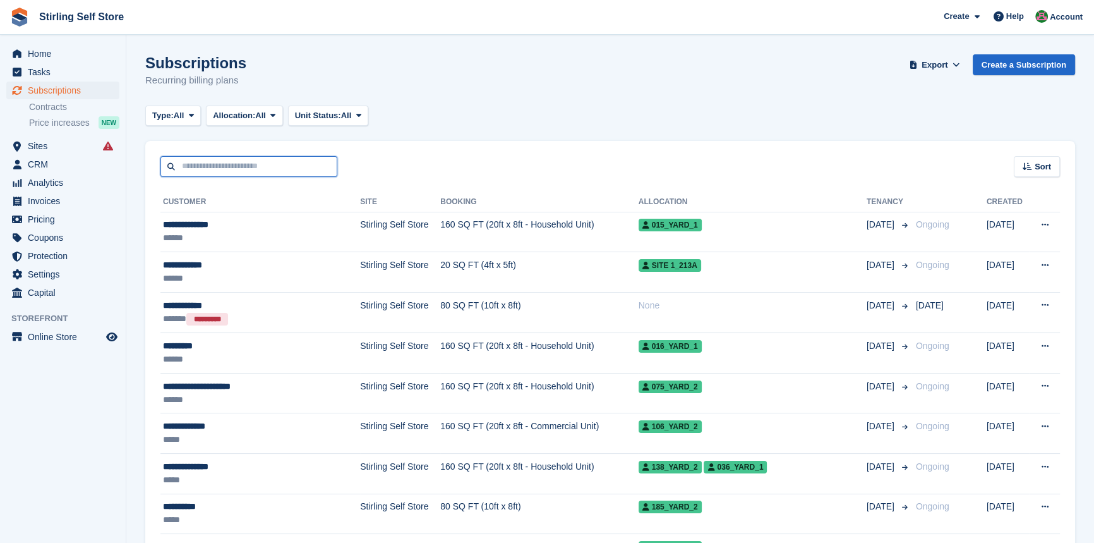
click at [198, 164] on input "text" at bounding box center [248, 166] width 177 height 21
type input "****"
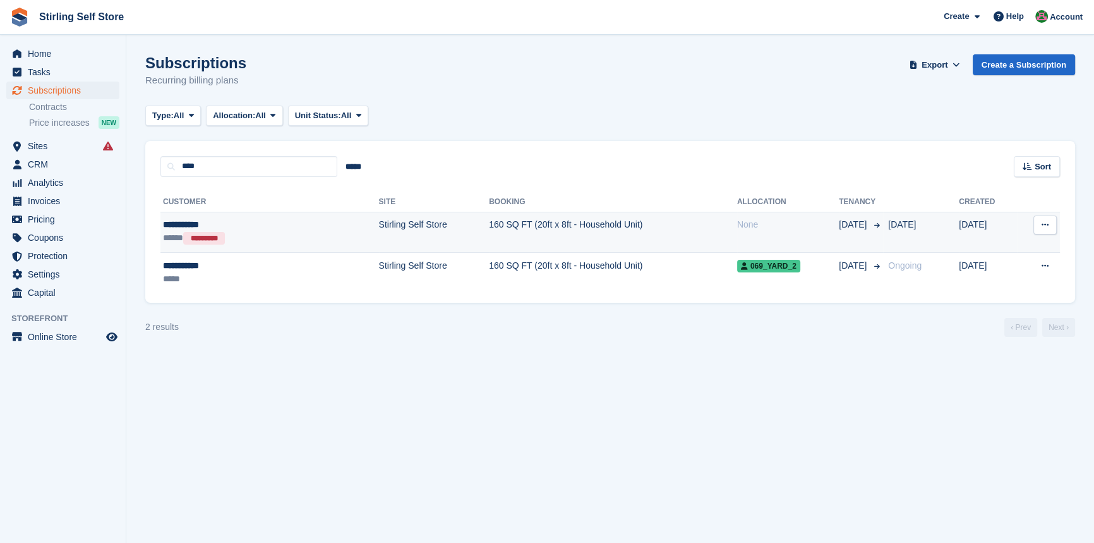
click at [493, 227] on td "160 SQ FT (20ft x 8ft - Household Unit)" at bounding box center [613, 232] width 248 height 40
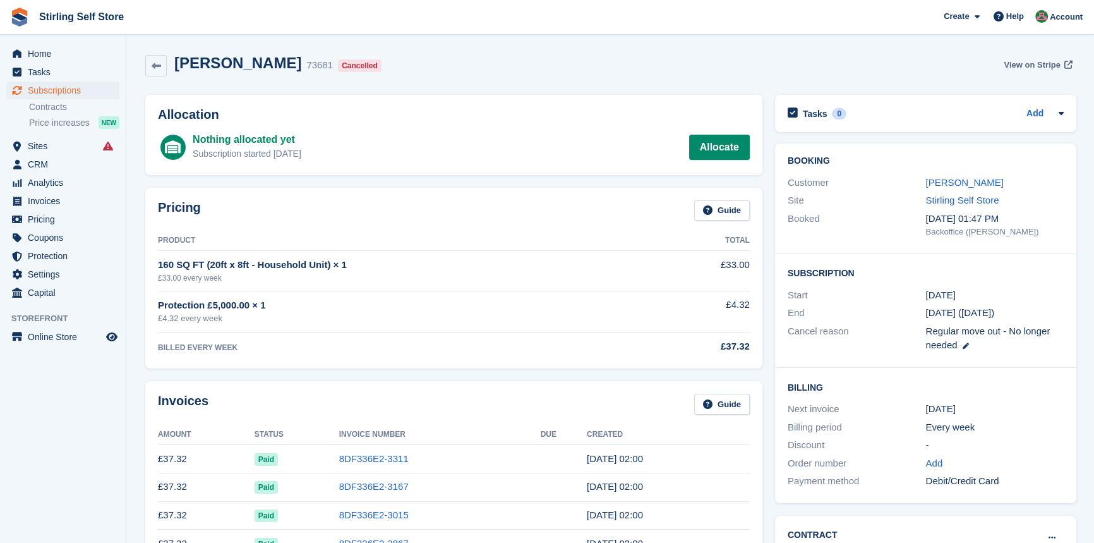
click at [1021, 64] on span "View on Stripe" at bounding box center [1032, 65] width 56 height 13
drag, startPoint x: 947, startPoint y: 181, endPoint x: 1061, endPoint y: 219, distance: 119.6
click at [947, 182] on link "Lisa Petrie" at bounding box center [964, 182] width 78 height 11
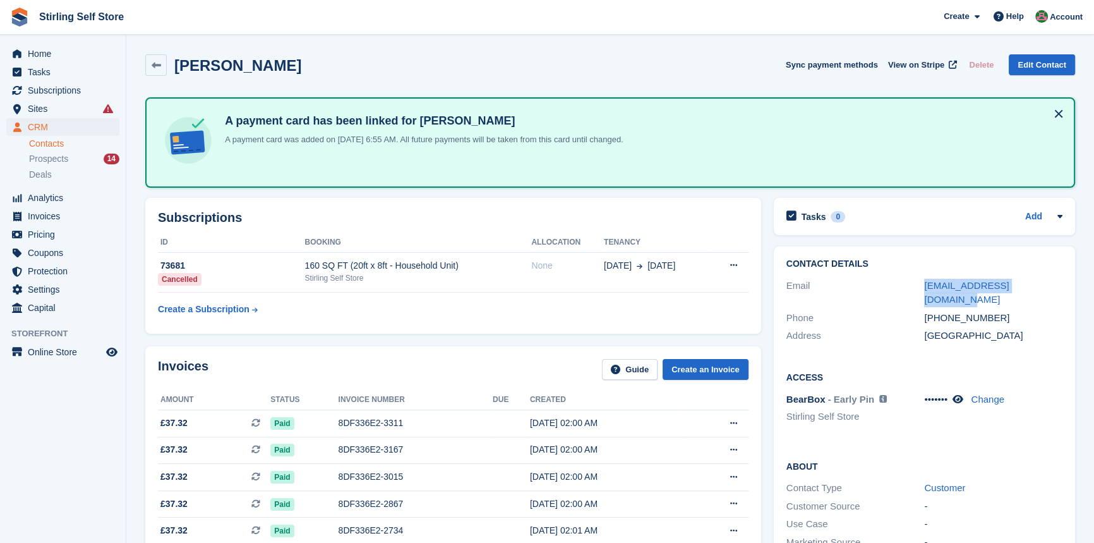
drag, startPoint x: 1028, startPoint y: 285, endPoint x: 918, endPoint y: 285, distance: 109.9
click at [918, 285] on div "Email lisapetrie@hotmail.co.uk" at bounding box center [924, 293] width 276 height 32
copy div "lisapetrie@hotmail.co.uk"
click at [57, 56] on span "Home" at bounding box center [66, 54] width 76 height 18
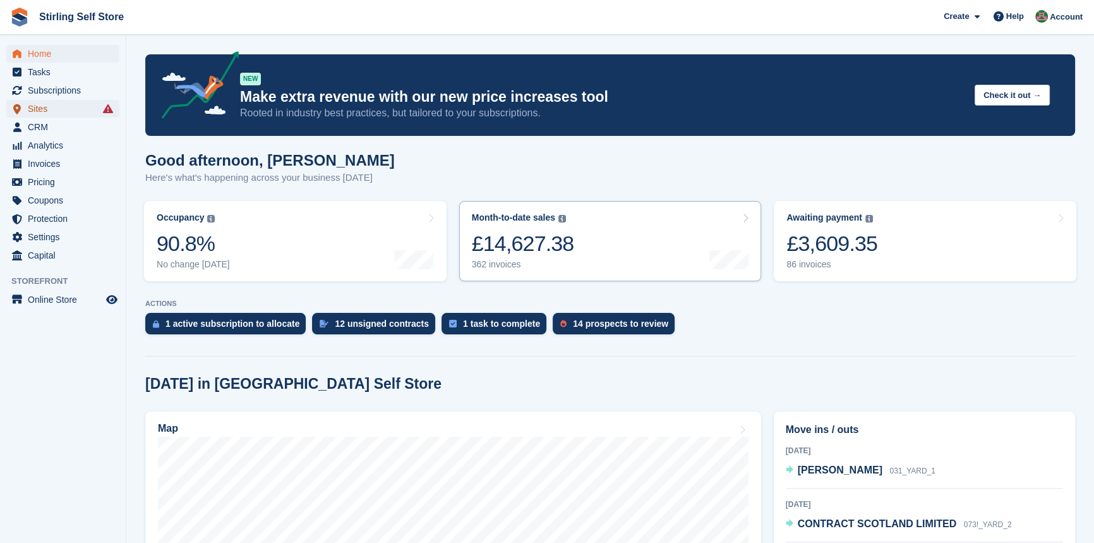
click at [35, 106] on span "Sites" at bounding box center [66, 109] width 76 height 18
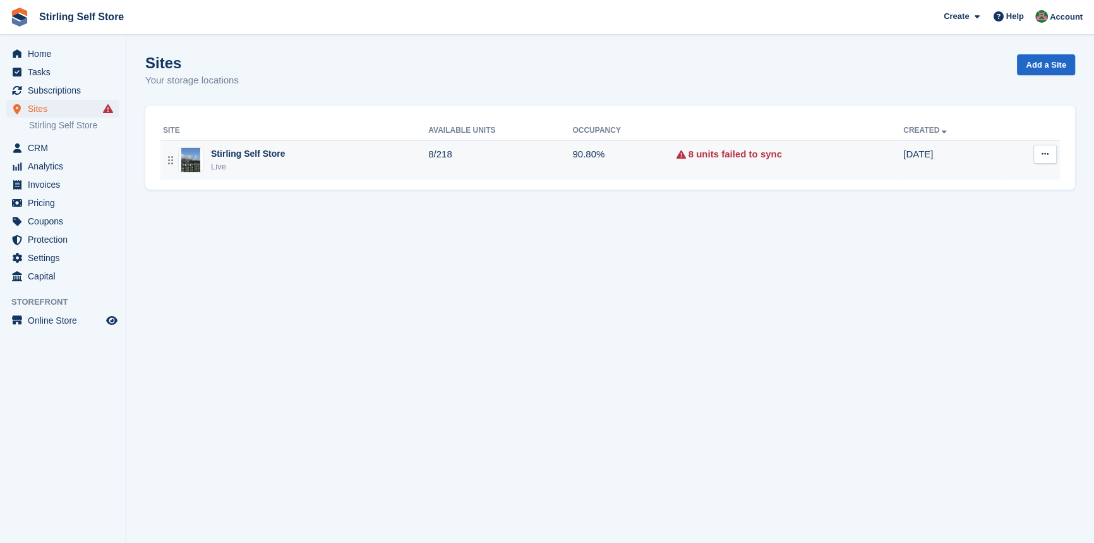
click at [538, 162] on td "8/218" at bounding box center [500, 159] width 144 height 39
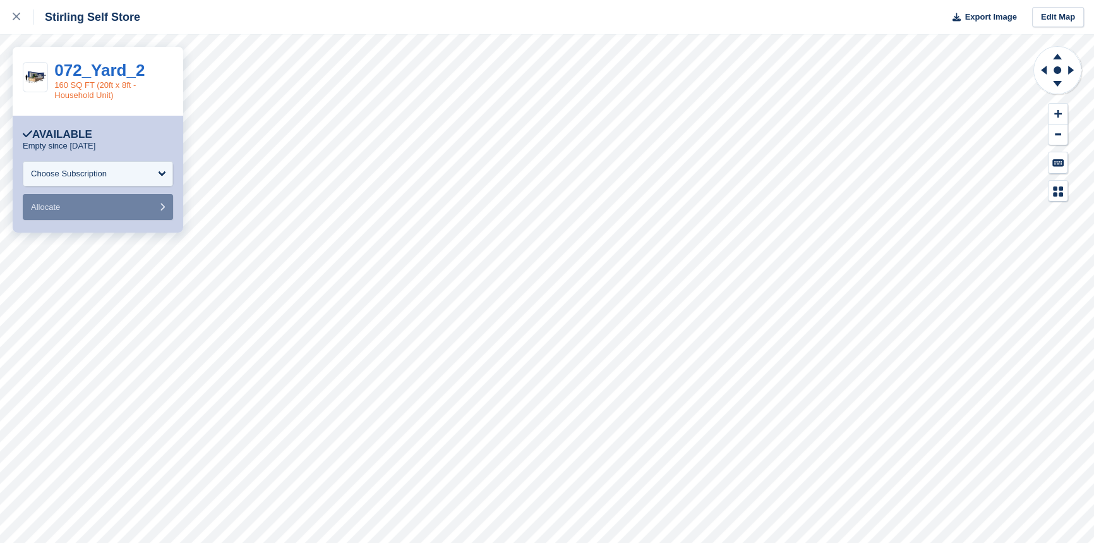
click at [101, 83] on link "160 SQ FT (20ft x 8ft - Household Unit)" at bounding box center [94, 90] width 81 height 20
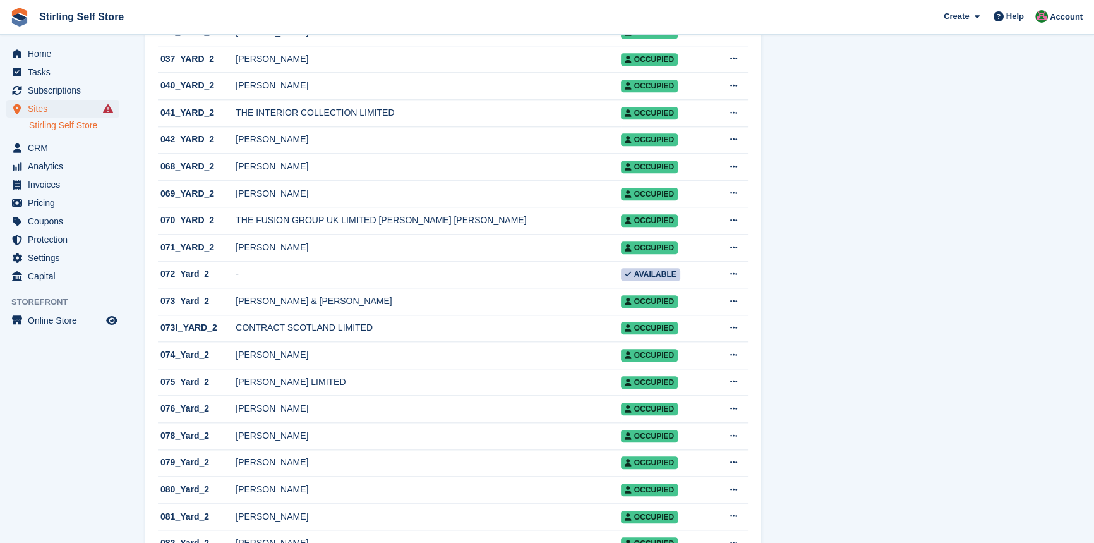
scroll to position [1665, 0]
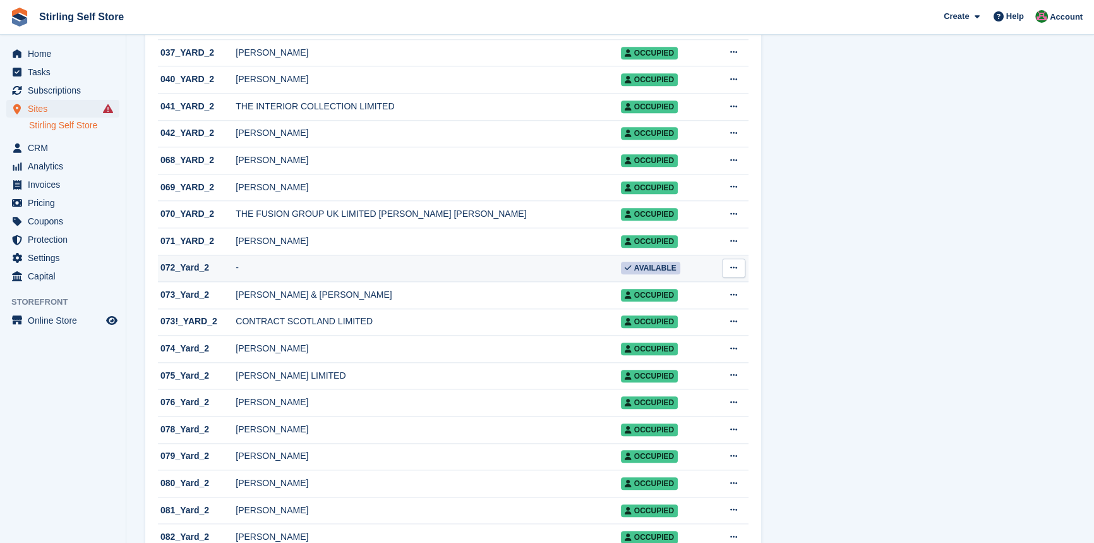
click at [732, 272] on icon at bounding box center [733, 267] width 7 height 8
click at [668, 301] on p "Edit unit" at bounding box center [685, 292] width 110 height 16
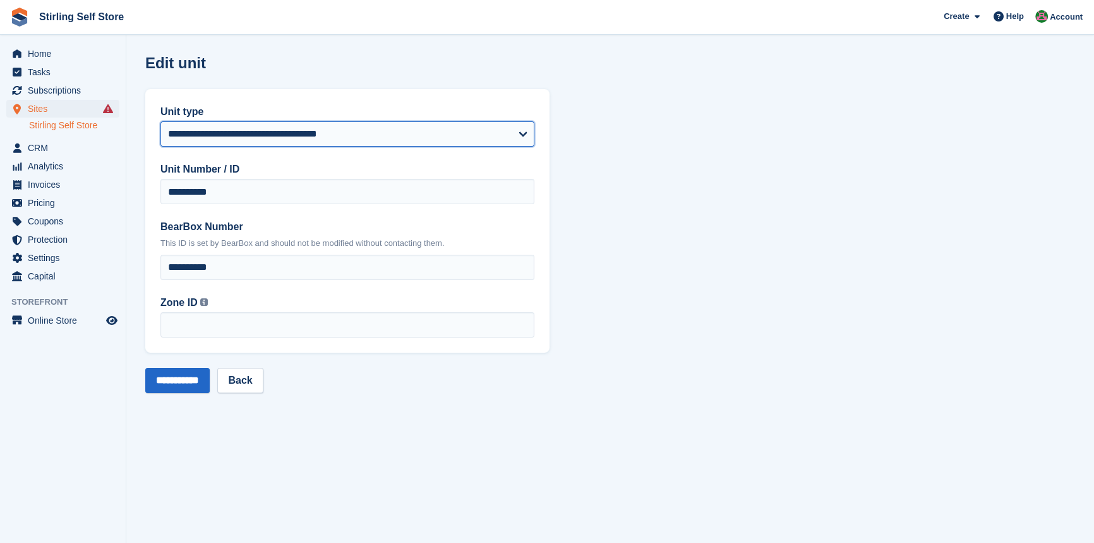
click at [452, 135] on select "**********" at bounding box center [347, 133] width 374 height 25
select select "*****"
click at [160, 121] on select "**********" at bounding box center [347, 133] width 374 height 25
click at [173, 375] on input "**********" at bounding box center [177, 380] width 64 height 25
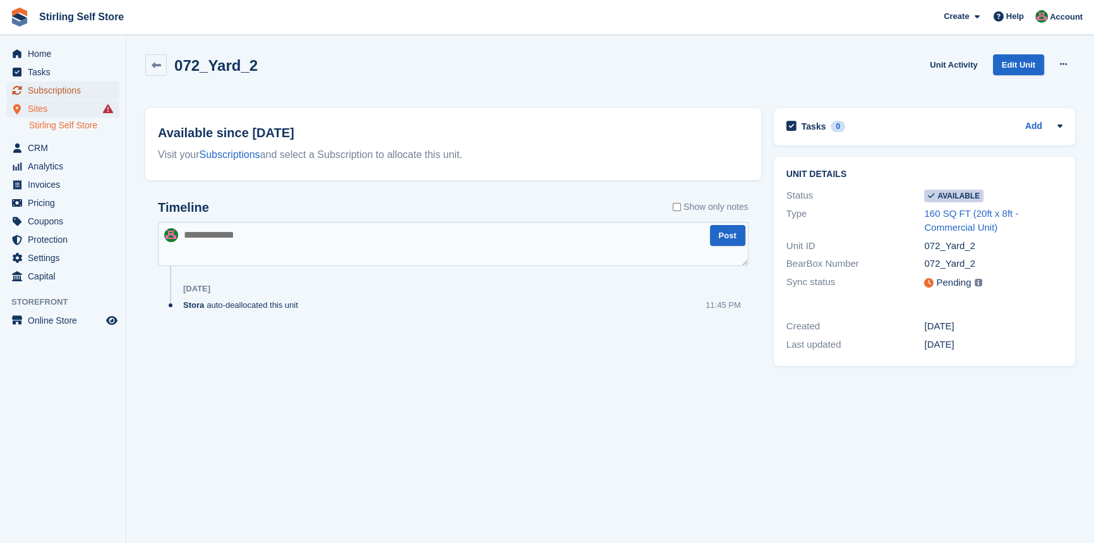
click at [69, 88] on span "Subscriptions" at bounding box center [66, 90] width 76 height 18
